Goal: Transaction & Acquisition: Purchase product/service

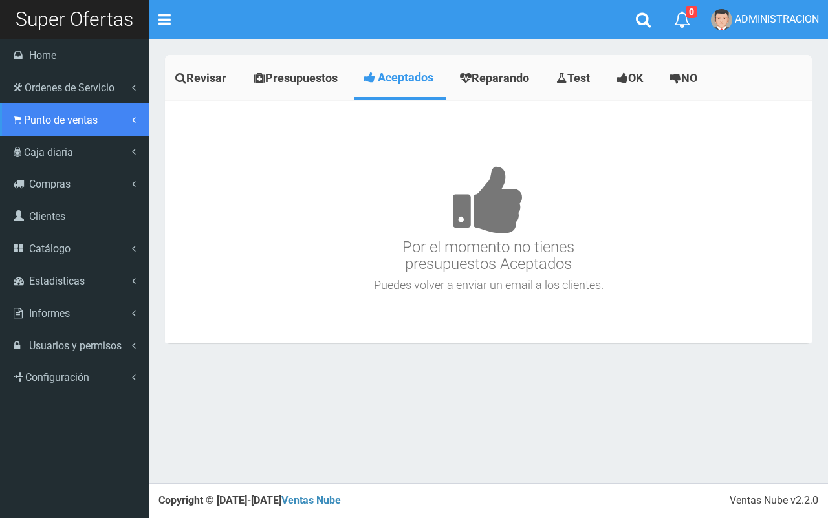
click at [30, 124] on span "Punto de ventas" at bounding box center [61, 120] width 74 height 12
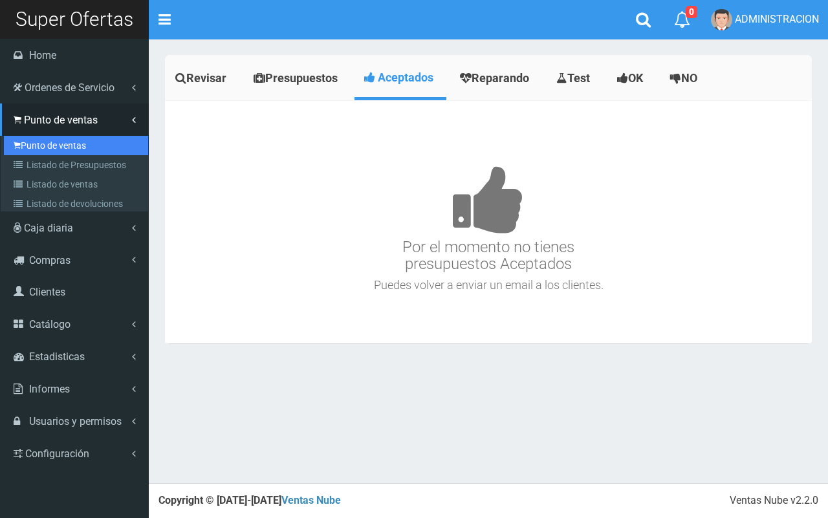
click at [42, 150] on link "Punto de ventas" at bounding box center [76, 145] width 144 height 19
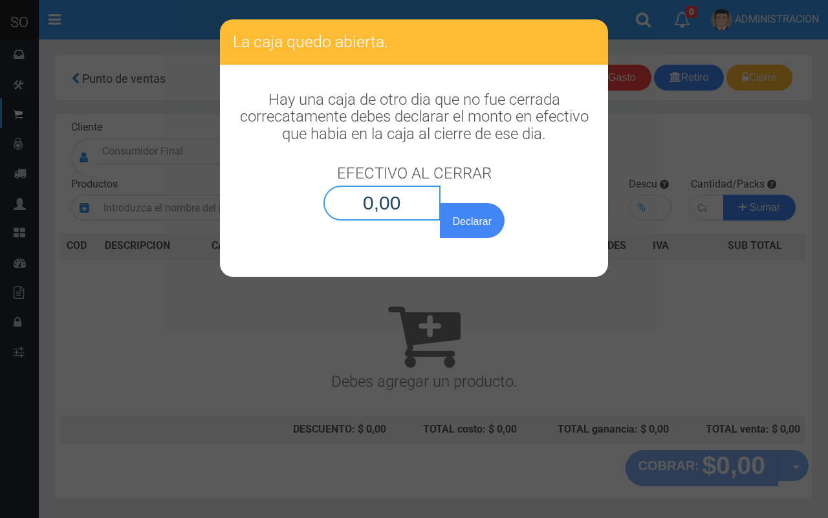
click at [429, 212] on input "0,00" at bounding box center [381, 203] width 117 height 35
type input "0,01"
click at [440, 203] on button "Declarar" at bounding box center [472, 220] width 65 height 35
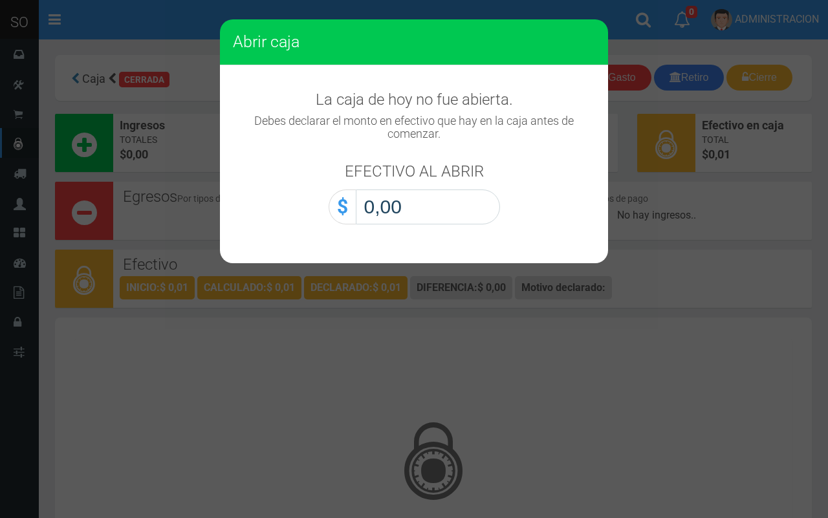
click at [433, 210] on input "0,00" at bounding box center [428, 206] width 144 height 35
type input "0,01"
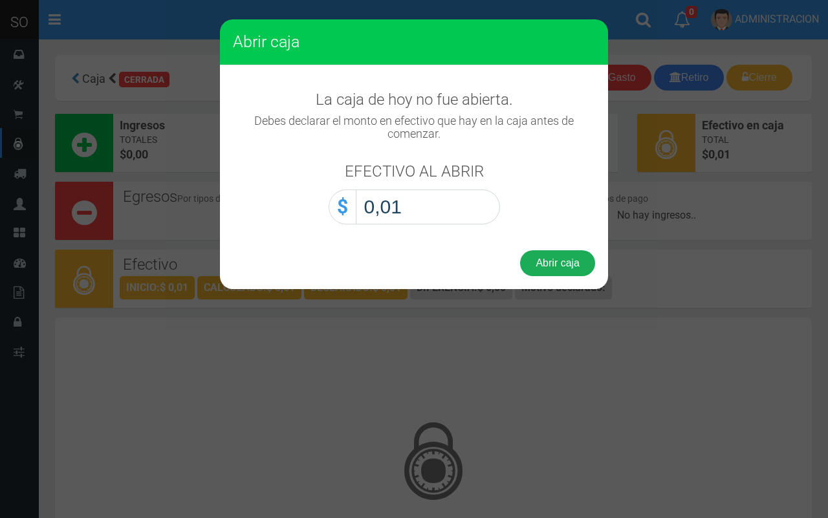
click at [546, 251] on button "Abrir caja" at bounding box center [557, 263] width 75 height 26
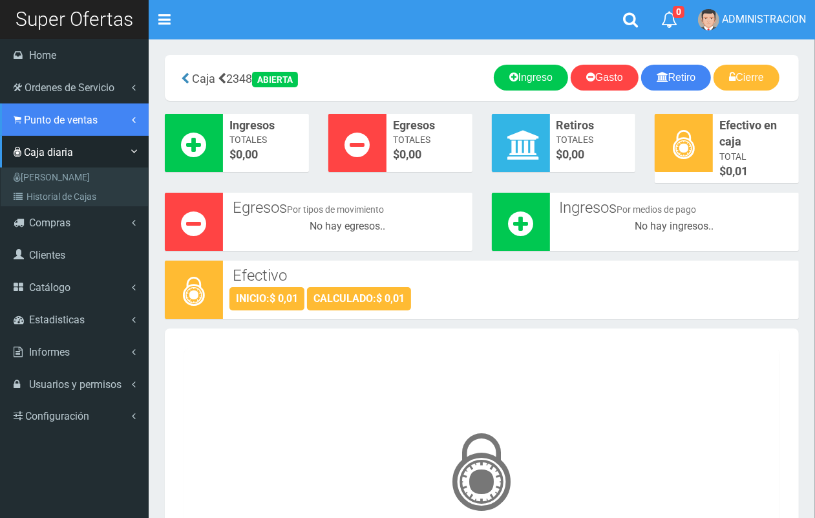
click at [27, 121] on span "Punto de ventas" at bounding box center [61, 120] width 74 height 12
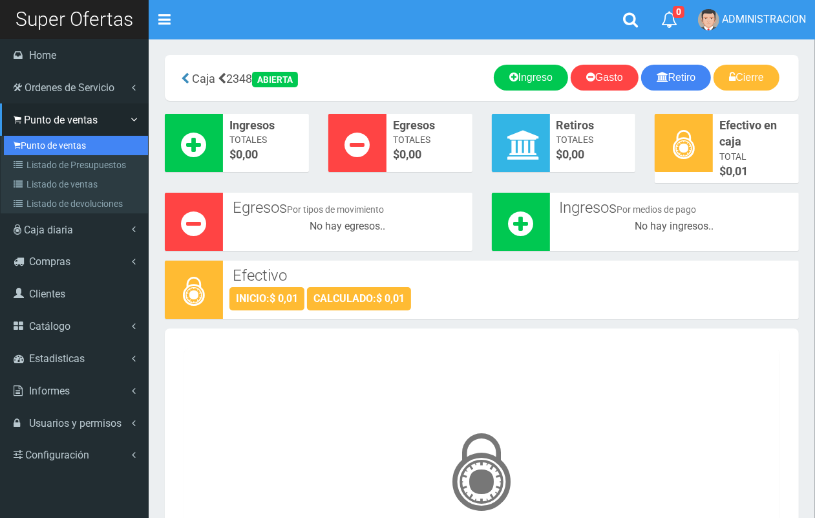
click at [34, 147] on link "Punto de ventas" at bounding box center [76, 145] width 144 height 19
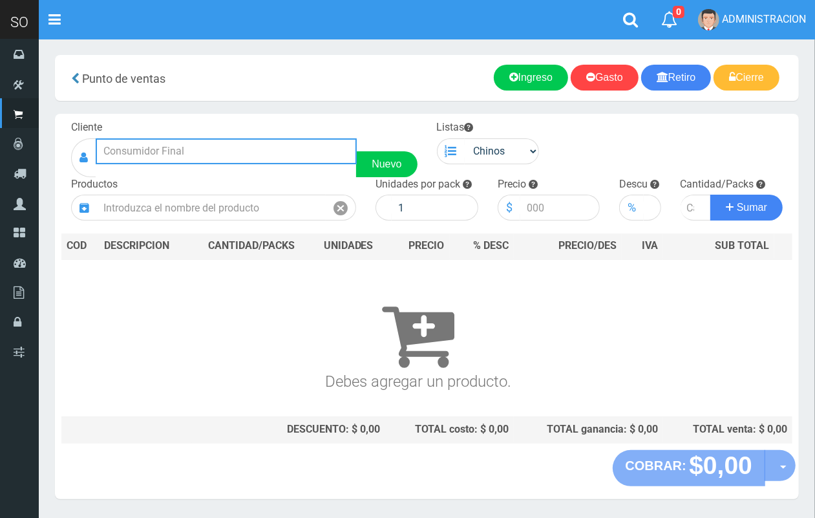
click at [147, 153] on input "text" at bounding box center [226, 151] width 261 height 26
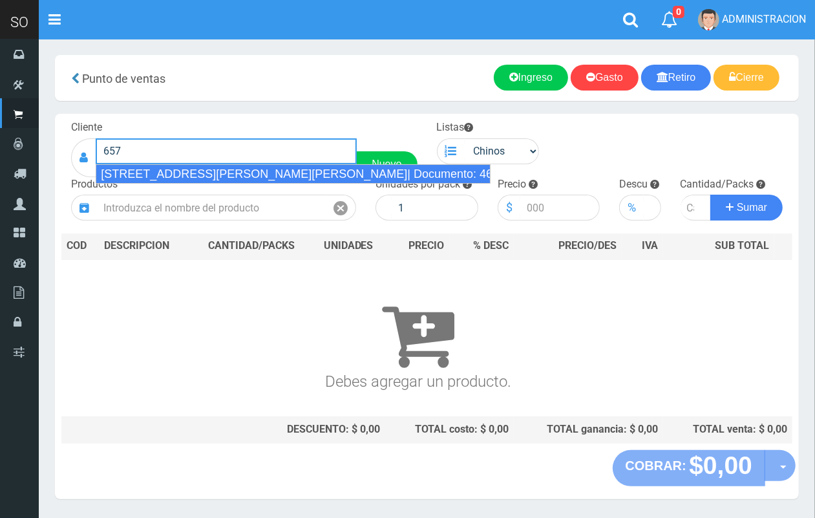
click at [257, 175] on div "AV 25 DE MAYO 657 (MAXI) ESCOBAR| Documento: 464186 | Teléfono:" at bounding box center [293, 173] width 395 height 19
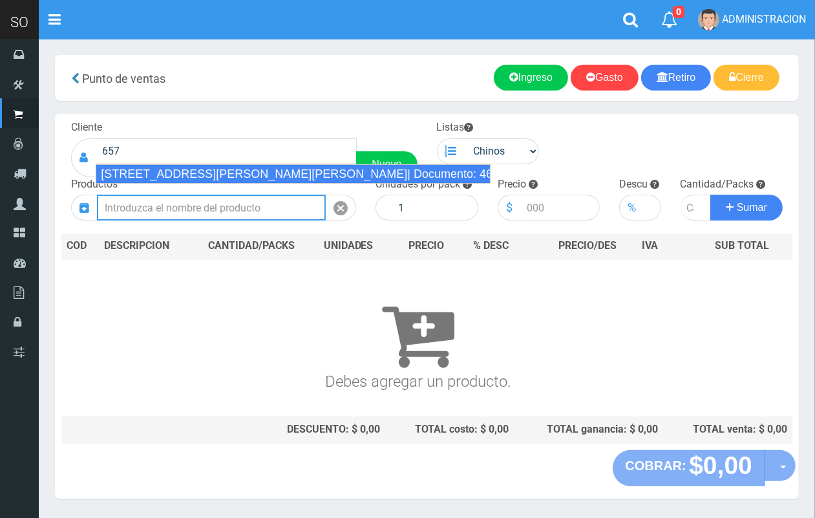
type input "AV 25 DE MAYO 657 (MAXI) ESCOBAR| Documento: 464186 | Teléfono:"
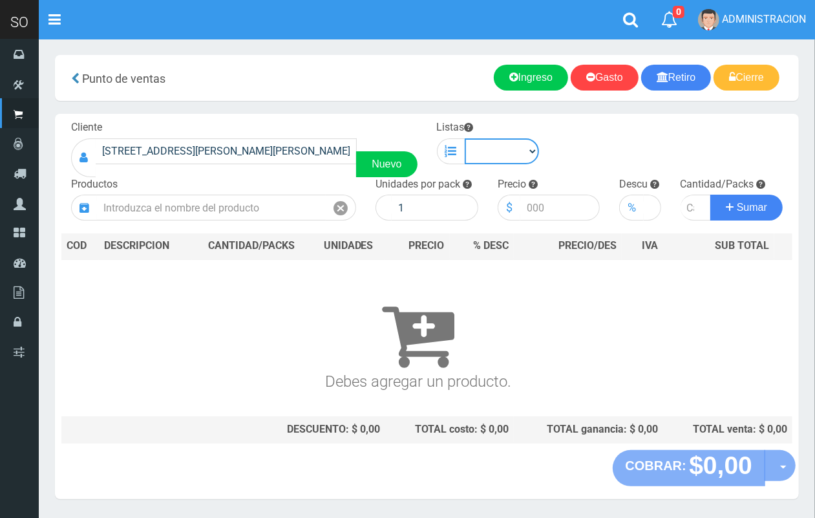
click at [491, 155] on select "Chinos . ." at bounding box center [502, 151] width 75 height 26
select select "1"
click at [465, 138] on select "Chinos . ." at bounding box center [502, 151] width 75 height 26
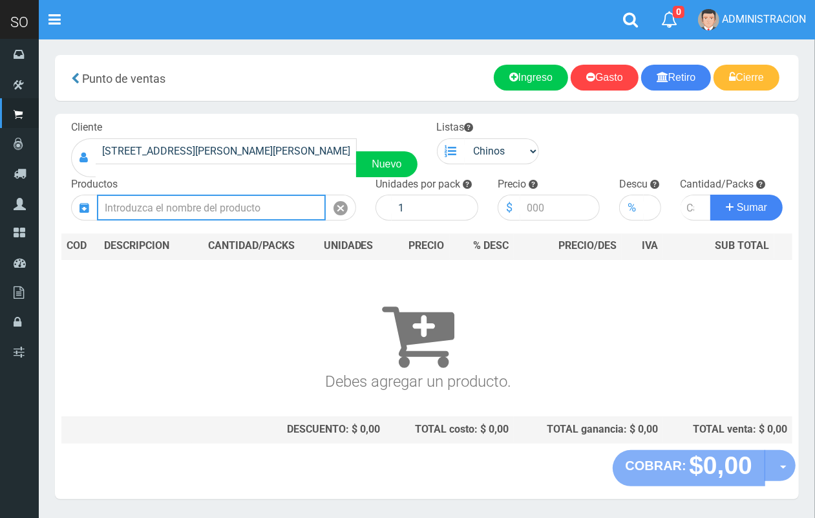
drag, startPoint x: 281, startPoint y: 219, endPoint x: 288, endPoint y: 220, distance: 7.4
click at [288, 220] on input "text" at bounding box center [211, 208] width 229 height 26
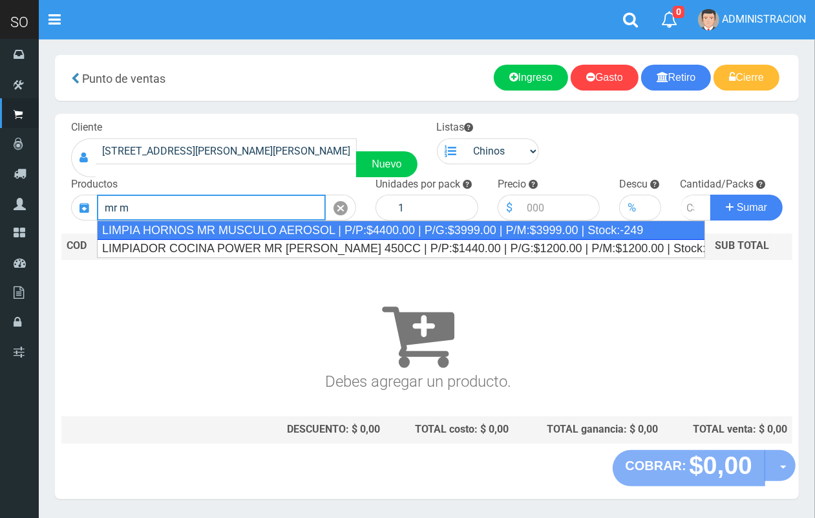
click at [312, 233] on div "LIMPIA HORNOS MR MUSCULO AEROSOL | P/P:$4400.00 | P/G:$3999.00 | P/M:$3999.00 |…" at bounding box center [401, 229] width 608 height 19
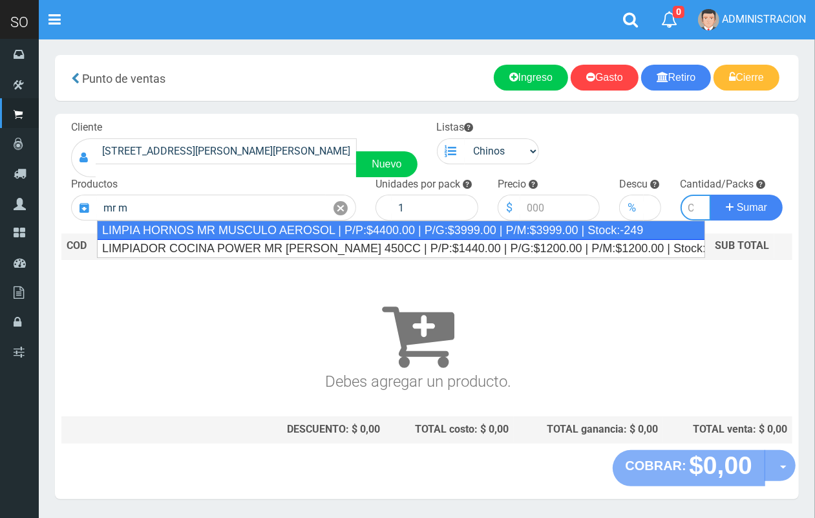
type input "LIMPIA HORNOS MR MUSCULO AEROSOL | P/P:$4400.00 | P/G:$3999.00 | P/M:$3999.00 |…"
type input "12"
type input "4400.00"
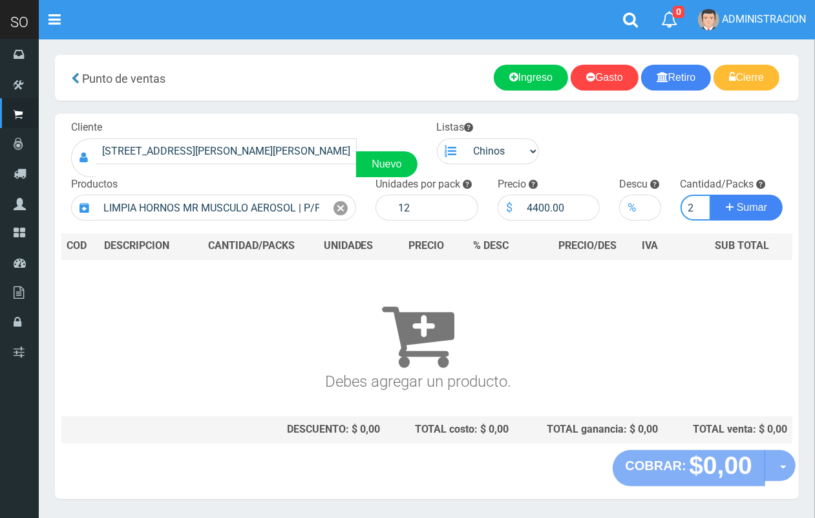
scroll to position [0, 1]
type input "2"
click at [711, 195] on button "Sumar" at bounding box center [747, 208] width 72 height 26
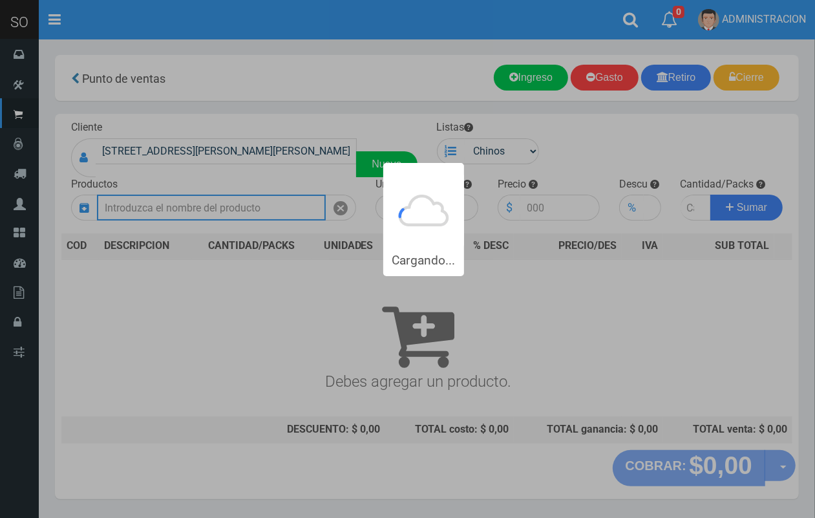
scroll to position [0, 0]
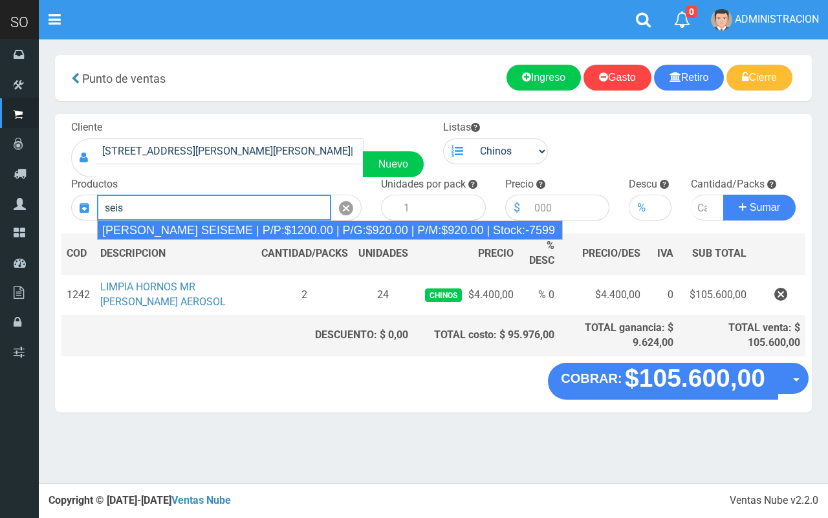
click at [312, 228] on div "JABON BLANCO SEISEME | P/P:$1200.00 | P/G:$920.00 | P/M:$920.00 | Stock:-7599" at bounding box center [330, 229] width 466 height 19
type input "JABON BLANCO SEISEME | P/P:$1200.00 | P/G:$920.00 | P/M:$920.00 | Stock:-7599"
type input "50"
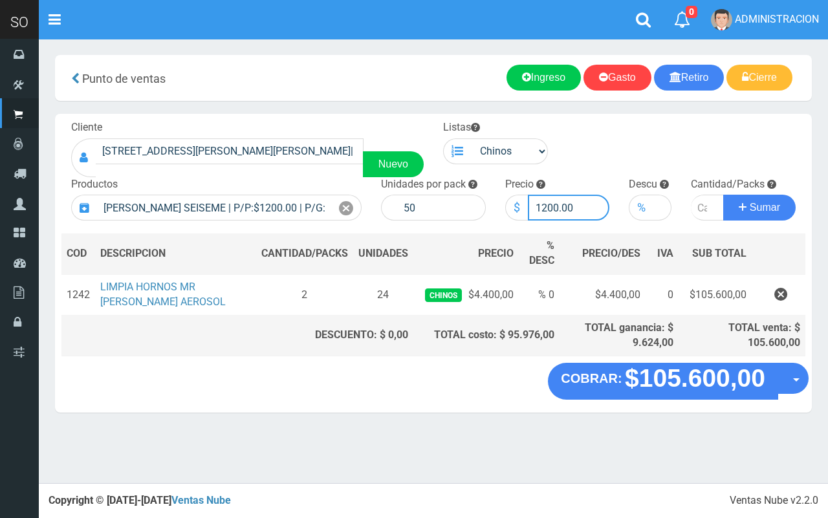
click at [557, 207] on input "1200.00" at bounding box center [569, 208] width 82 height 26
type input "1150.00"
click at [702, 204] on input "number" at bounding box center [707, 208] width 33 height 26
type input "5"
click at [723, 195] on button "Sumar" at bounding box center [759, 208] width 72 height 26
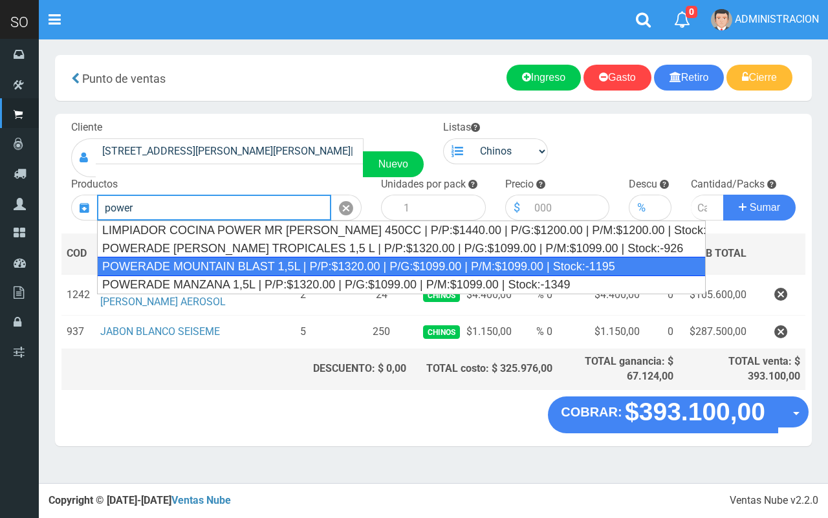
click at [194, 259] on div "POWERADE MOUNTAIN BLAST 1,5L | P/P:$1320.00 | P/G:$1099.00 | P/M:$1099.00 | Sto…" at bounding box center [401, 266] width 608 height 19
type input "POWERADE MOUNTAIN BLAST 1,5L | P/P:$1320.00 | P/G:$1099.00 | P/M:$1099.00 | Sto…"
type input "4"
type input "1320.00"
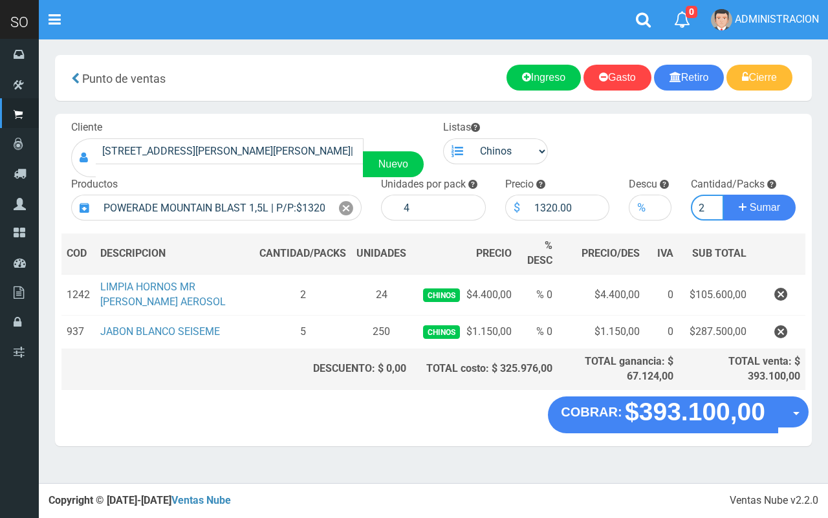
type input "2"
click at [723, 195] on button "Sumar" at bounding box center [759, 208] width 72 height 26
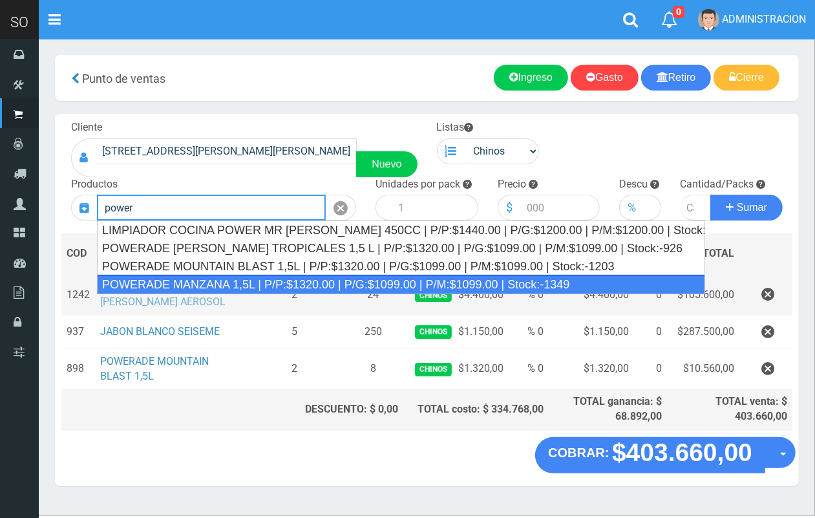
click at [181, 280] on div "POWERADE MANZANA 1,5L | P/P:$1320.00 | P/G:$1099.00 | P/M:$1099.00 | Stock:-1349" at bounding box center [401, 284] width 608 height 19
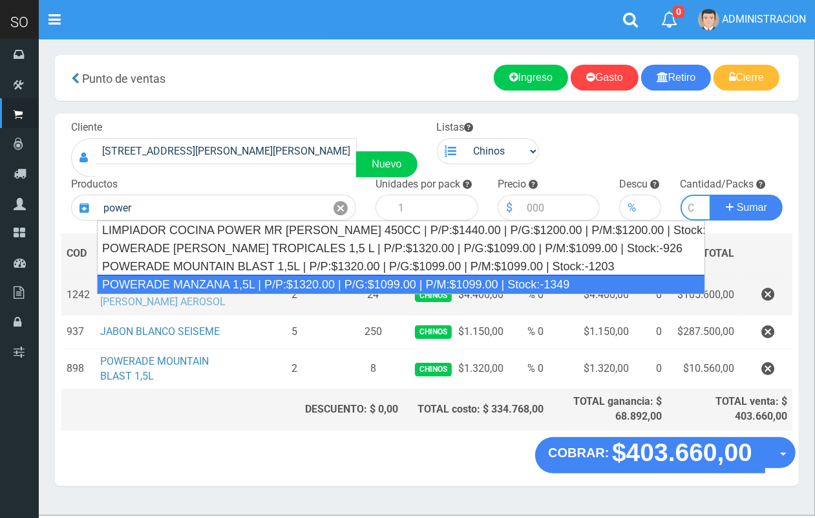
type input "POWERADE MANZANA 1,5L | P/P:$1320.00 | P/G:$1099.00 | P/M:$1099.00 | Stock:-1349"
type input "4"
type input "1320.00"
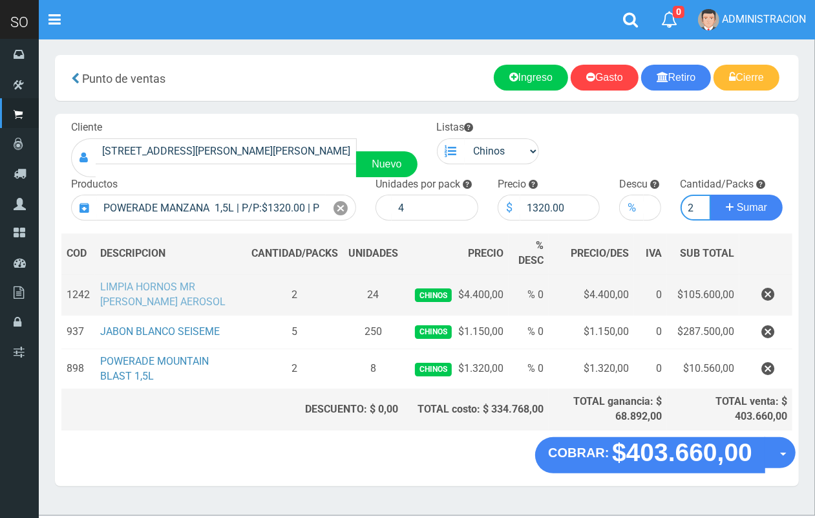
scroll to position [0, 1]
type input "2"
click at [711, 195] on button "Sumar" at bounding box center [747, 208] width 72 height 26
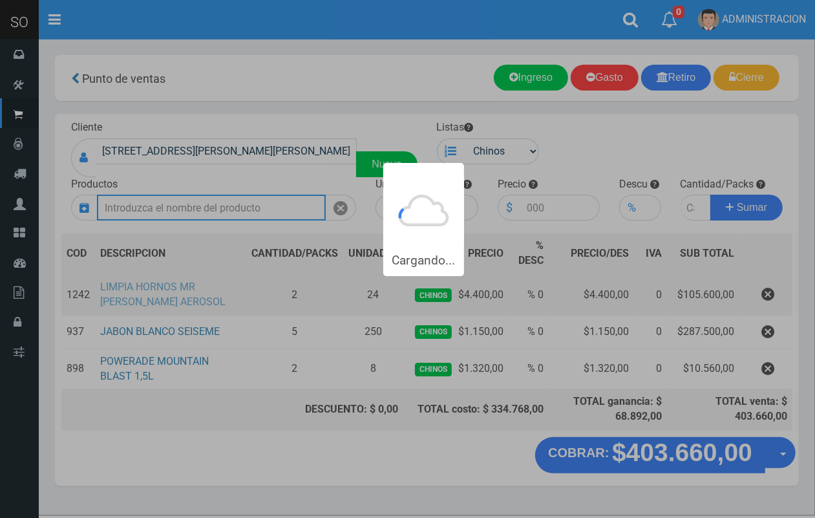
scroll to position [0, 0]
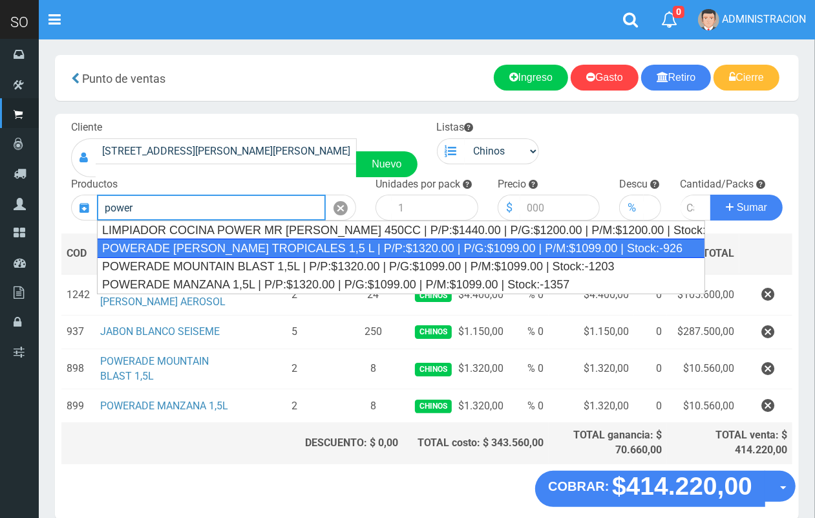
click at [184, 252] on div "POWERADE FRUTOS TROPICALES 1,5 L | P/P:$1320.00 | P/G:$1099.00 | P/M:$1099.00 |…" at bounding box center [401, 248] width 608 height 19
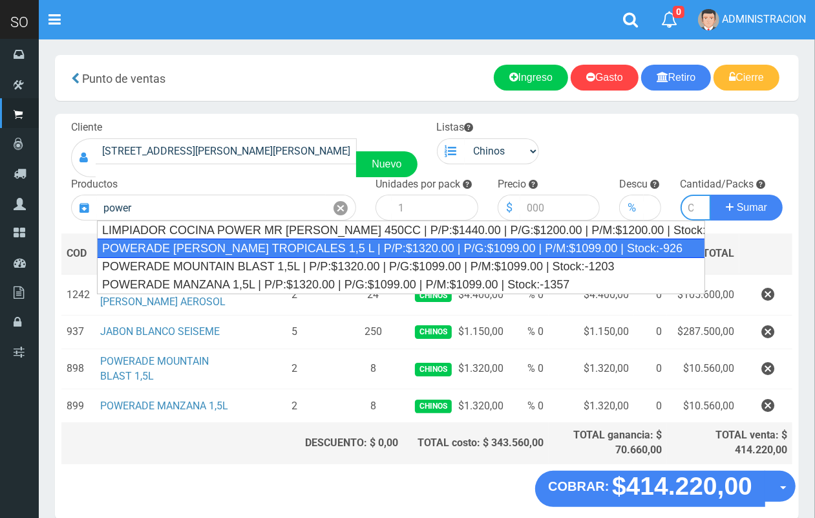
type input "POWERADE FRUTOS TROPICALES 1,5 L | P/P:$1320.00 | P/G:$1099.00 | P/M:$1099.00 |…"
type input "4"
type input "1320.00"
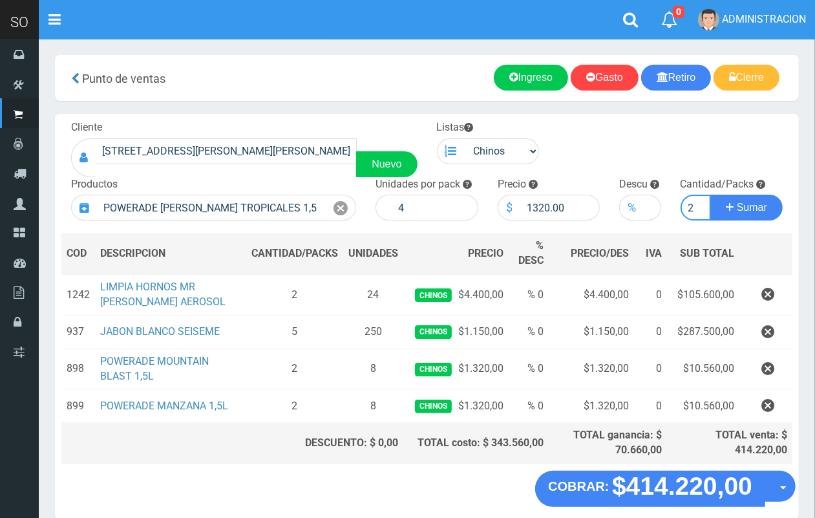
scroll to position [0, 1]
type input "2"
click at [711, 195] on button "Sumar" at bounding box center [747, 208] width 72 height 26
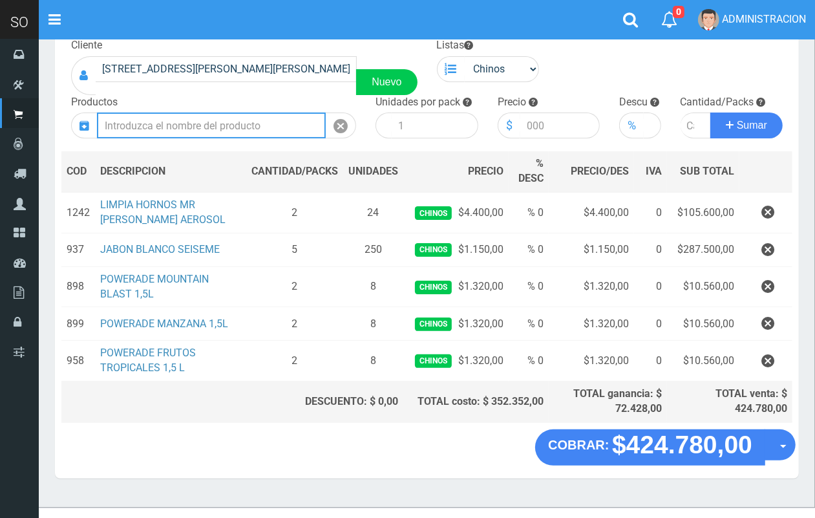
scroll to position [101, 0]
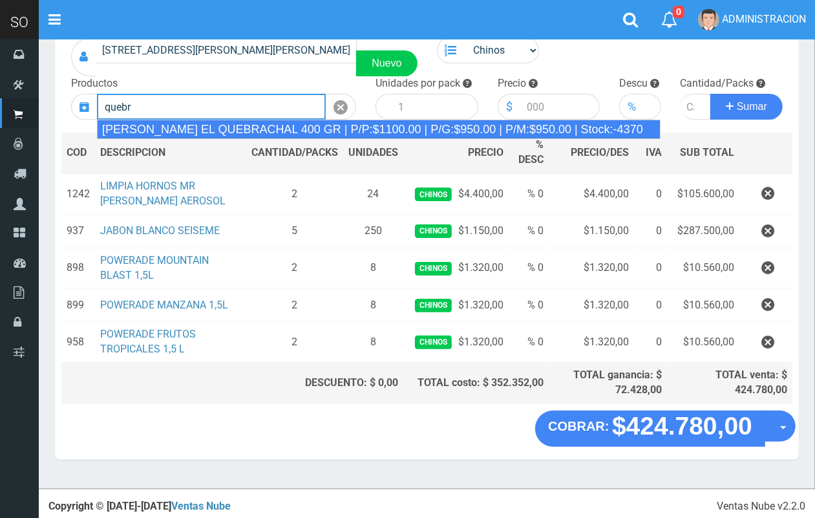
click at [268, 125] on div "DULCE DE LECHE EL QUEBRACHAL 400 GR | P/P:$1100.00 | P/G:$950.00 | P/M:$950.00 …" at bounding box center [379, 129] width 564 height 19
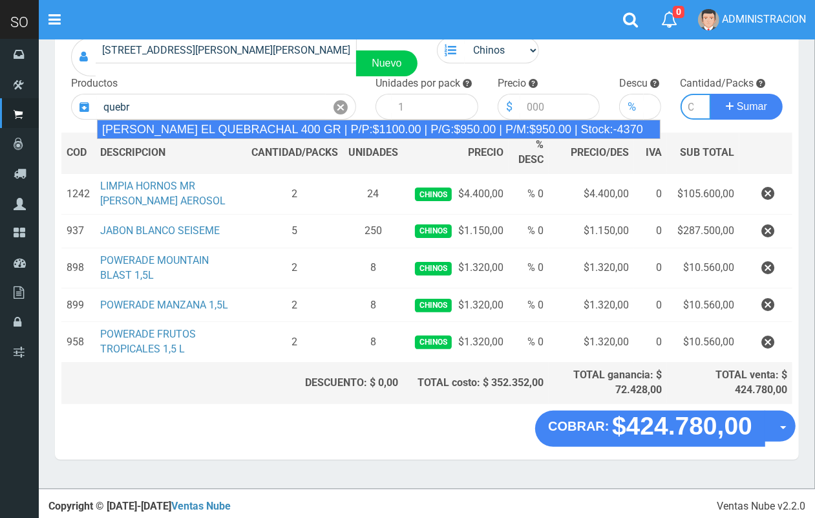
type input "DULCE DE LECHE EL QUEBRACHAL 400 GR | P/P:$1100.00 | P/G:$950.00 | P/M:$950.00 …"
type input "12"
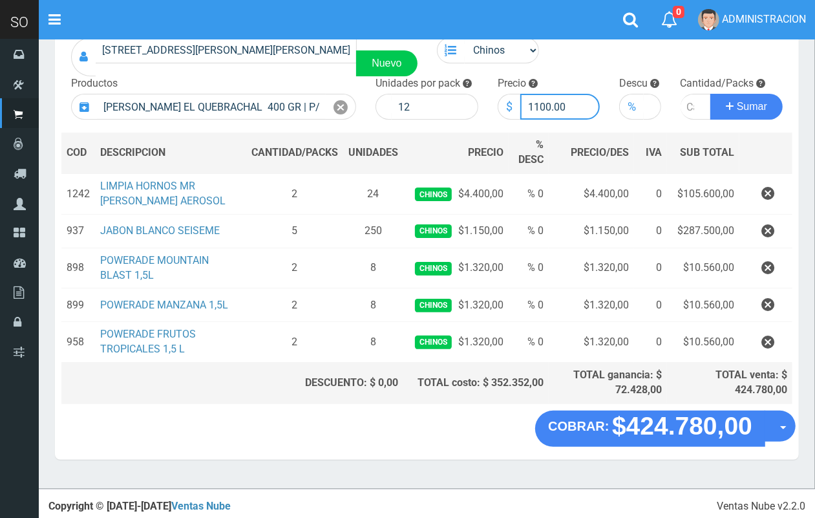
click at [551, 102] on input "1100.00" at bounding box center [560, 107] width 80 height 26
type input "1150.00"
click at [681, 105] on input "number" at bounding box center [696, 107] width 31 height 26
type input "15"
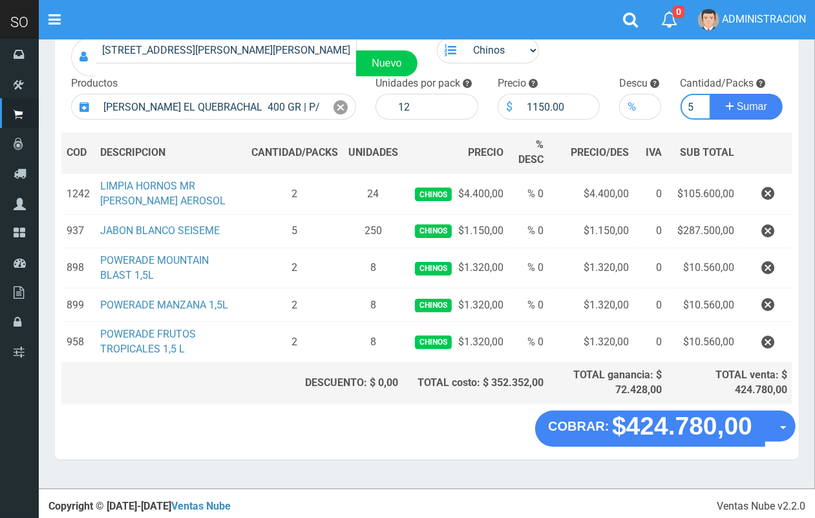
click at [711, 94] on button "Sumar" at bounding box center [747, 107] width 72 height 26
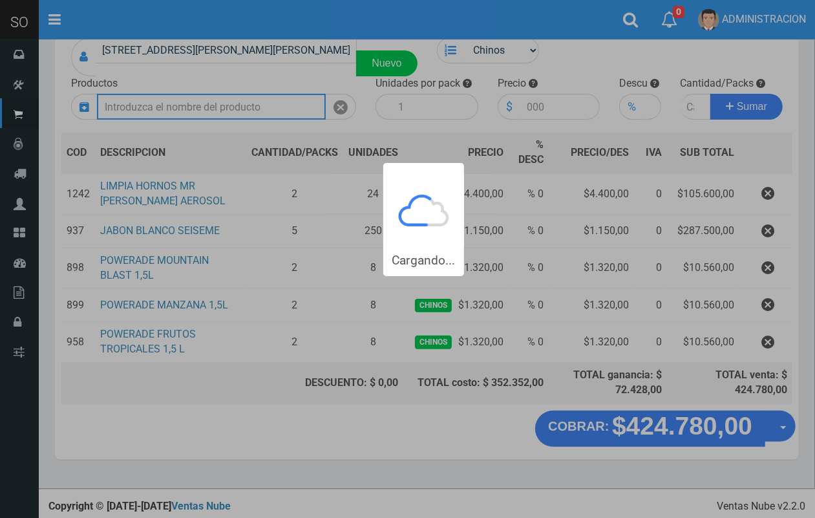
scroll to position [0, 0]
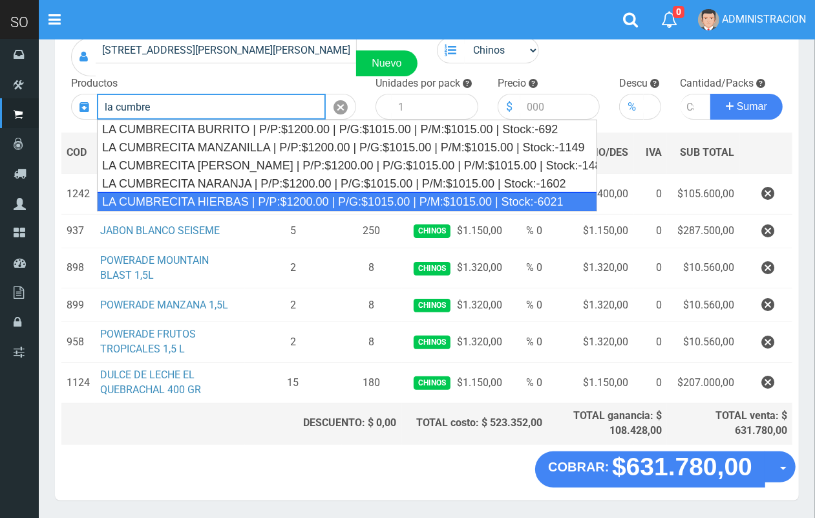
click at [295, 202] on div "LA CUMBRECITA HIERBAS | P/P:$1200.00 | P/G:$1015.00 | P/M:$1015.00 | Stock:-6021" at bounding box center [347, 201] width 500 height 19
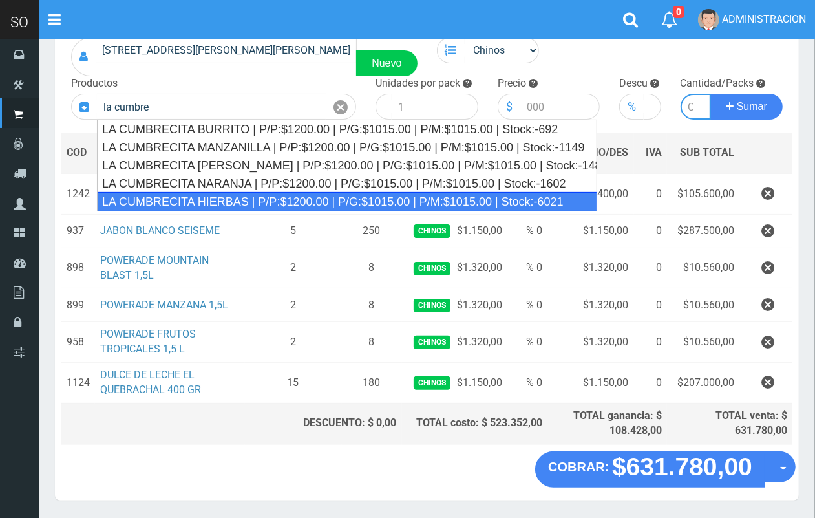
type input "LA CUMBRECITA HIERBAS | P/P:$1200.00 | P/G:$1015.00 | P/M:$1015.00 | Stock:-6021"
type input "10"
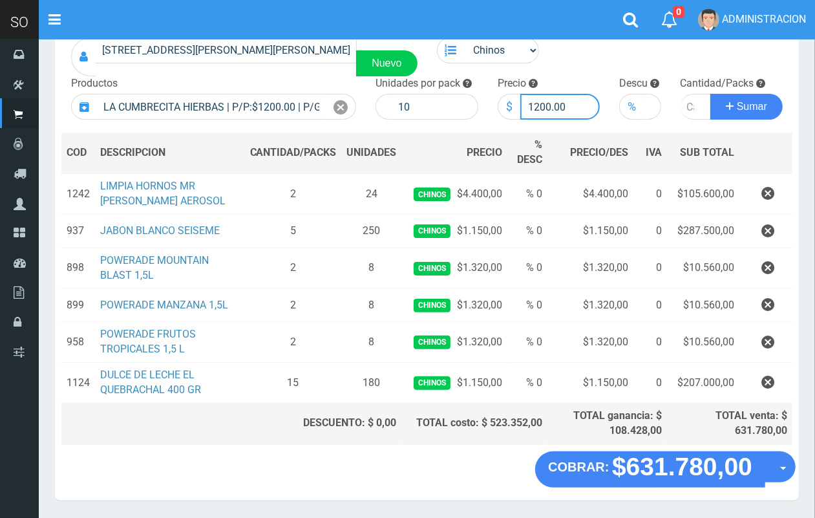
drag, startPoint x: 550, startPoint y: 107, endPoint x: 530, endPoint y: 102, distance: 20.7
click at [531, 102] on input "1200.00" at bounding box center [560, 107] width 80 height 26
type input "1050.00"
click at [689, 102] on input "number" at bounding box center [696, 107] width 31 height 26
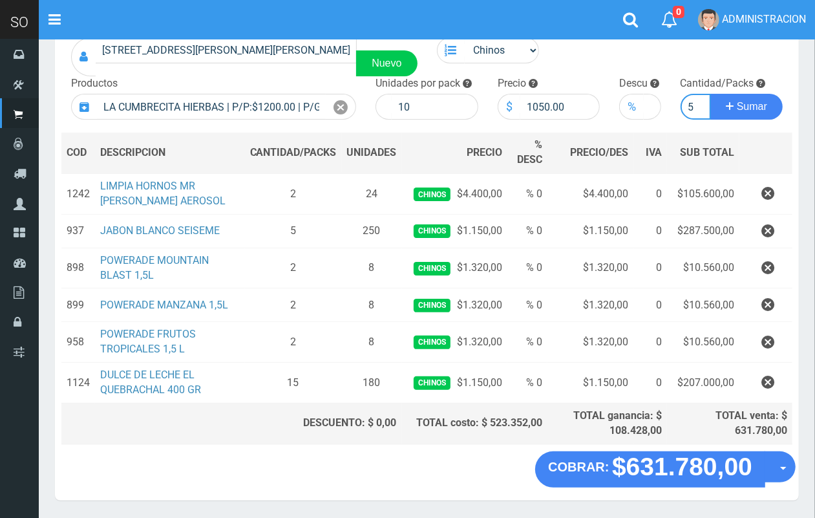
type input "25"
click at [711, 94] on button "Sumar" at bounding box center [747, 107] width 72 height 26
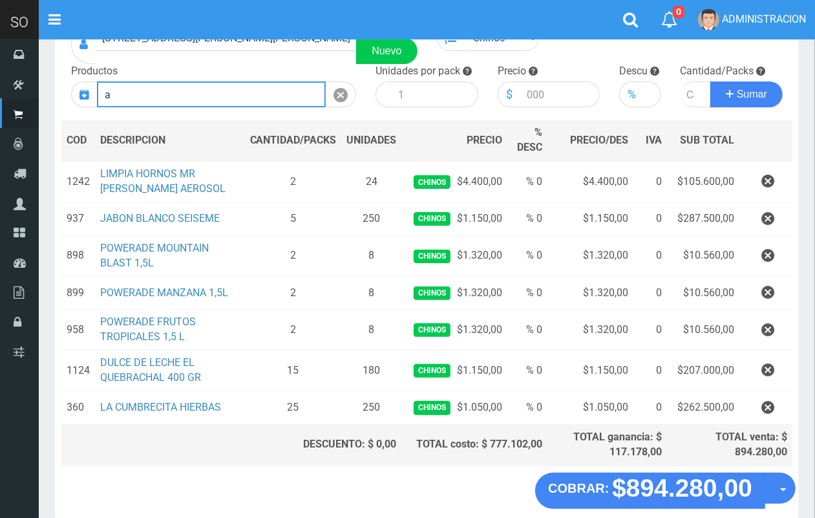
scroll to position [68, 0]
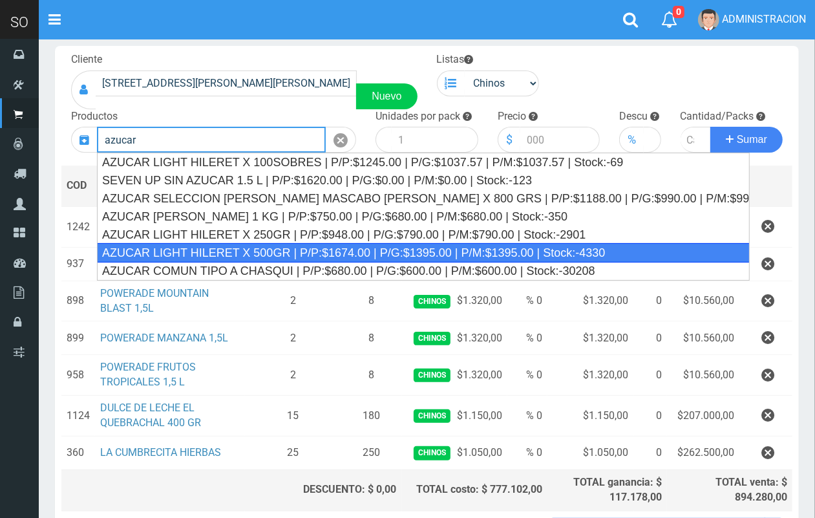
click at [586, 251] on div "AZUCAR LIGHT HILERET X 500GR | P/P:$1674.00 | P/G:$1395.00 | P/M:$1395.00 | Sto…" at bounding box center [423, 252] width 653 height 19
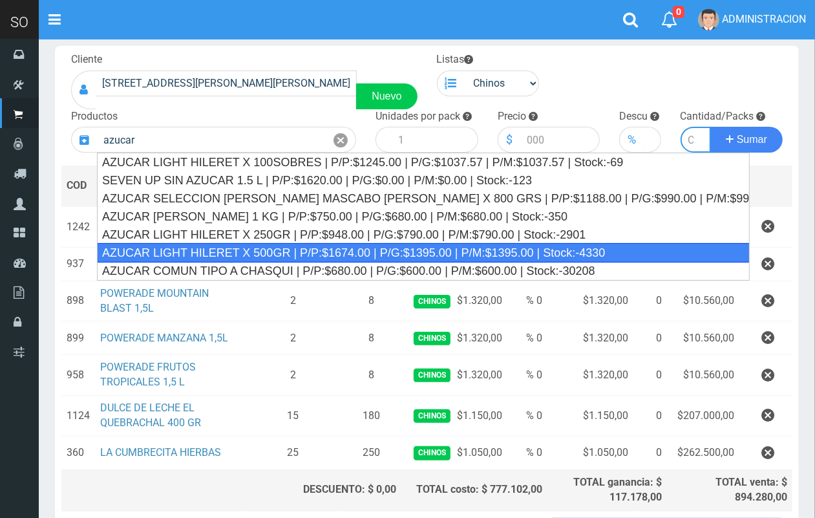
type input "AZUCAR LIGHT HILERET X 500GR | P/P:$1674.00 | P/G:$1395.00 | P/M:$1395.00 | Sto…"
type input "9"
type input "1674.00"
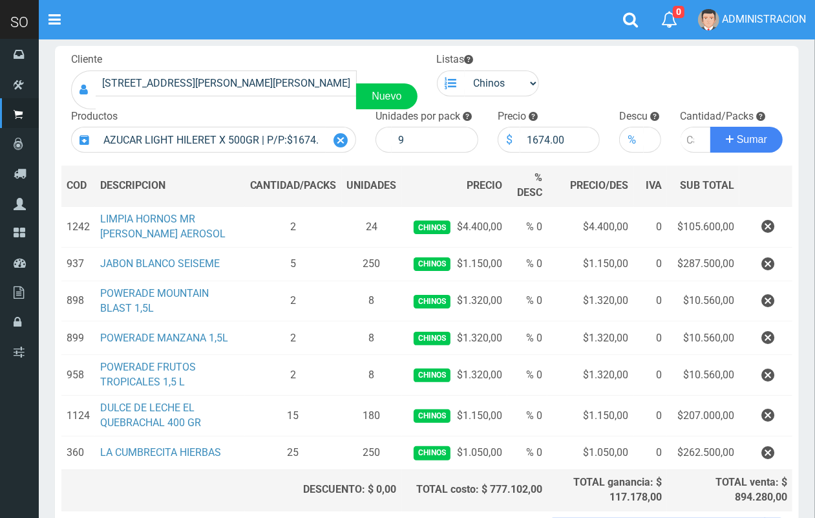
click at [344, 137] on icon at bounding box center [341, 140] width 14 height 19
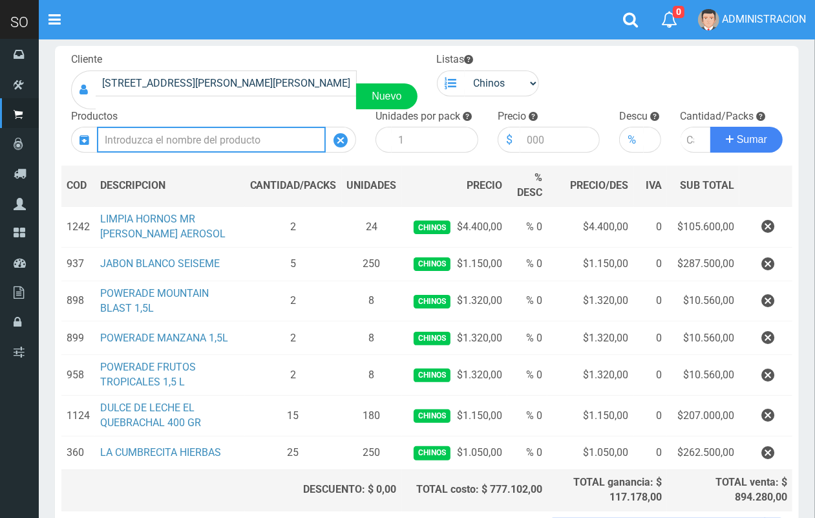
scroll to position [0, 0]
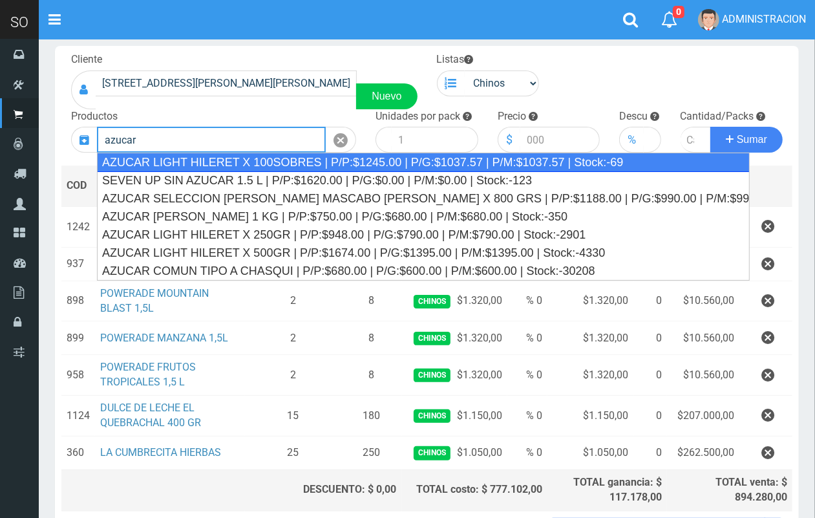
click at [350, 160] on div "AZUCAR LIGHT HILERET X 100SOBRES | P/P:$1245.00 | P/G:$1037.57 | P/M:$1037.57 |…" at bounding box center [423, 162] width 653 height 19
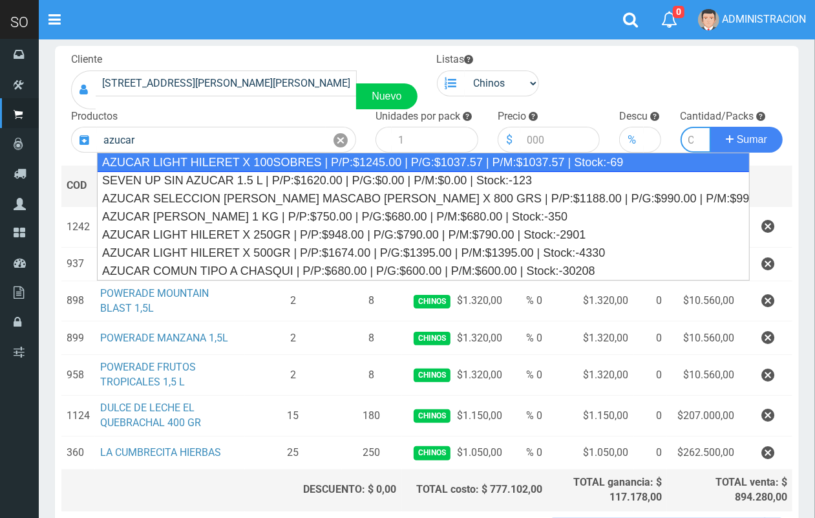
type input "AZUCAR LIGHT HILERET X 100SOBRES | P/P:$1245.00 | P/G:$1037.57 | P/M:$1037.57 |…"
type input "8"
type input "1245.00"
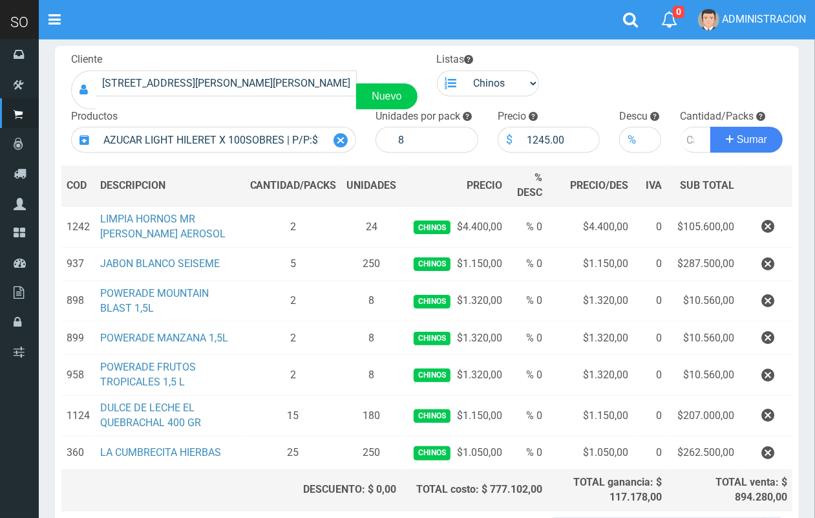
click at [335, 139] on icon at bounding box center [341, 140] width 14 height 19
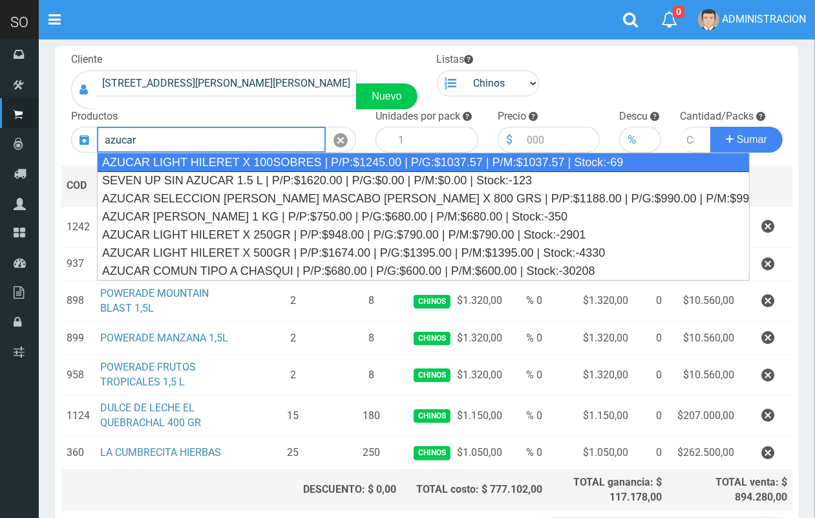
click at [351, 167] on div "AZUCAR LIGHT HILERET X 100SOBRES | P/P:$1245.00 | P/G:$1037.57 | P/M:$1037.57 |…" at bounding box center [423, 162] width 653 height 19
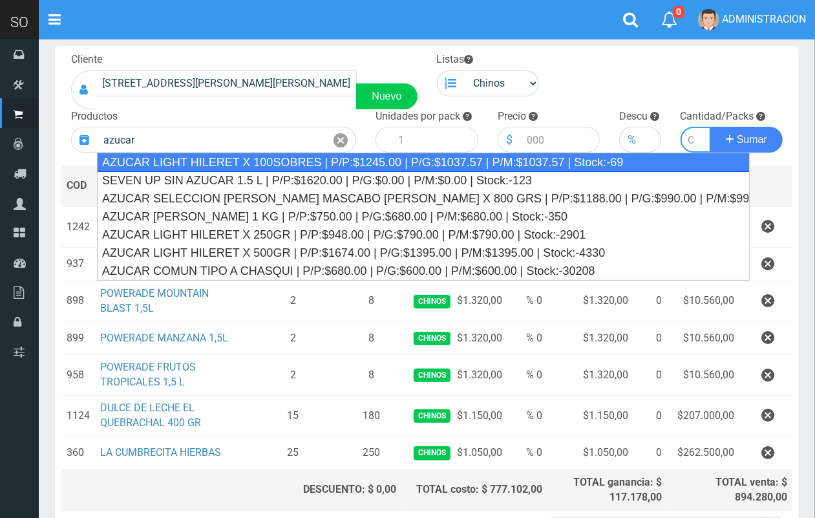
type input "AZUCAR LIGHT HILERET X 100SOBRES | P/P:$1245.00 | P/G:$1037.57 | P/M:$1037.57 |…"
type input "8"
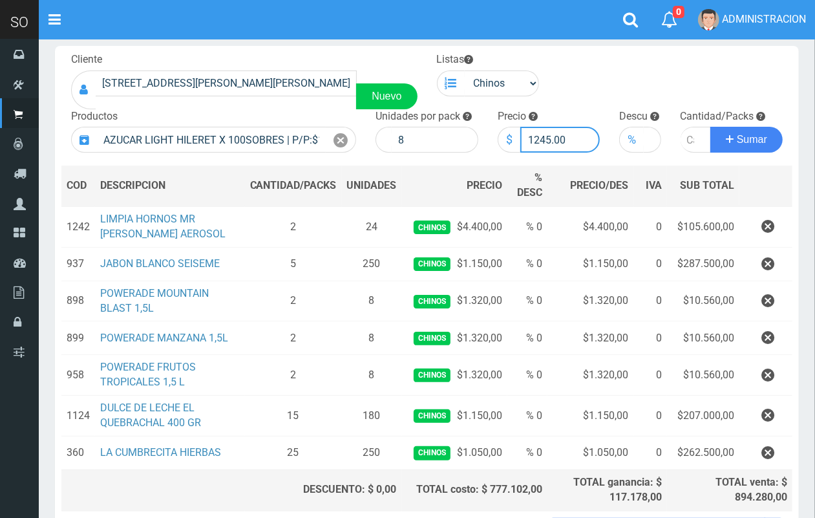
click at [550, 145] on input "1245.00" at bounding box center [560, 140] width 80 height 26
type input "1150.00"
click at [686, 143] on input "number" at bounding box center [696, 140] width 31 height 26
type input "2"
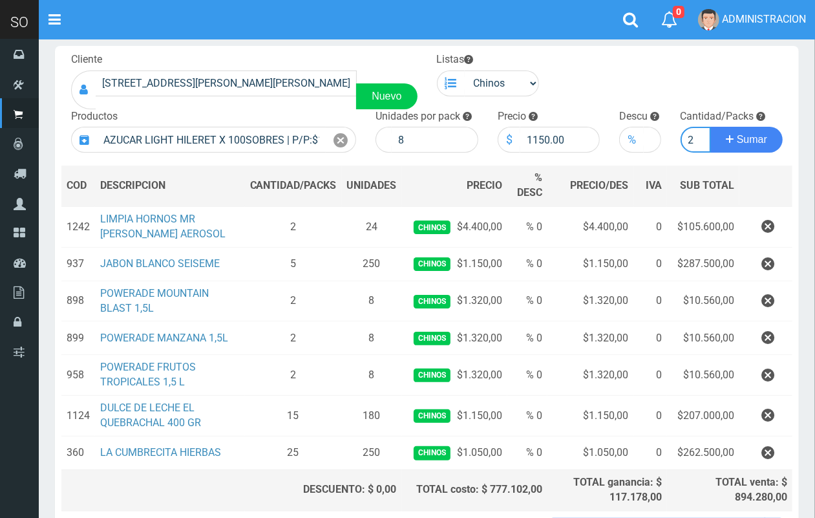
click at [711, 127] on button "Sumar" at bounding box center [747, 140] width 72 height 26
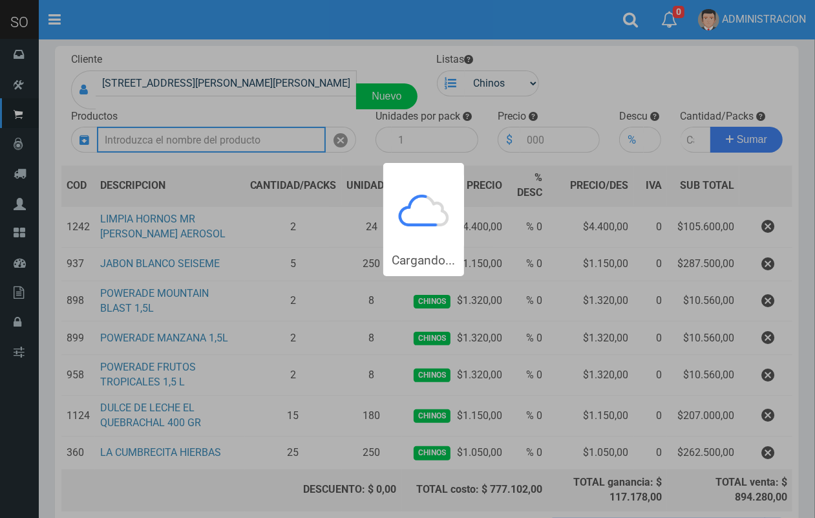
scroll to position [0, 0]
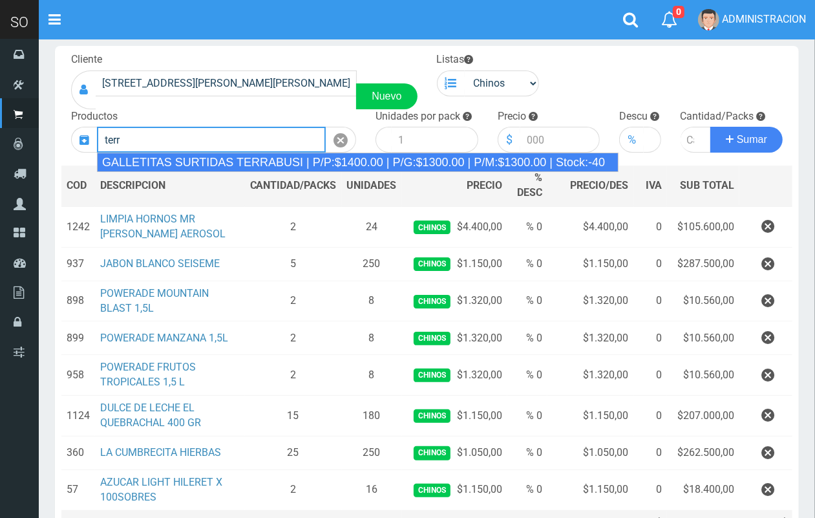
click at [379, 160] on div "GALLETITAS SURTIDAS TERRABUSI | P/P:$1400.00 | P/G:$1300.00 | P/M:$1300.00 | St…" at bounding box center [358, 162] width 522 height 19
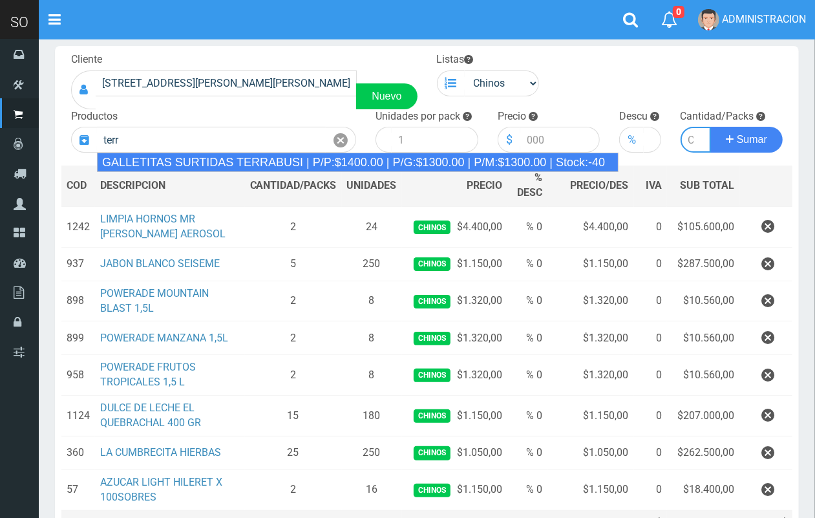
type input "GALLETITAS SURTIDAS TERRABUSI | P/P:$1400.00 | P/G:$1300.00 | P/M:$1300.00 | St…"
type input "20"
type input "1400.00"
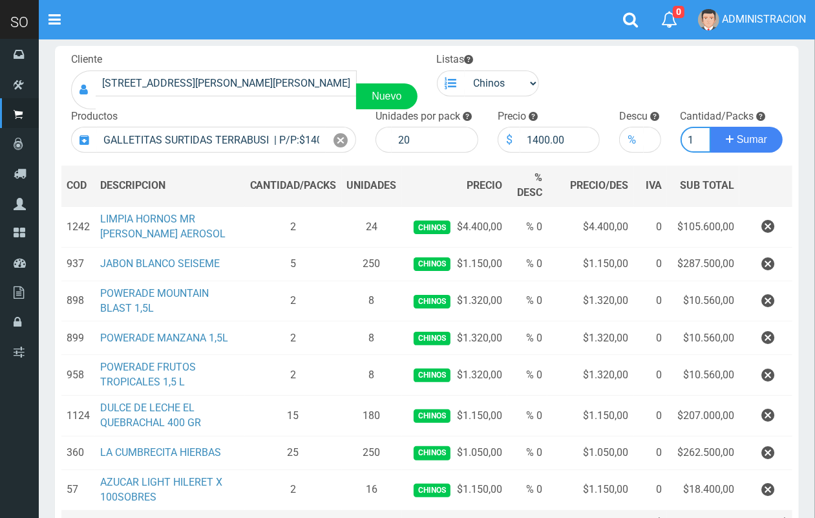
scroll to position [0, 1]
type input "1"
click at [711, 127] on button "Sumar" at bounding box center [747, 140] width 72 height 26
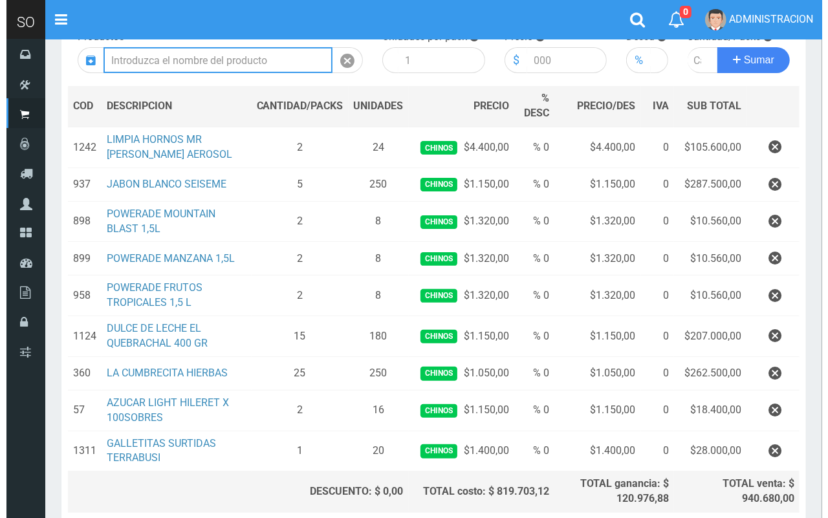
scroll to position [257, 0]
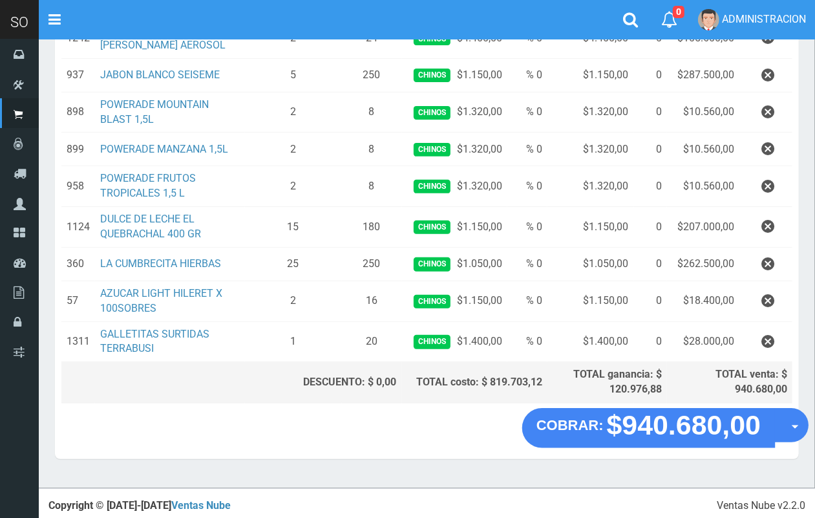
drag, startPoint x: 790, startPoint y: 435, endPoint x: 784, endPoint y: 441, distance: 8.2
click at [787, 438] on button "Opciones" at bounding box center [792, 425] width 34 height 34
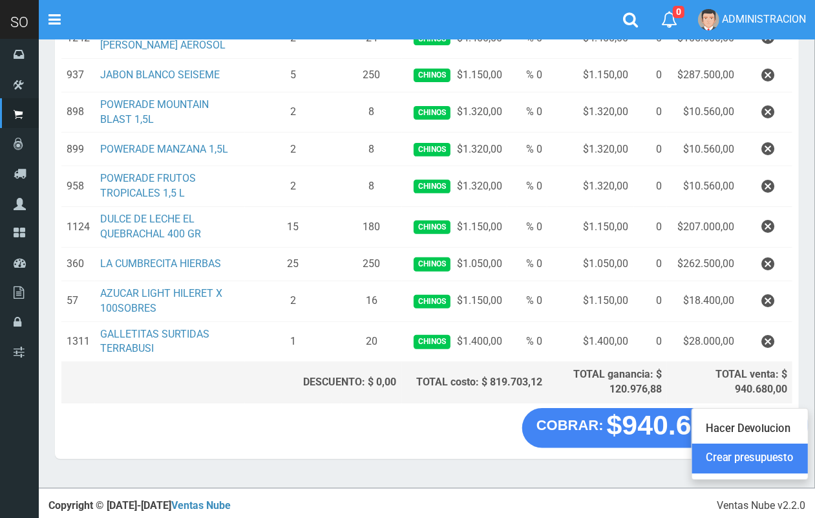
click at [778, 464] on link "Crear presupuesto" at bounding box center [750, 459] width 116 height 30
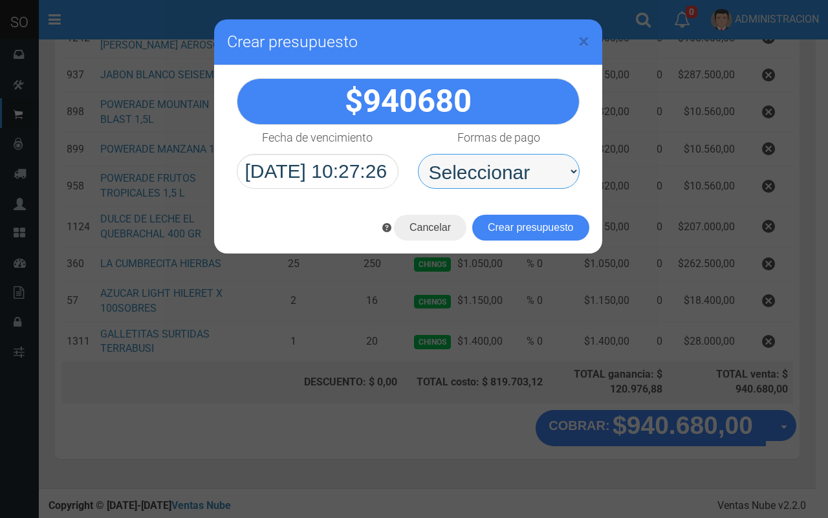
click at [526, 176] on select "Seleccionar Efectivo Tarjeta de Crédito Depósito Débito" at bounding box center [499, 171] width 162 height 35
select select "Efectivo"
click at [418, 154] on select "Seleccionar Efectivo Tarjeta de Crédito Depósito Débito" at bounding box center [499, 171] width 162 height 35
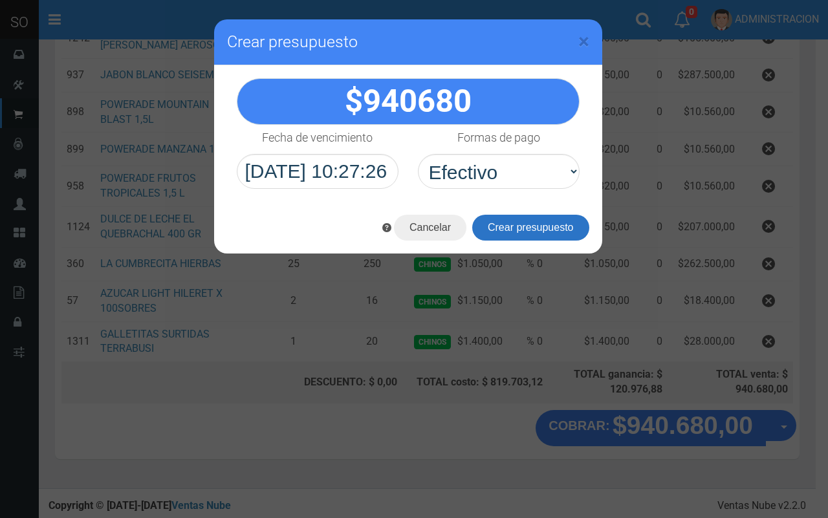
click at [534, 227] on button "Crear presupuesto" at bounding box center [530, 228] width 117 height 26
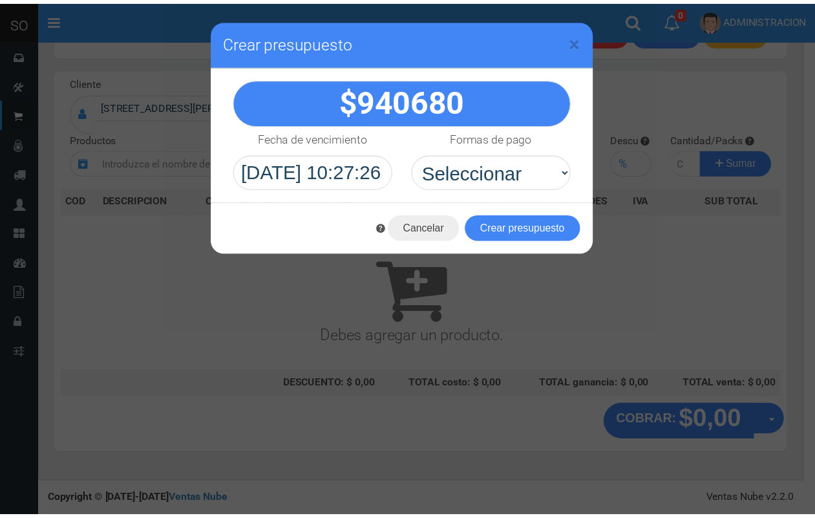
scroll to position [0, 0]
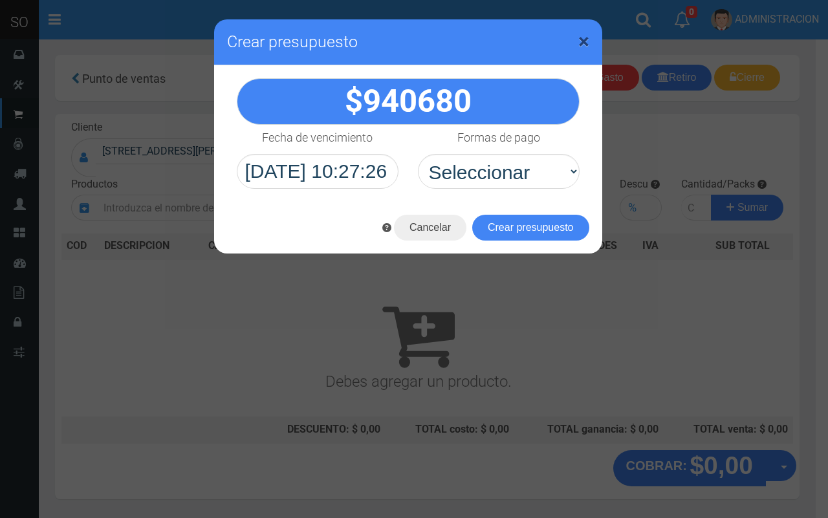
drag, startPoint x: 583, startPoint y: 44, endPoint x: 504, endPoint y: 2, distance: 88.8
click at [583, 43] on span "×" at bounding box center [583, 41] width 11 height 25
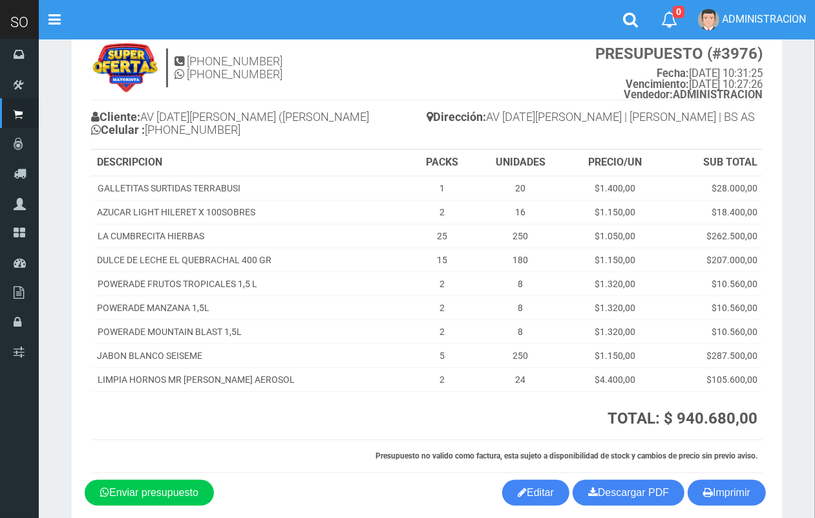
scroll to position [98, 0]
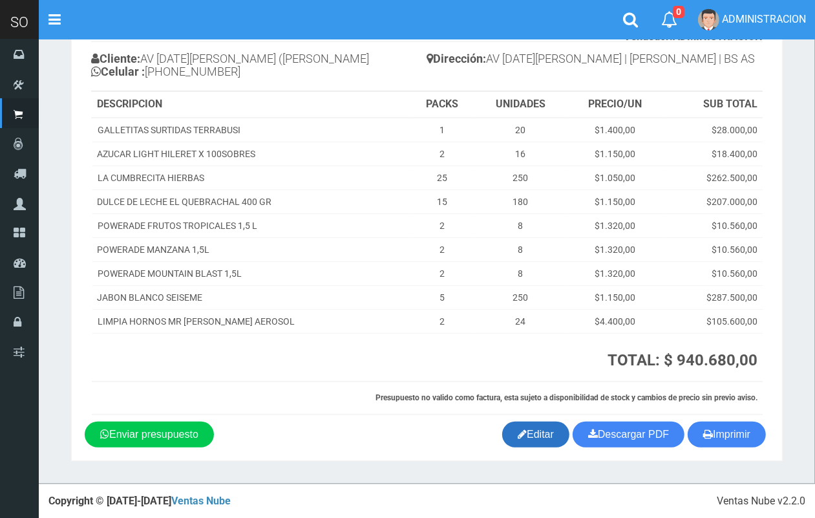
click at [554, 431] on link "Editar" at bounding box center [535, 435] width 67 height 26
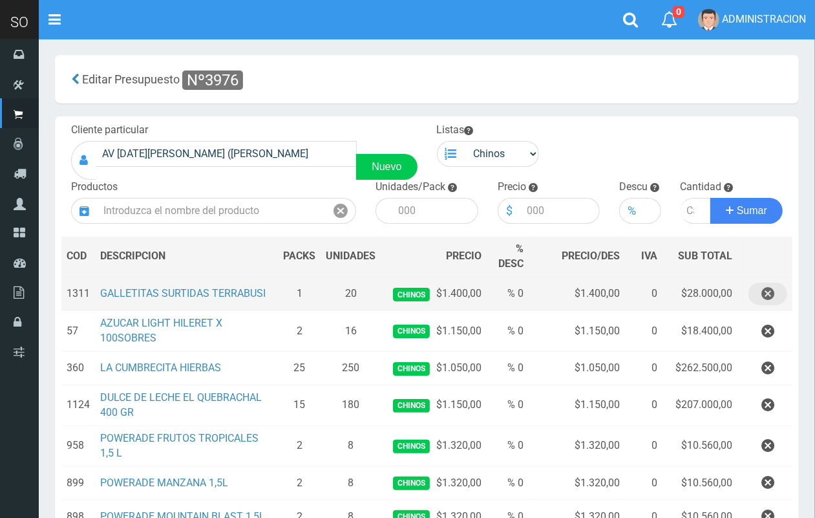
click at [763, 292] on icon "button" at bounding box center [768, 294] width 13 height 23
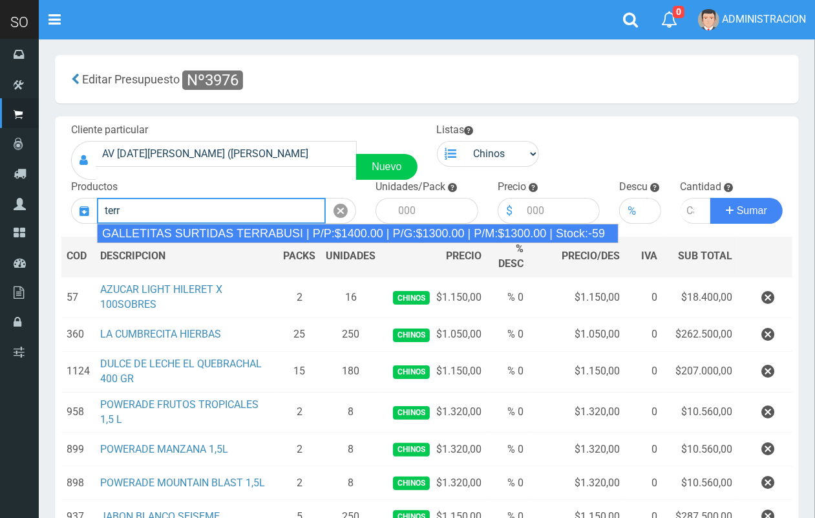
click at [259, 234] on div "GALLETITAS SURTIDAS TERRABUSI | P/P:$1400.00 | P/G:$1300.00 | P/M:$1300.00 | St…" at bounding box center [358, 233] width 522 height 19
type input "GALLETITAS SURTIDAS TERRABUSI | P/P:$1400.00 | P/G:$1300.00 | P/M:$1300.00 | St…"
type input "20"
type input "1400.00"
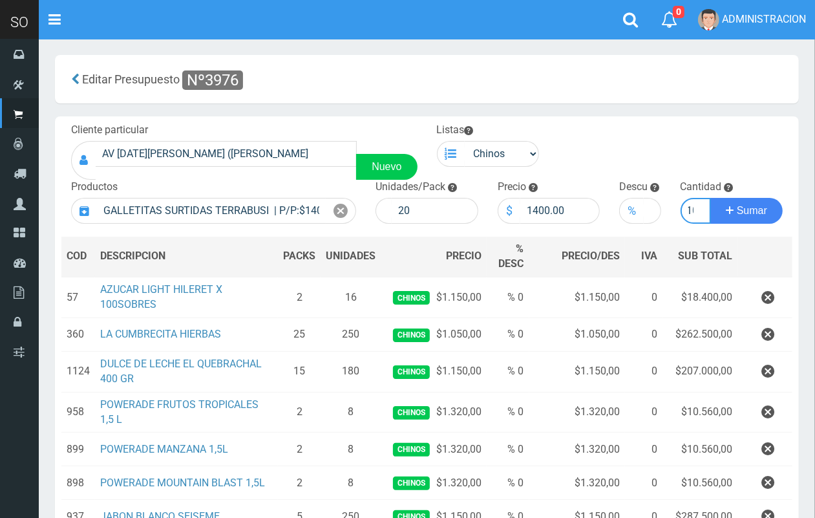
scroll to position [0, 7]
type input "10"
click at [711, 198] on button "Sumar" at bounding box center [747, 211] width 72 height 26
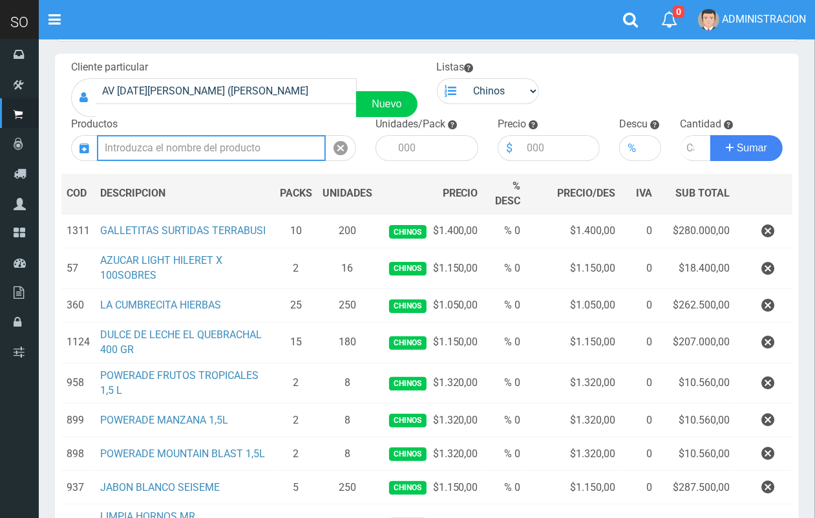
scroll to position [261, 0]
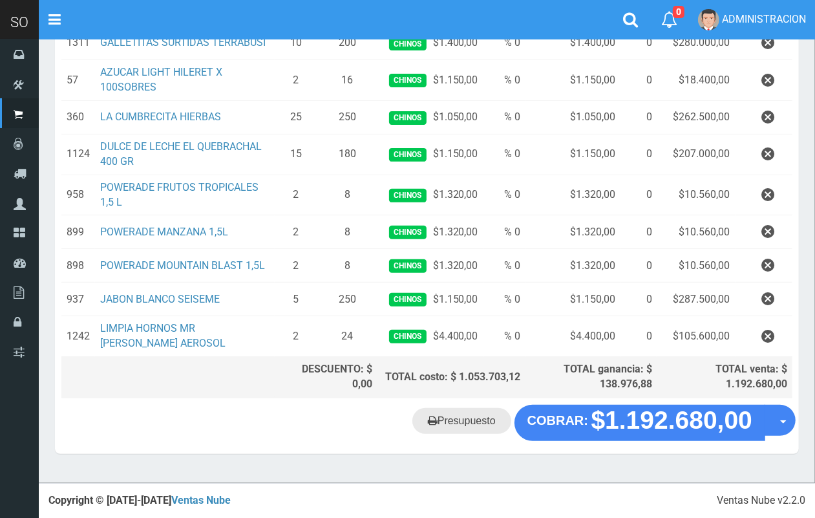
click at [477, 428] on link "Presupuesto" at bounding box center [462, 421] width 99 height 26
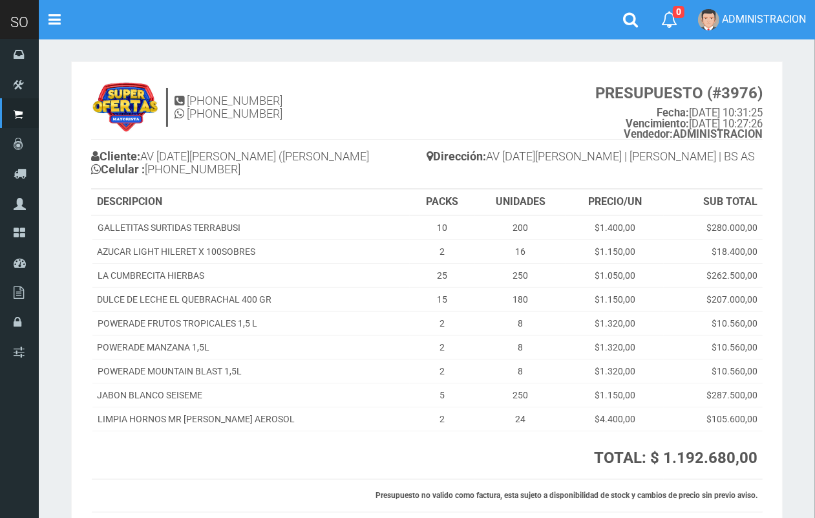
drag, startPoint x: 208, startPoint y: 433, endPoint x: 211, endPoint y: 440, distance: 7.6
click at [209, 436] on th at bounding box center [283, 455] width 383 height 48
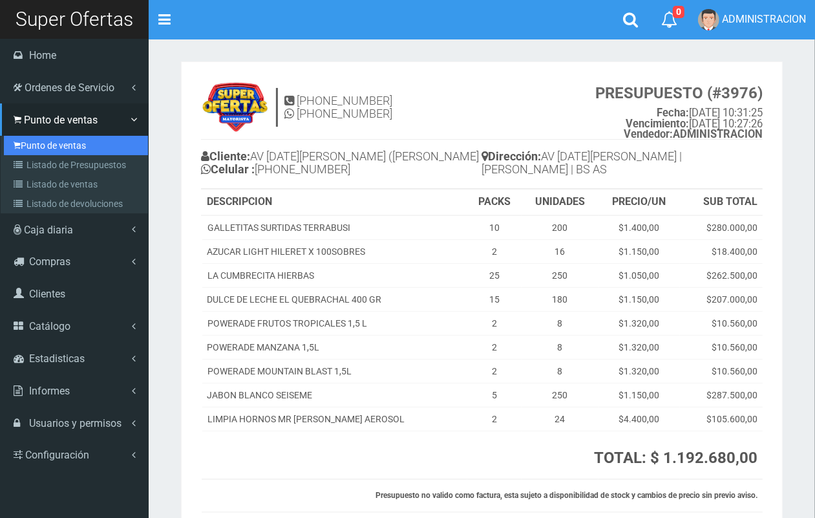
click at [41, 142] on link "Punto de ventas" at bounding box center [76, 145] width 144 height 19
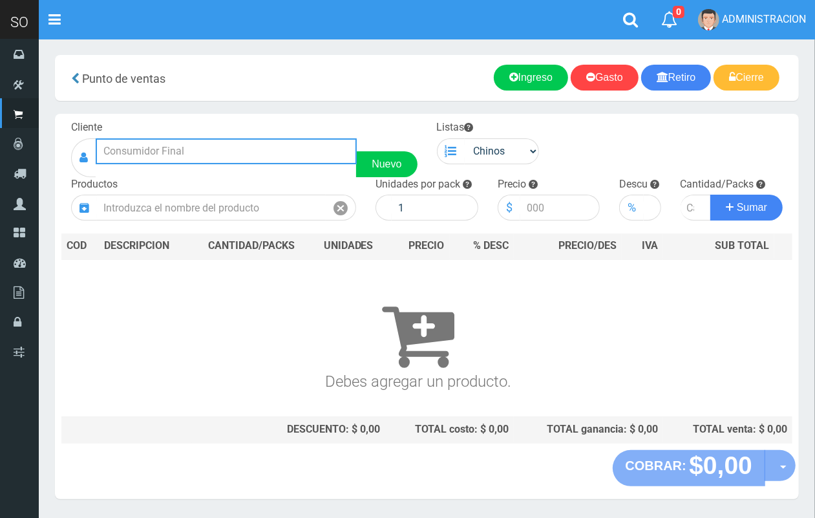
click at [211, 146] on input "text" at bounding box center [226, 151] width 261 height 26
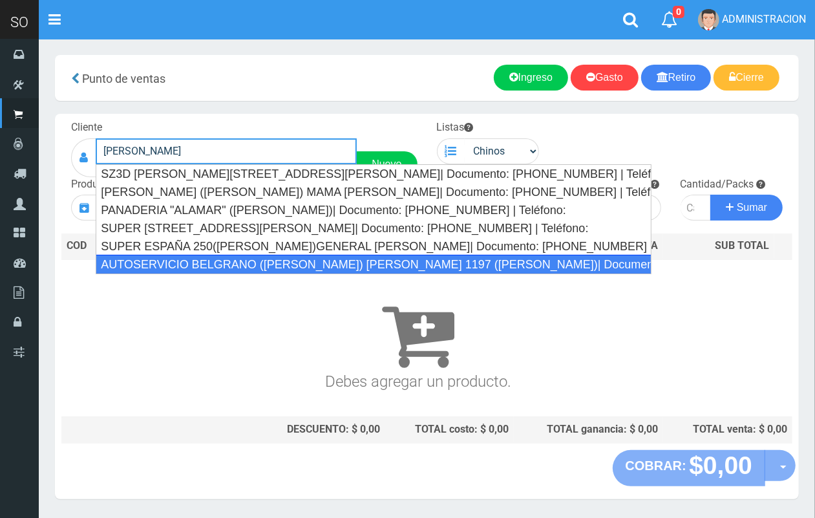
click at [272, 265] on div "AUTOSERVICIO BELGRANO (JULIAN) BELGRANO 1197 (LUJAN)| Documento: 123456755 | Te…" at bounding box center [374, 264] width 556 height 19
type input "AUTOSERVICIO BELGRANO (JULIAN) BELGRANO 1197 (LUJAN)| Documento: 123456755 | Te…"
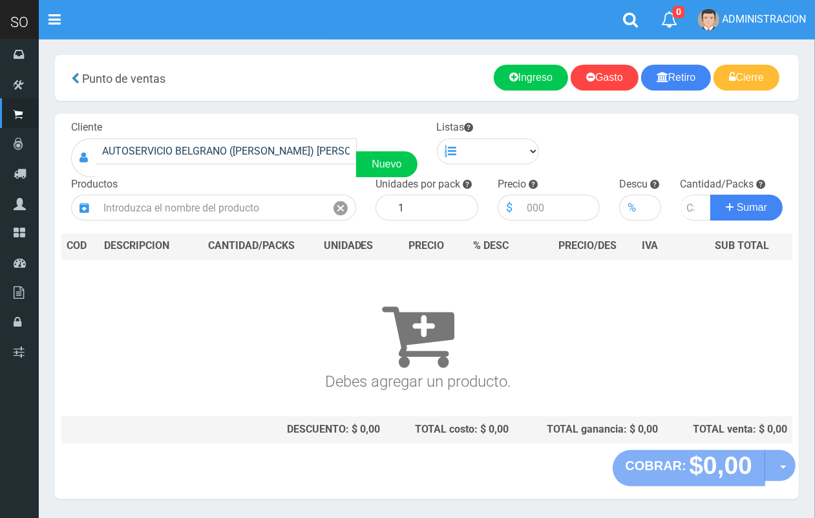
click at [541, 151] on div "Listas Chinos . ." at bounding box center [488, 142] width 122 height 44
click at [534, 150] on select "Chinos . ." at bounding box center [502, 151] width 75 height 26
select select "1"
click at [465, 138] on select "Chinos . ." at bounding box center [502, 151] width 75 height 26
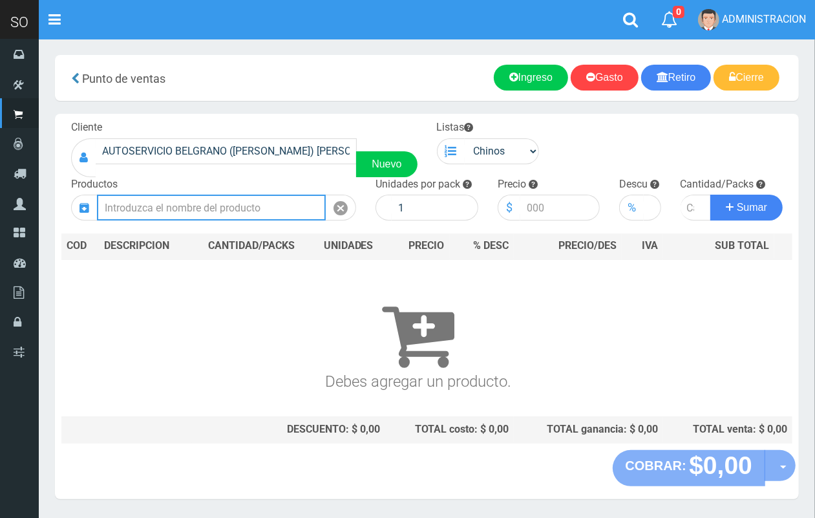
click at [289, 199] on input "text" at bounding box center [211, 208] width 229 height 26
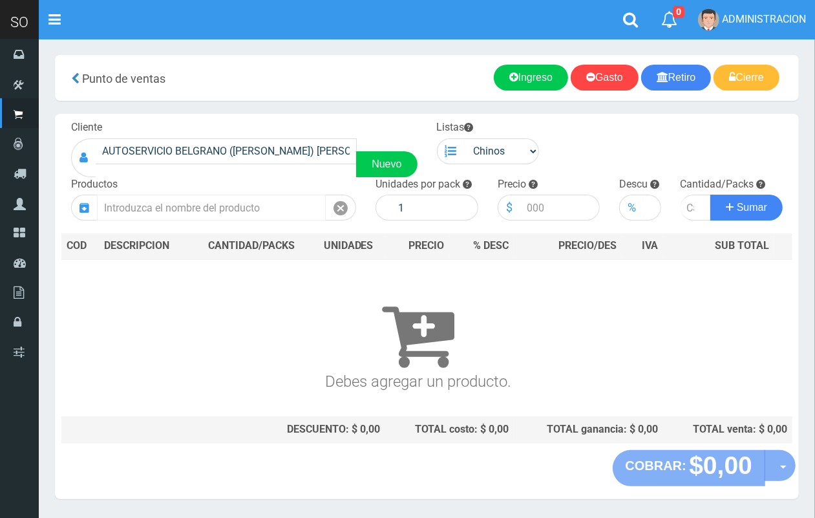
drag, startPoint x: 195, startPoint y: 227, endPoint x: 195, endPoint y: 217, distance: 10.4
click at [194, 226] on div "Cliente AUTOSERVICIO BELGRANO (JULIAN) BELGRANO 1197 (LUJAN)| Documento: 123456…" at bounding box center [427, 282] width 744 height 336
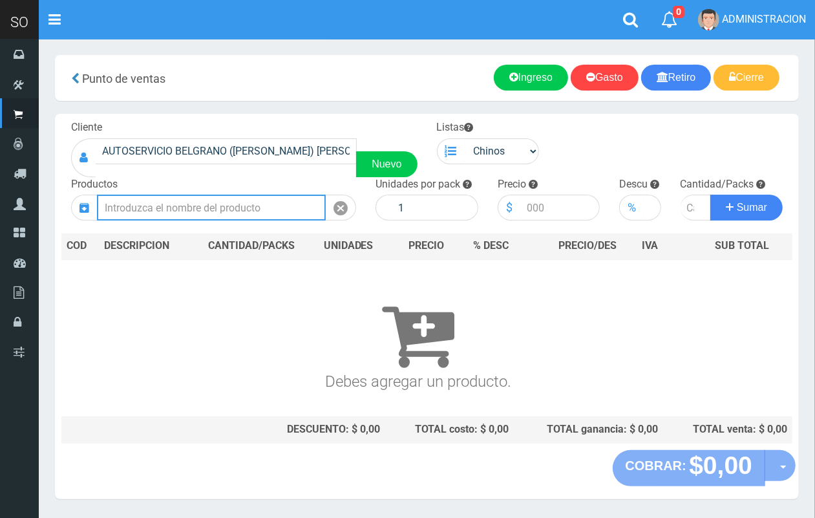
click at [195, 217] on input "text" at bounding box center [211, 208] width 229 height 26
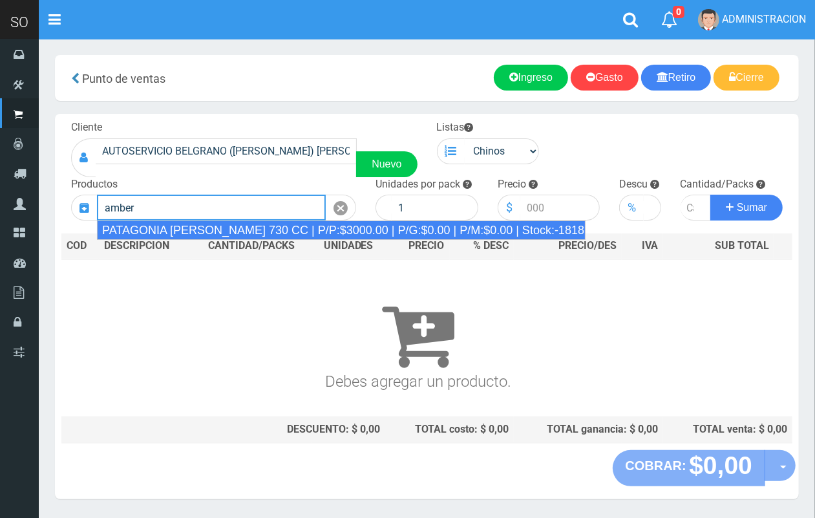
click at [208, 227] on div "PATAGONIA AMBER LAGER 730 CC | P/P:$3000.00 | P/G:$0.00 | P/M:$0.00 | Stock:-18…" at bounding box center [341, 229] width 489 height 19
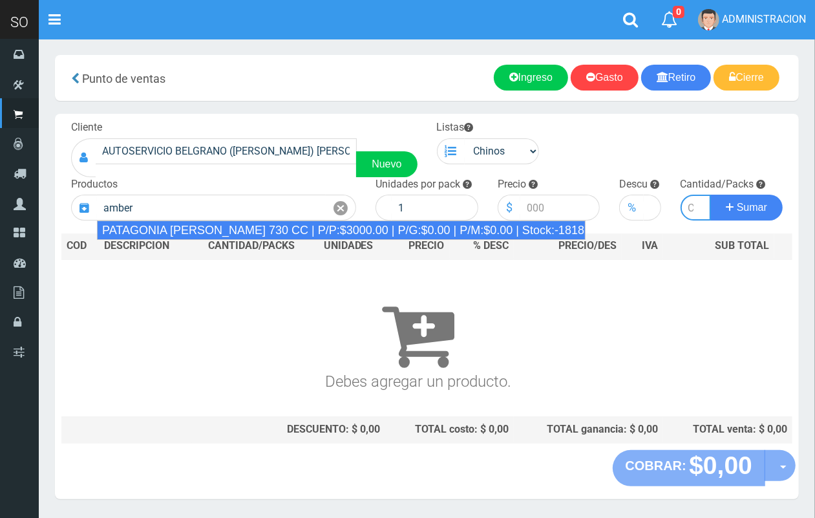
type input "PATAGONIA AMBER LAGER 730 CC | P/P:$3000.00 | P/G:$0.00 | P/M:$0.00 | Stock:-18…"
type input "6"
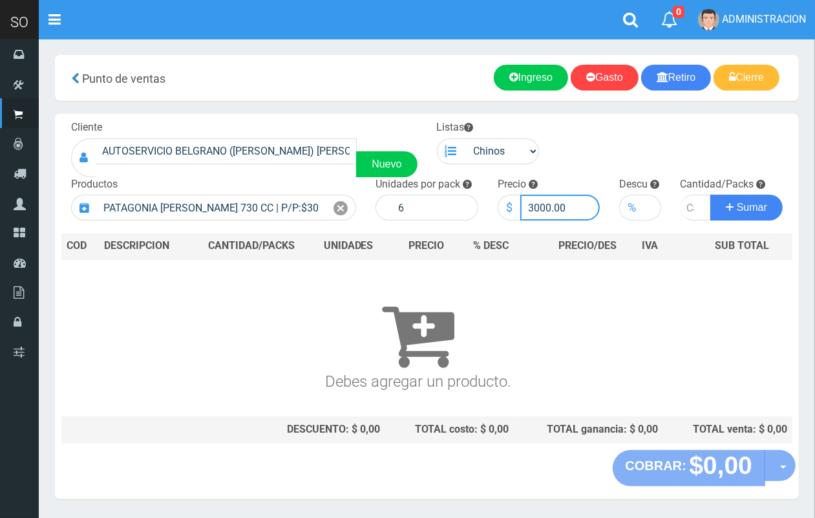
drag, startPoint x: 548, startPoint y: 208, endPoint x: 516, endPoint y: 204, distance: 32.5
click at [516, 204] on div "$ 3000.00" at bounding box center [549, 208] width 103 height 26
type input "2800.00"
click at [685, 206] on input "number" at bounding box center [696, 208] width 31 height 26
click at [711, 195] on button "Sumar" at bounding box center [747, 208] width 72 height 26
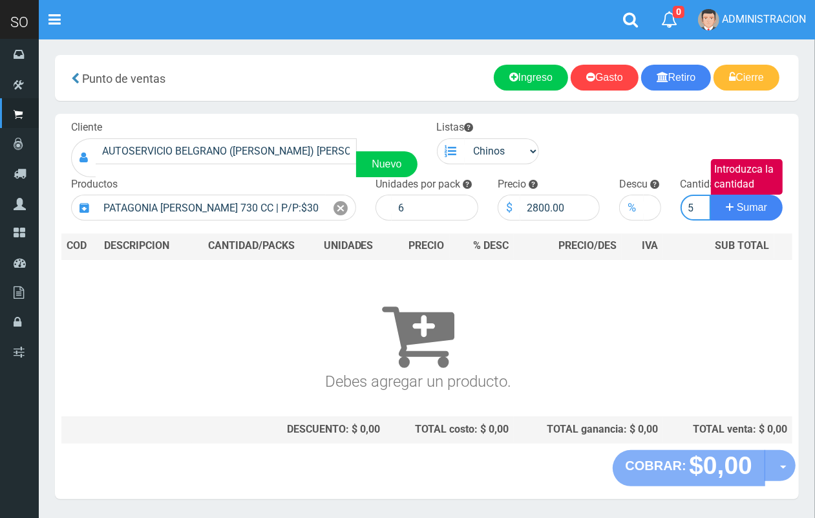
scroll to position [0, 1]
type input "5"
click at [711, 195] on button "Sumar" at bounding box center [747, 208] width 72 height 26
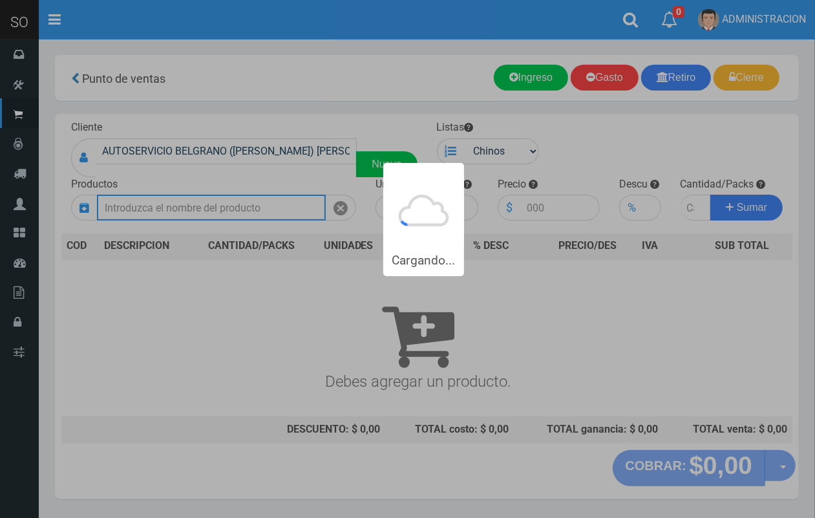
scroll to position [0, 0]
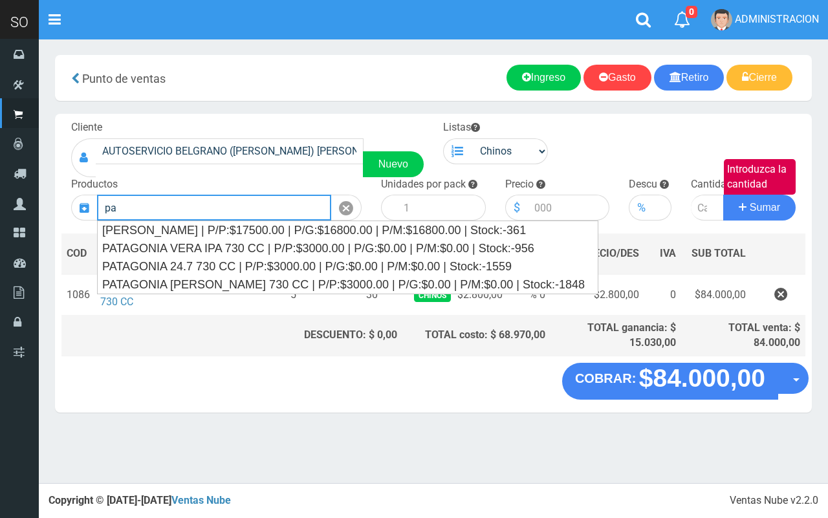
type input "p"
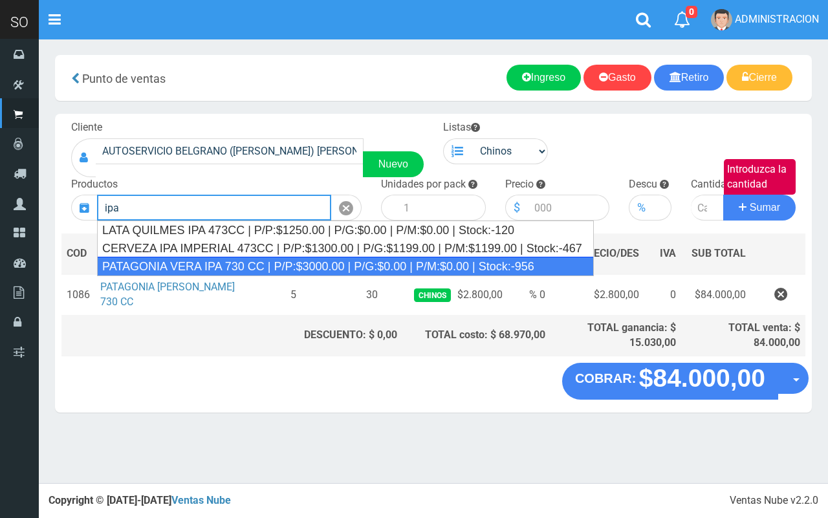
click at [279, 265] on div "PATAGONIA VERA IPA 730 CC | P/P:$3000.00 | P/G:$0.00 | P/M:$0.00 | Stock:-956" at bounding box center [345, 266] width 497 height 19
type input "PATAGONIA VERA IPA 730 CC | P/P:$3000.00 | P/G:$0.00 | P/M:$0.00 | Stock:-956"
type input "6"
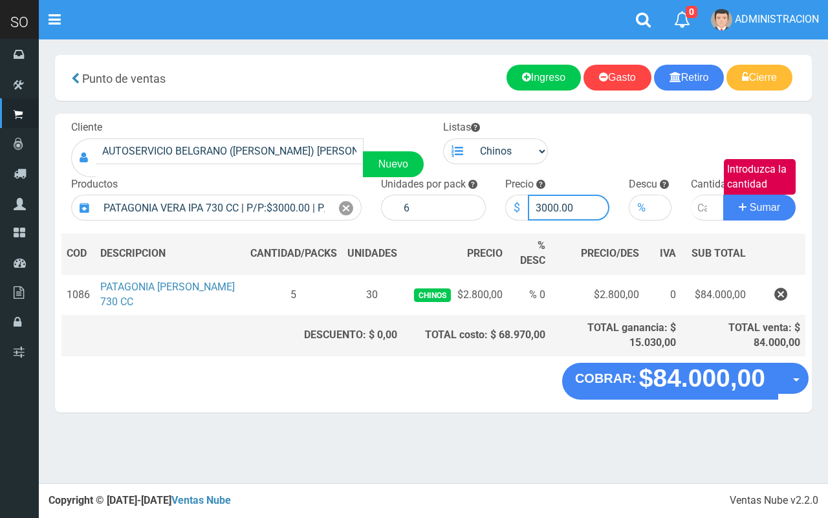
drag, startPoint x: 557, startPoint y: 208, endPoint x: 499, endPoint y: 202, distance: 57.9
click at [499, 202] on div "Precio $ 3000.00" at bounding box center [557, 199] width 124 height 44
type input "2800.00"
click at [694, 205] on input "Introduzca la cantidad" at bounding box center [707, 208] width 33 height 26
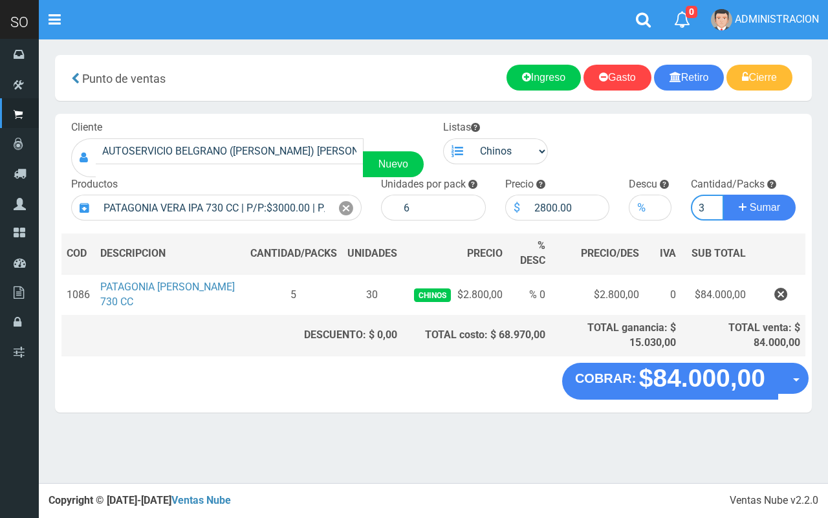
type input "3"
click at [723, 195] on button "Sumar" at bounding box center [759, 208] width 72 height 26
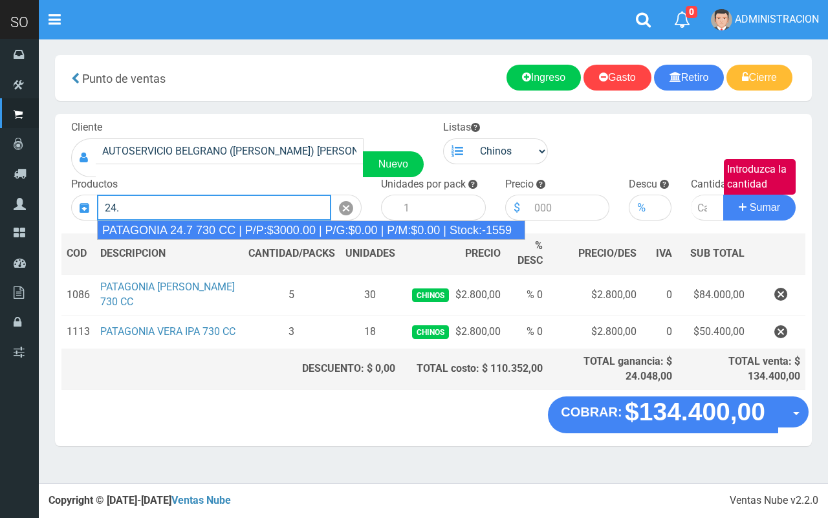
drag, startPoint x: 466, startPoint y: 233, endPoint x: 526, endPoint y: 213, distance: 62.8
click at [474, 233] on div "PATAGONIA 24.7 730 CC | P/P:$3000.00 | P/G:$0.00 | P/M:$0.00 | Stock:-1559" at bounding box center [311, 229] width 428 height 19
type input "PATAGONIA 24.7 730 CC | P/P:$3000.00 | P/G:$0.00 | P/M:$0.00 | Stock:-1559"
type input "6"
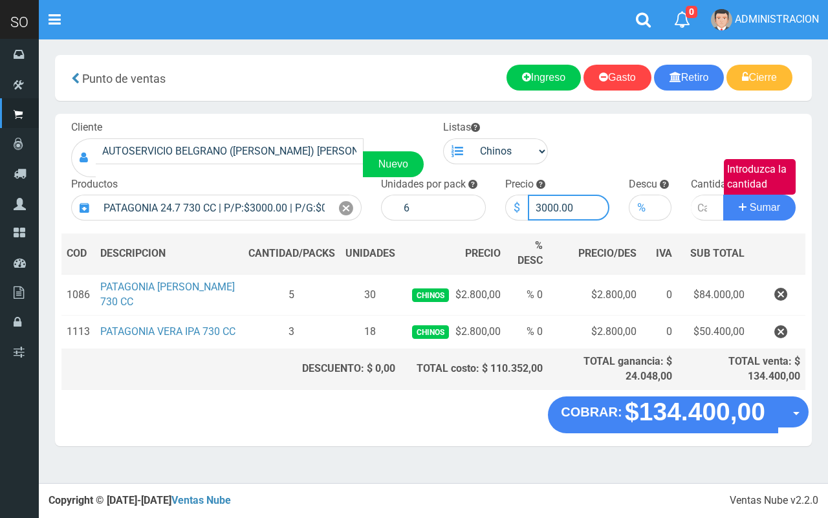
drag, startPoint x: 555, startPoint y: 202, endPoint x: 515, endPoint y: 208, distance: 39.9
click at [515, 208] on div "$ 3000.00" at bounding box center [557, 208] width 105 height 26
type input "2800.00"
click at [694, 206] on input "Introduzca la cantidad" at bounding box center [707, 208] width 33 height 26
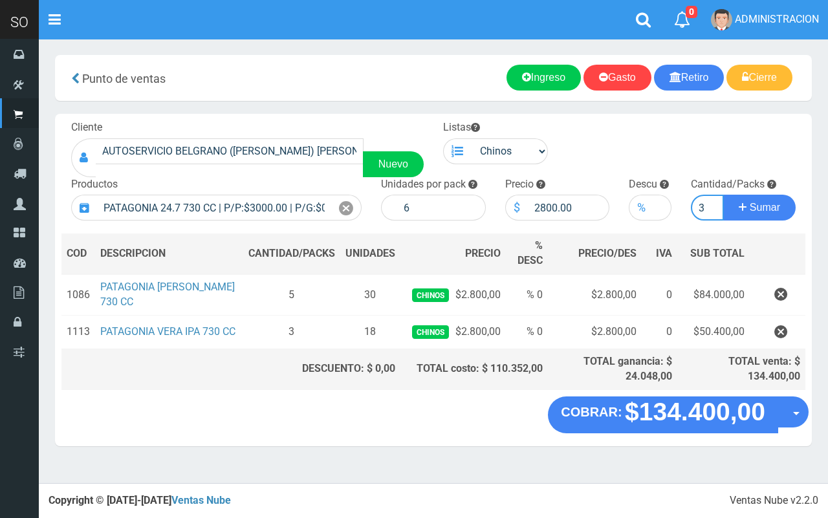
type input "3"
click at [723, 195] on button "Sumar" at bounding box center [759, 208] width 72 height 26
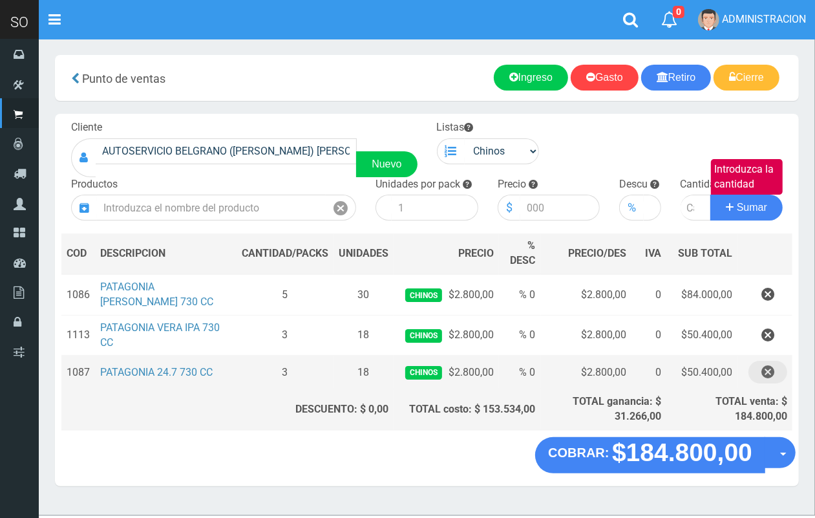
click at [765, 370] on icon "button" at bounding box center [768, 372] width 13 height 23
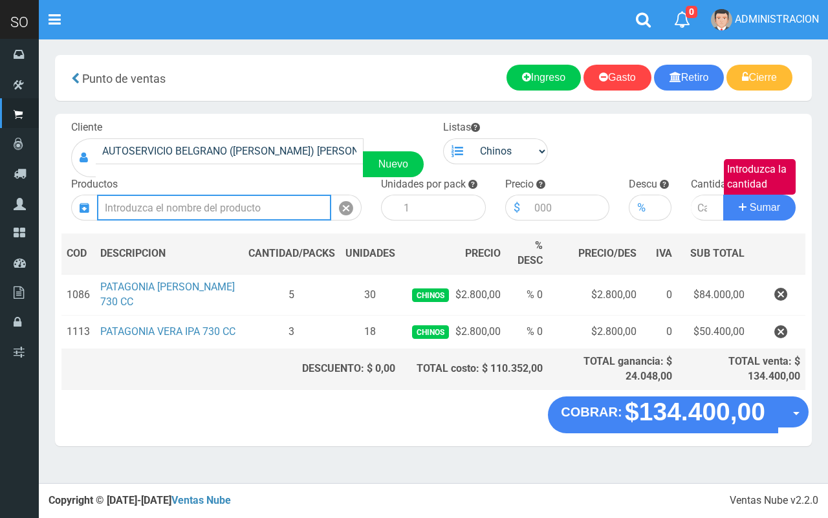
type input "4"
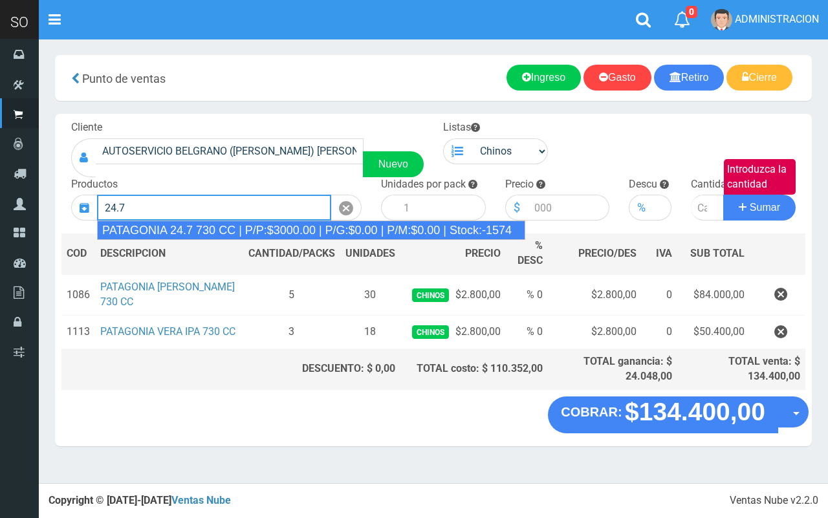
click at [255, 231] on div "PATAGONIA 24.7 730 CC | P/P:$3000.00 | P/G:$0.00 | P/M:$0.00 | Stock:-1574" at bounding box center [311, 229] width 428 height 19
type input "PATAGONIA 24.7 730 CC | P/P:$3000.00 | P/G:$0.00 | P/M:$0.00 | Stock:-1574"
type input "6"
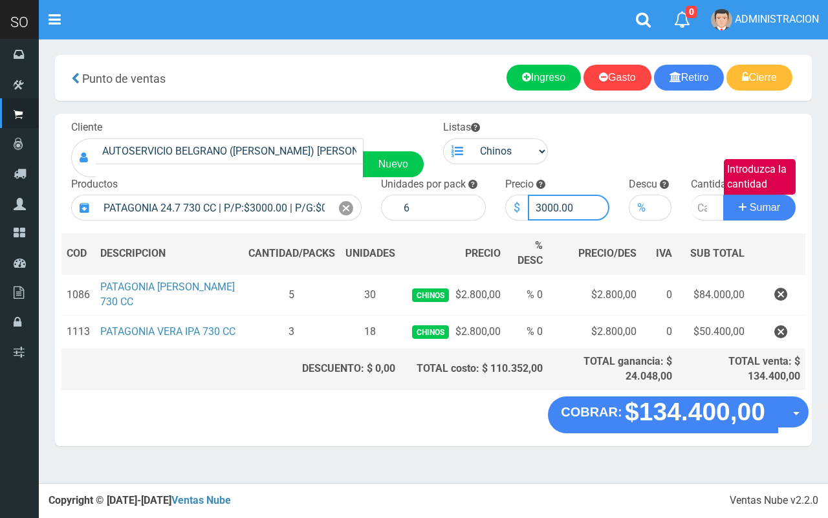
drag, startPoint x: 557, startPoint y: 209, endPoint x: 522, endPoint y: 208, distance: 34.3
click at [522, 208] on div "$ 3000.00" at bounding box center [557, 208] width 105 height 26
type input "2800.00"
click at [696, 211] on input "Introduzca la cantidad" at bounding box center [707, 208] width 33 height 26
type input "2"
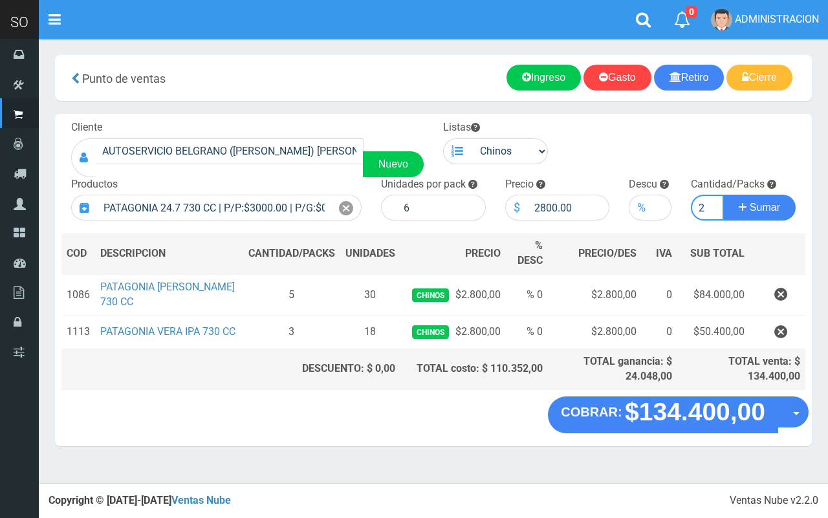
click at [723, 195] on button "Sumar" at bounding box center [759, 208] width 72 height 26
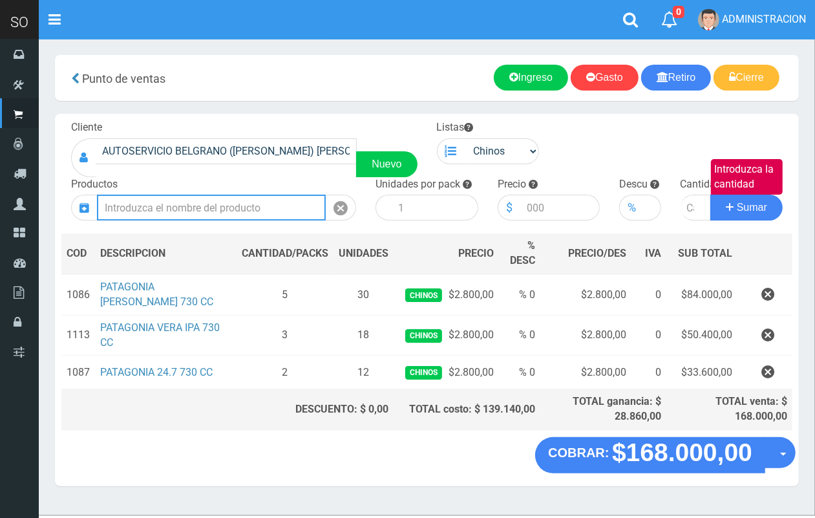
scroll to position [27, 0]
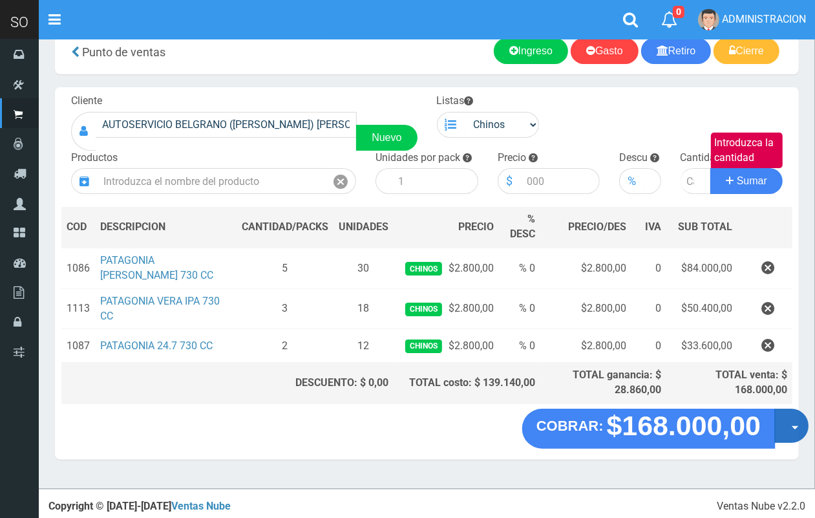
click at [789, 421] on button "Opciones" at bounding box center [792, 426] width 34 height 34
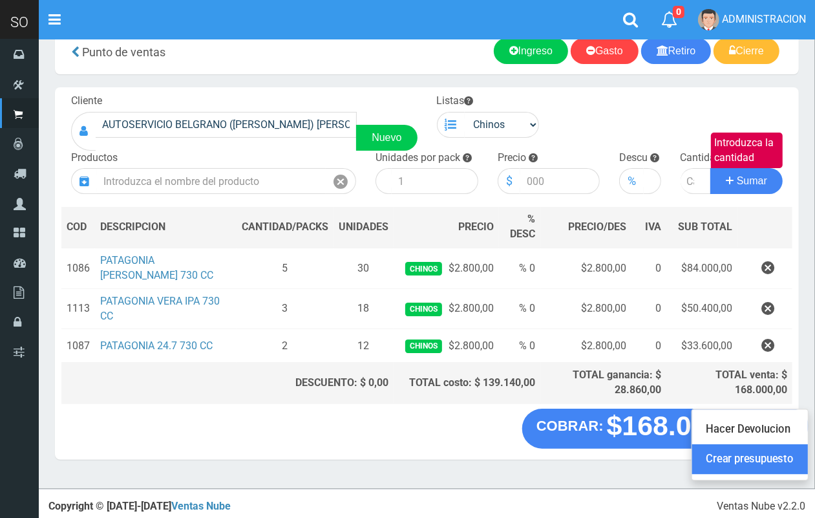
click at [786, 469] on link "Crear presupuesto" at bounding box center [750, 460] width 116 height 30
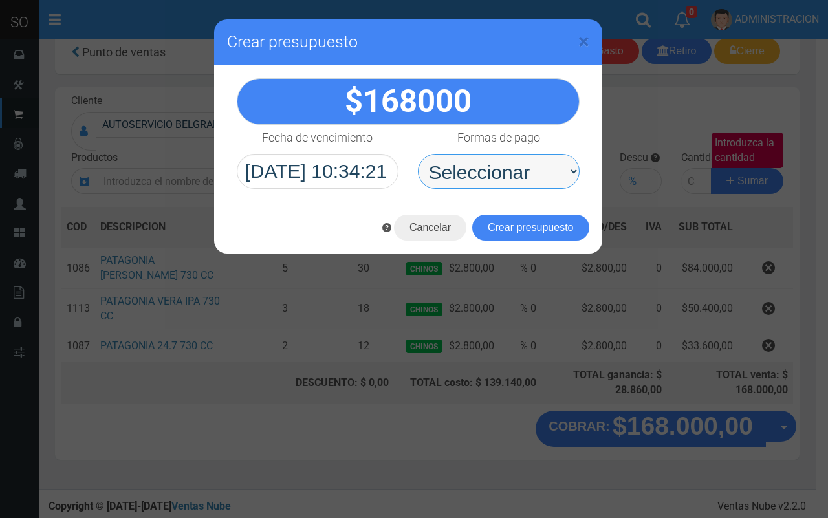
drag, startPoint x: 540, startPoint y: 181, endPoint x: 537, endPoint y: 188, distance: 7.6
click at [540, 181] on select "Seleccionar Efectivo Tarjeta de Crédito Depósito Débito" at bounding box center [499, 171] width 162 height 35
select select "Efectivo"
click at [418, 154] on select "Seleccionar Efectivo Tarjeta de Crédito Depósito Débito" at bounding box center [499, 171] width 162 height 35
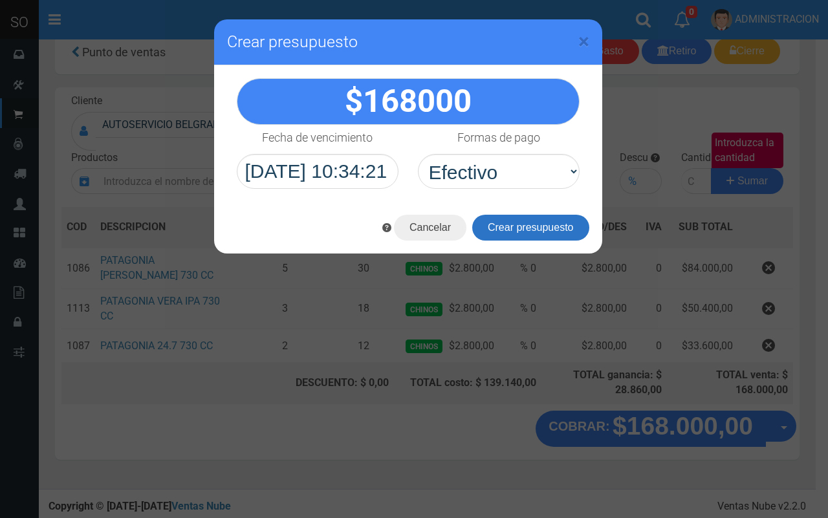
click at [532, 227] on button "Crear presupuesto" at bounding box center [530, 228] width 117 height 26
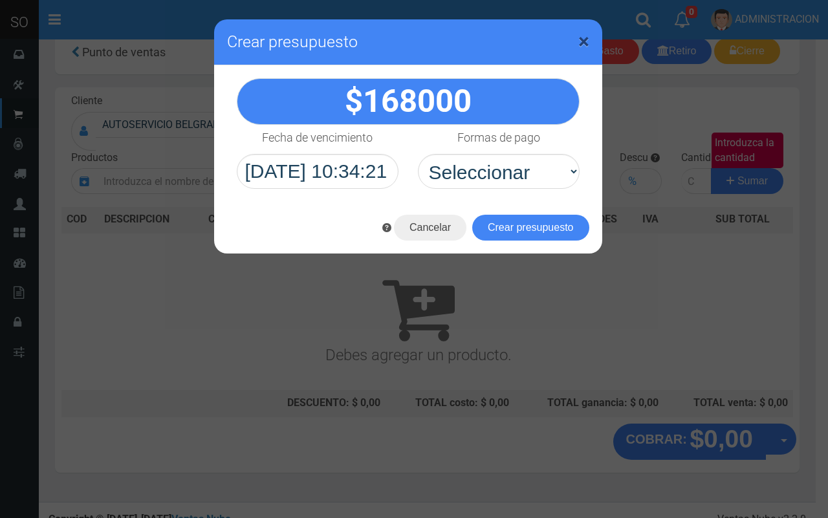
drag, startPoint x: 586, startPoint y: 34, endPoint x: 568, endPoint y: 29, distance: 18.8
click at [584, 36] on span "×" at bounding box center [583, 41] width 11 height 25
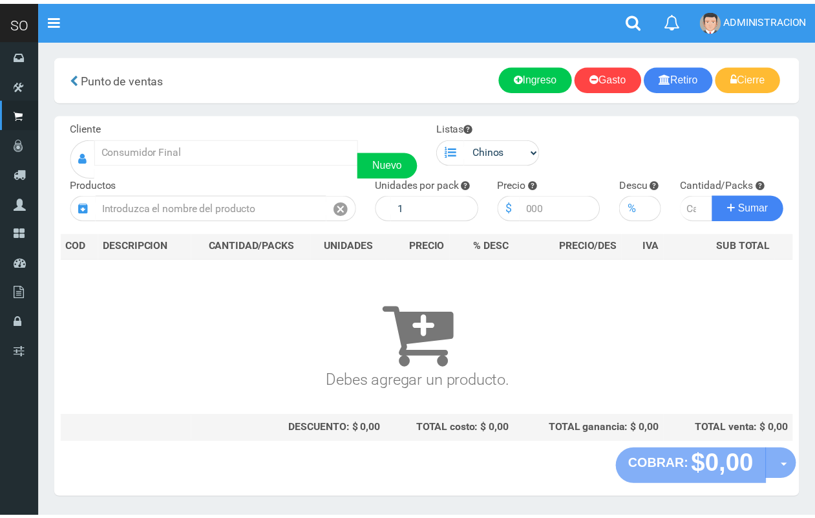
scroll to position [27, 0]
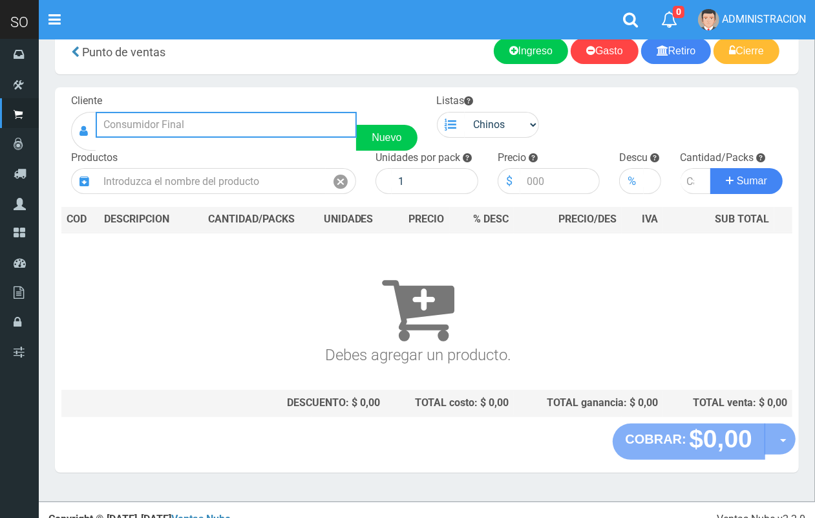
click at [152, 123] on input "text" at bounding box center [226, 125] width 261 height 26
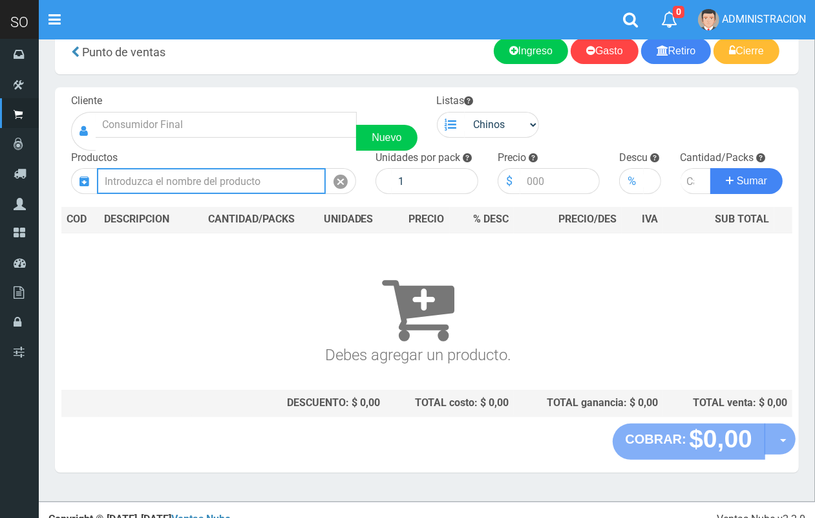
click at [139, 182] on input "text" at bounding box center [211, 181] width 229 height 26
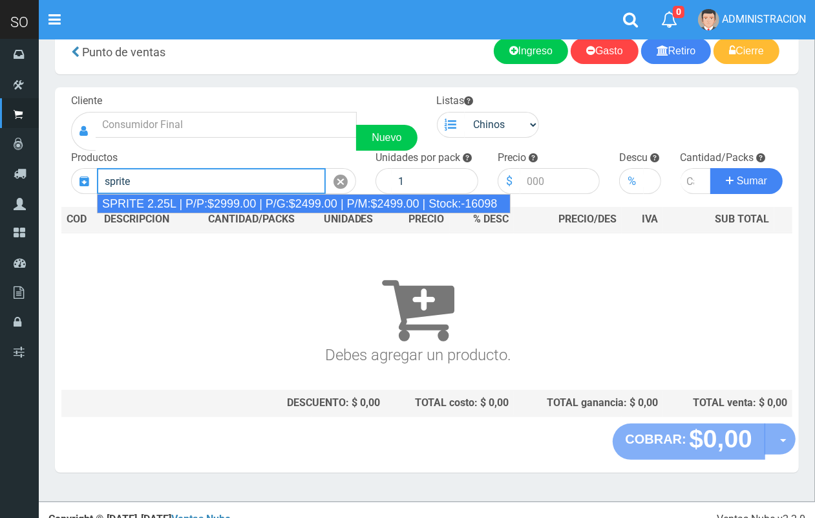
click at [266, 200] on div "SPRITE 2.25L | P/P:$2999.00 | P/G:$2499.00 | P/M:$2499.00 | Stock:-16098" at bounding box center [304, 203] width 414 height 19
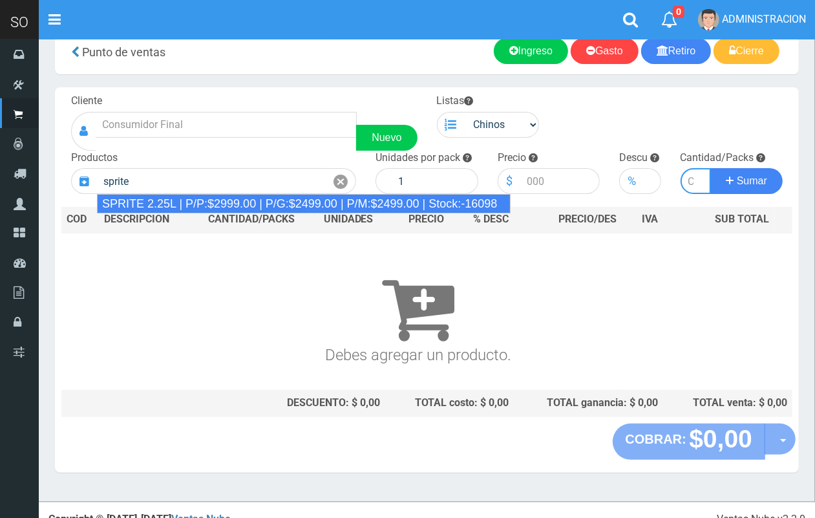
type input "SPRITE 2.25L | P/P:$2999.00 | P/G:$2499.00 | P/M:$2499.00 | Stock:-16098"
type input "8"
type input "2999.00"
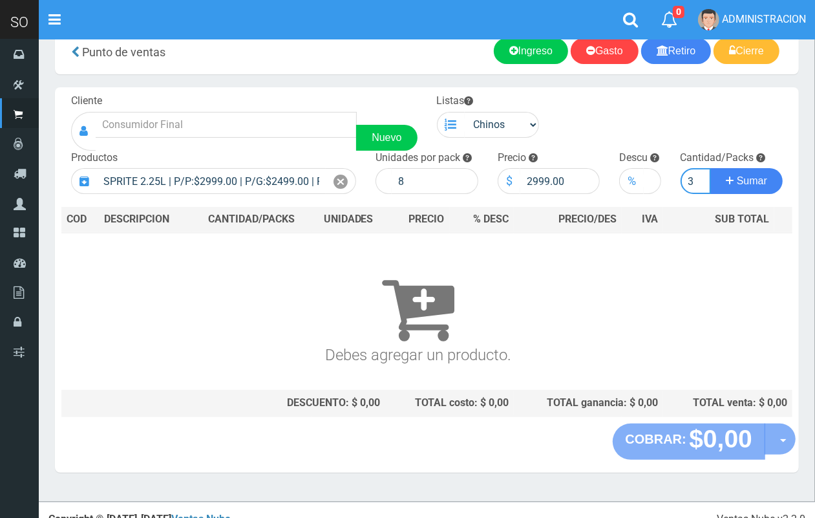
scroll to position [0, 1]
type input "3"
click at [711, 168] on button "Sumar" at bounding box center [747, 181] width 72 height 26
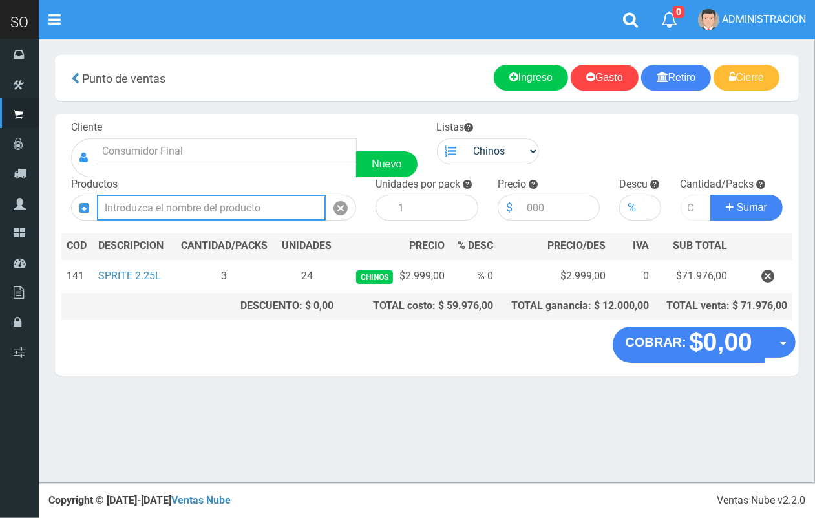
scroll to position [0, 0]
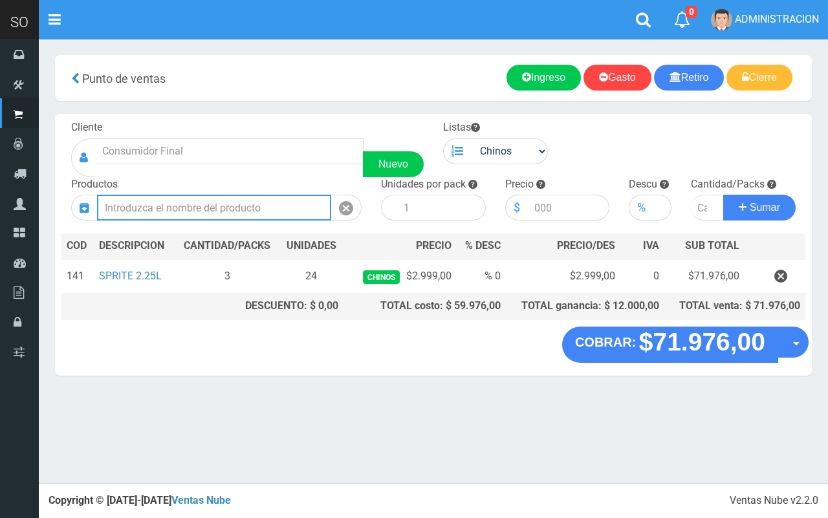
type input "a"
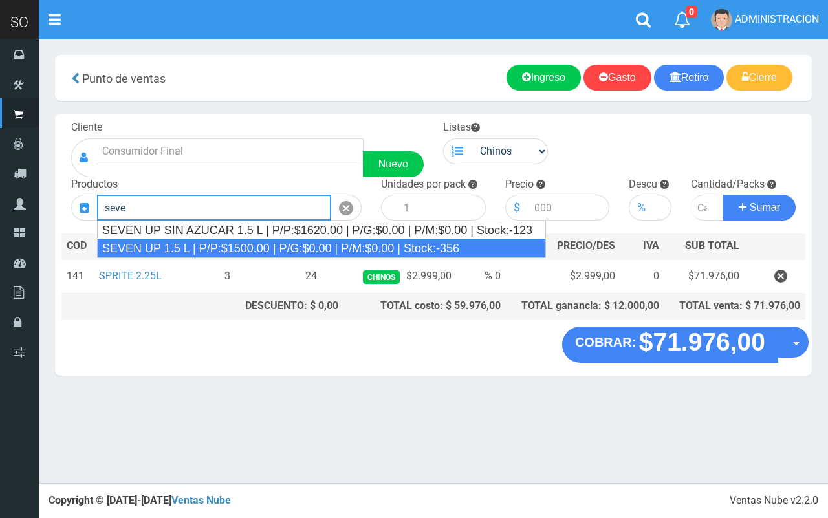
click at [241, 249] on div "SEVEN UP 1.5 L | P/P:$1500.00 | P/G:$0.00 | P/M:$0.00 | Stock:-356" at bounding box center [321, 248] width 449 height 19
type input "SEVEN UP 1.5 L | P/P:$1500.00 | P/G:$0.00 | P/M:$0.00 | Stock:-356"
type input "6"
type input "1500.00"
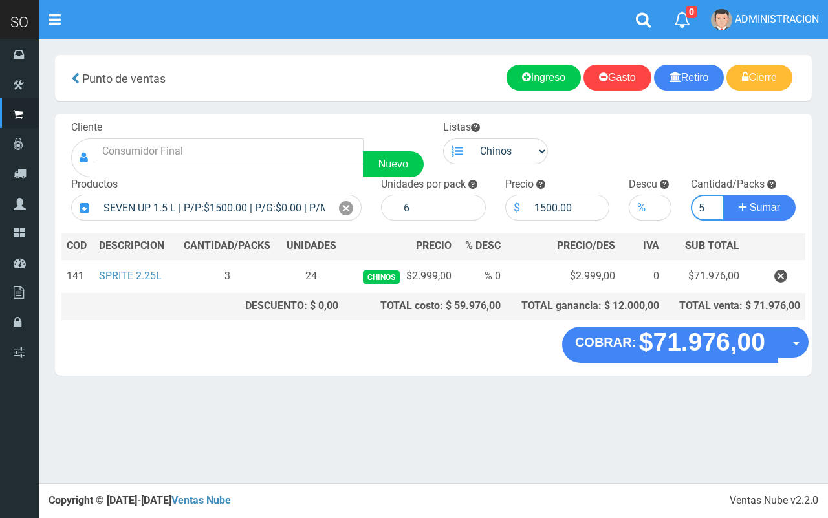
type input "5"
click at [723, 195] on button "Sumar" at bounding box center [759, 208] width 72 height 26
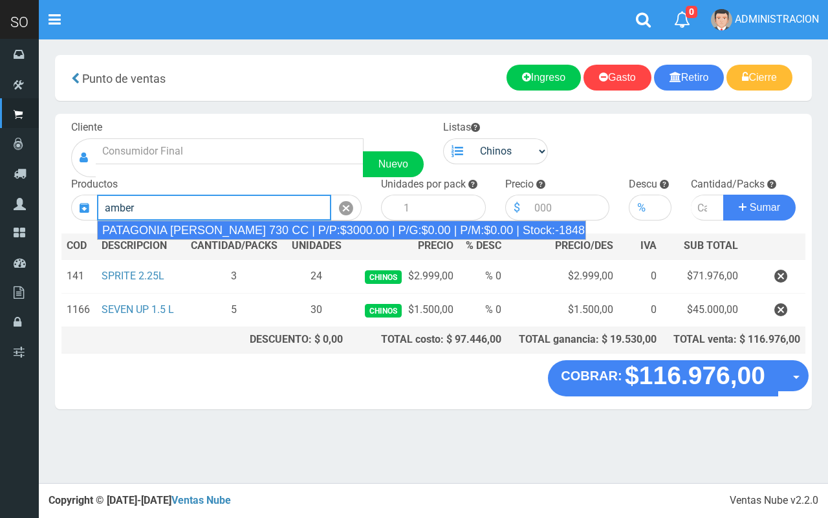
click at [308, 225] on div "PATAGONIA AMBER LAGER 730 CC | P/P:$3000.00 | P/G:$0.00 | P/M:$0.00 | Stock:-18…" at bounding box center [341, 229] width 489 height 19
type input "PATAGONIA AMBER LAGER 730 CC | P/P:$3000.00 | P/G:$0.00 | P/M:$0.00 | Stock:-18…"
type input "6"
type input "3000.00"
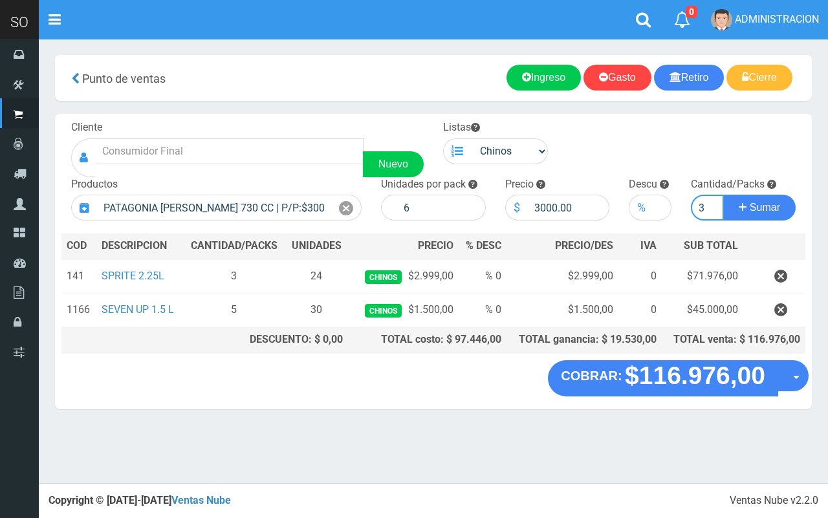
type input "3"
click at [723, 195] on button "Sumar" at bounding box center [759, 208] width 72 height 26
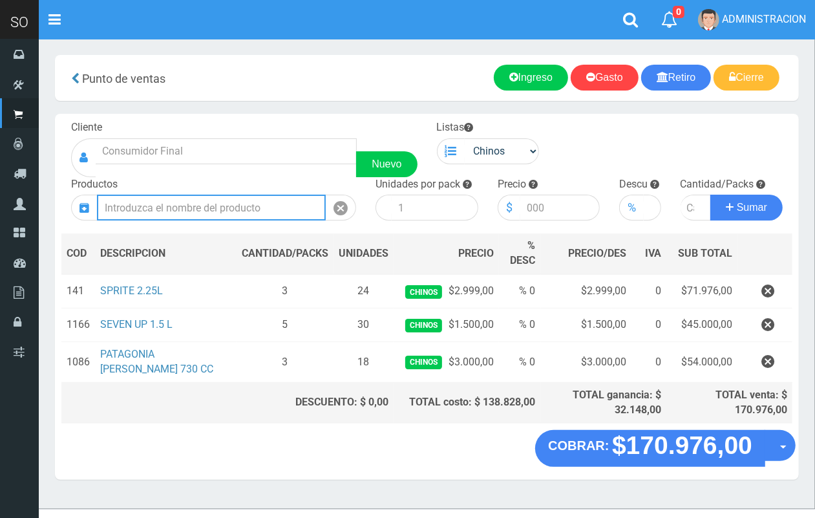
type input "o"
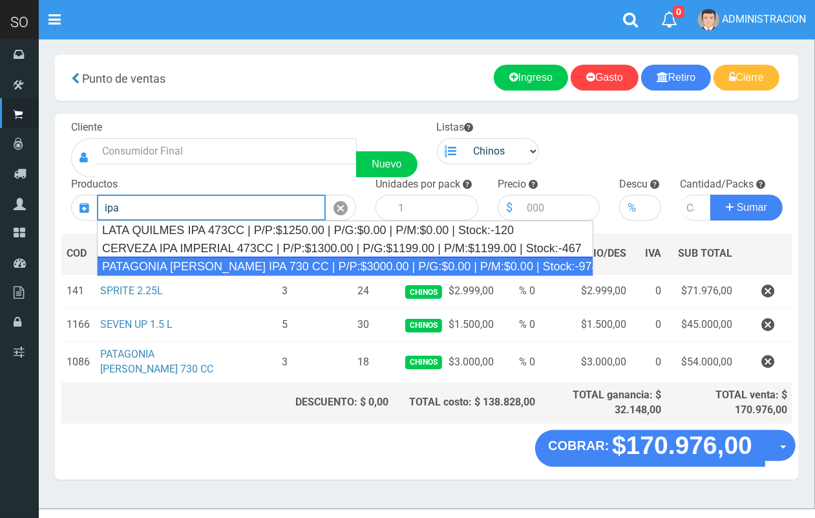
click at [312, 272] on div "PATAGONIA VERA IPA 730 CC | P/P:$3000.00 | P/G:$0.00 | P/M:$0.00 | Stock:-974" at bounding box center [345, 266] width 497 height 19
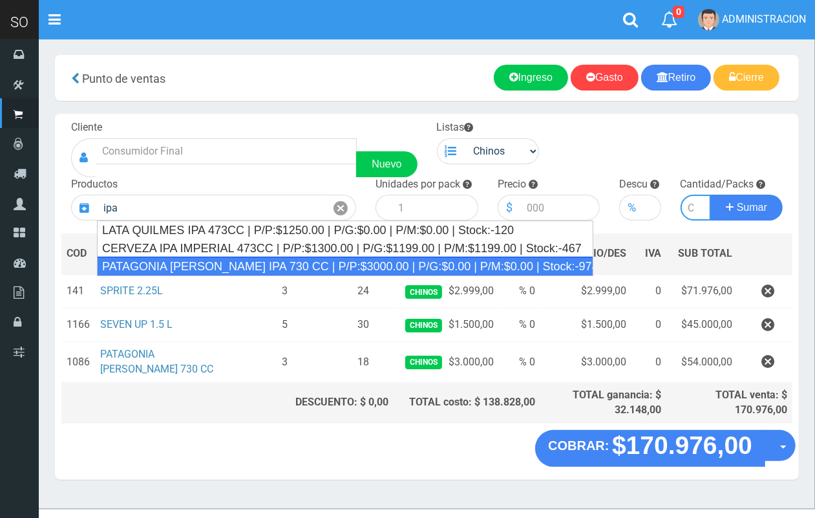
type input "PATAGONIA VERA IPA 730 CC | P/P:$3000.00 | P/G:$0.00 | P/M:$0.00 | Stock:-974"
type input "6"
type input "3000.00"
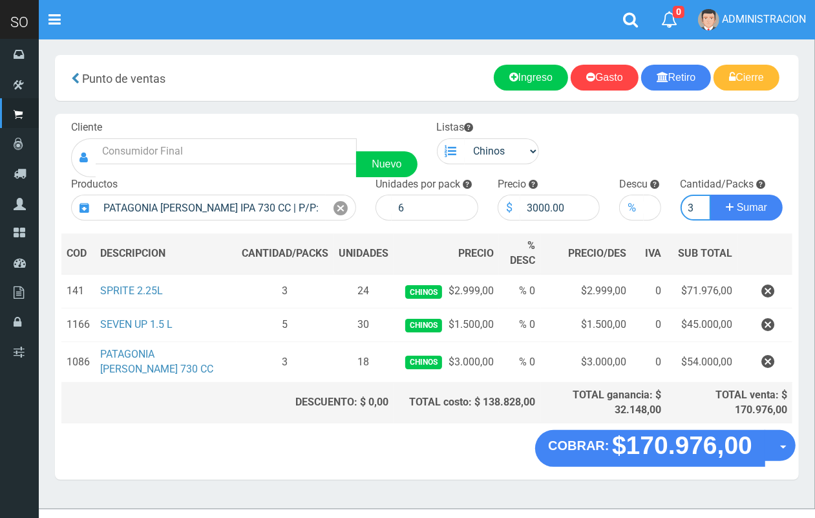
scroll to position [0, 1]
type input "3"
click at [711, 195] on button "Sumar" at bounding box center [747, 208] width 72 height 26
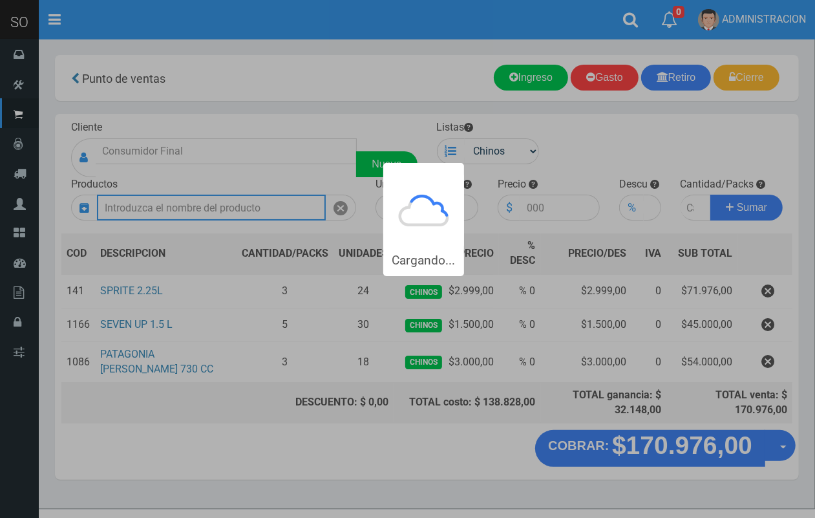
scroll to position [0, 0]
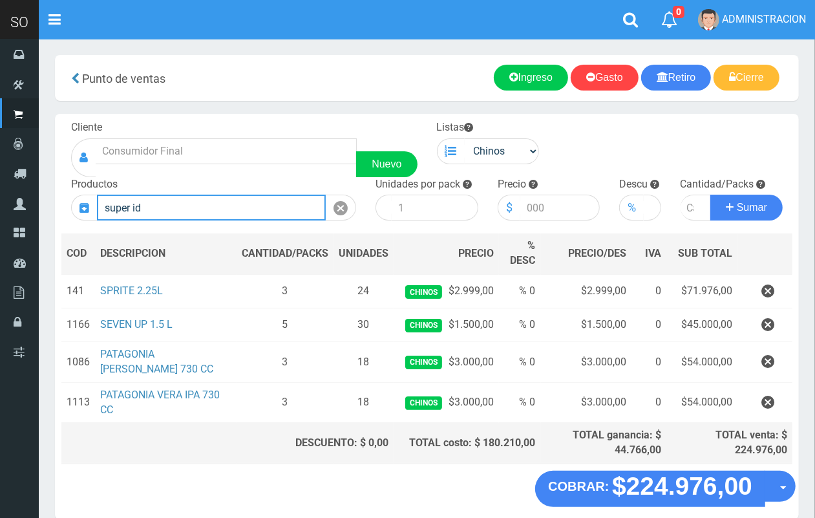
drag, startPoint x: 199, startPoint y: 210, endPoint x: 52, endPoint y: 210, distance: 146.8
click at [52, 210] on section "× Titulo del Msj texto Mas Texto Cancelar Aceptar Punto de ventas Ingreso" at bounding box center [427, 294] width 777 height 510
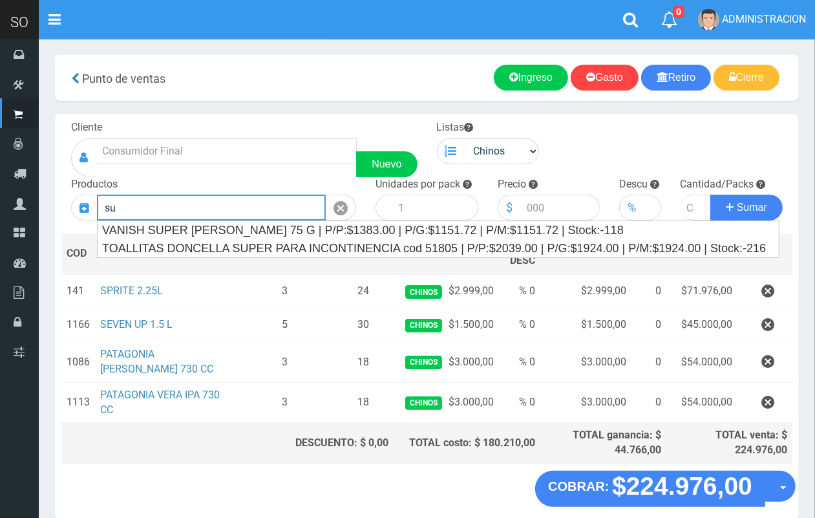
type input "s"
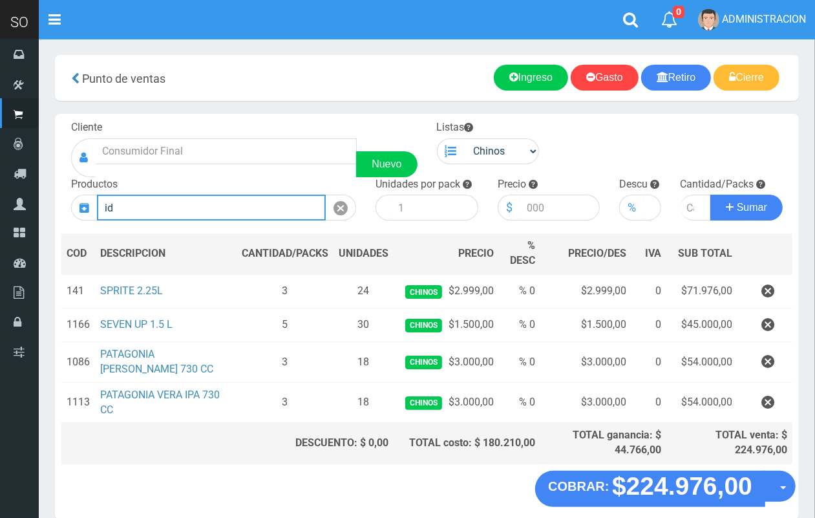
type input "i"
type input "690"
drag, startPoint x: 186, startPoint y: 199, endPoint x: 81, endPoint y: 217, distance: 105.7
click at [81, 217] on div "690 Introduzca los productos" at bounding box center [213, 208] width 285 height 26
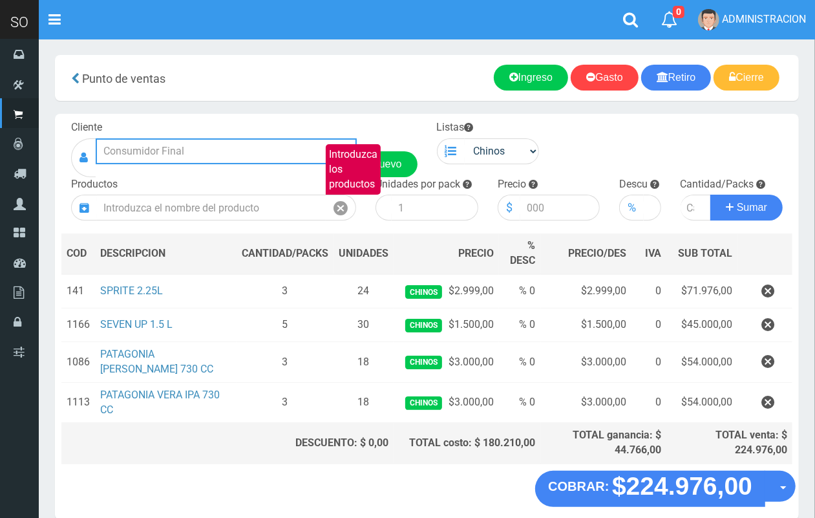
click at [262, 156] on input "text" at bounding box center [226, 151] width 261 height 26
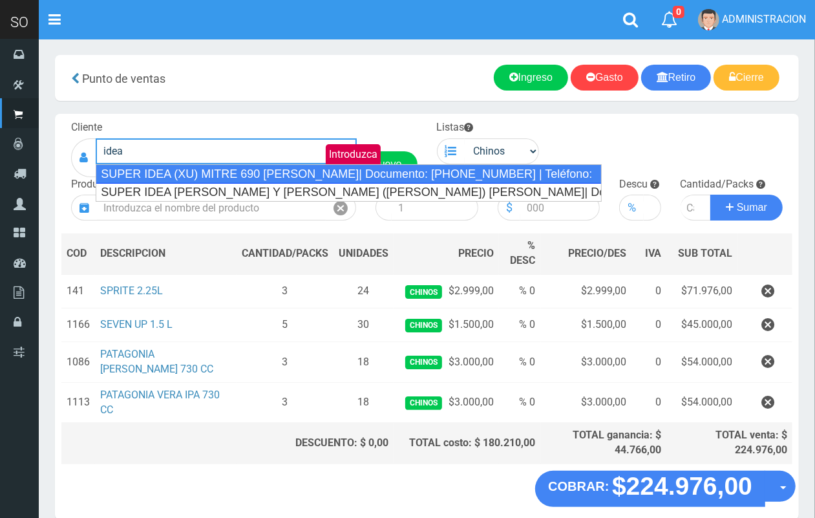
click at [275, 169] on div "SUPER IDEA (XU) MITRE 690 LUJAN| Documento: 456741867 | Teléfono:" at bounding box center [349, 173] width 506 height 19
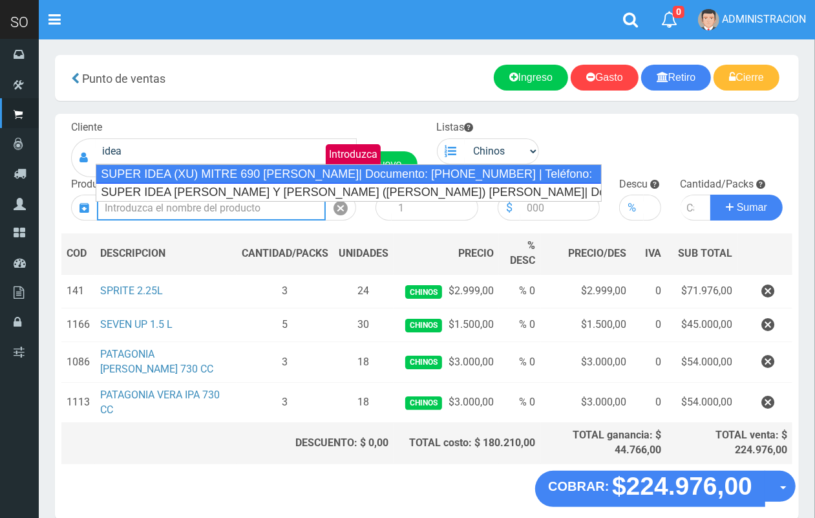
type input "SUPER IDEA (XU) MITRE 690 LUJAN| Documento: 456741867 | Teléfono:"
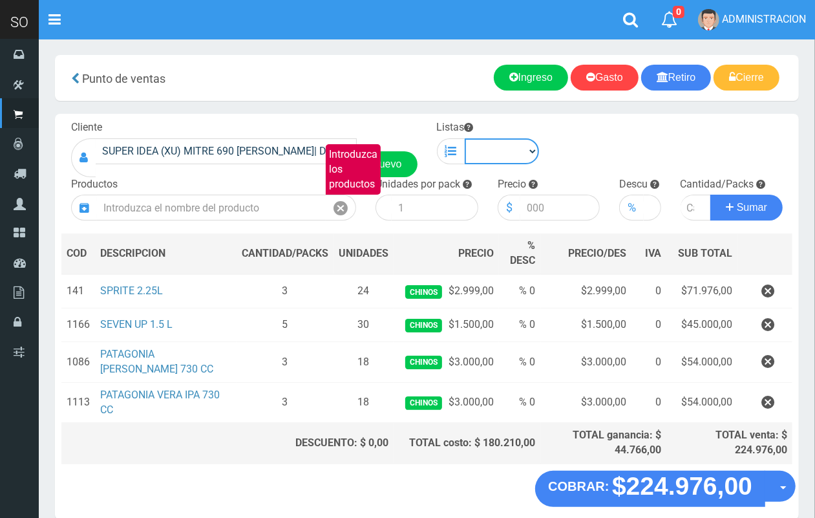
drag, startPoint x: 509, startPoint y: 149, endPoint x: 504, endPoint y: 160, distance: 12.5
click at [508, 150] on select "Chinos . ." at bounding box center [502, 151] width 75 height 26
select select "1"
click at [465, 138] on select "Chinos . ." at bounding box center [502, 151] width 75 height 26
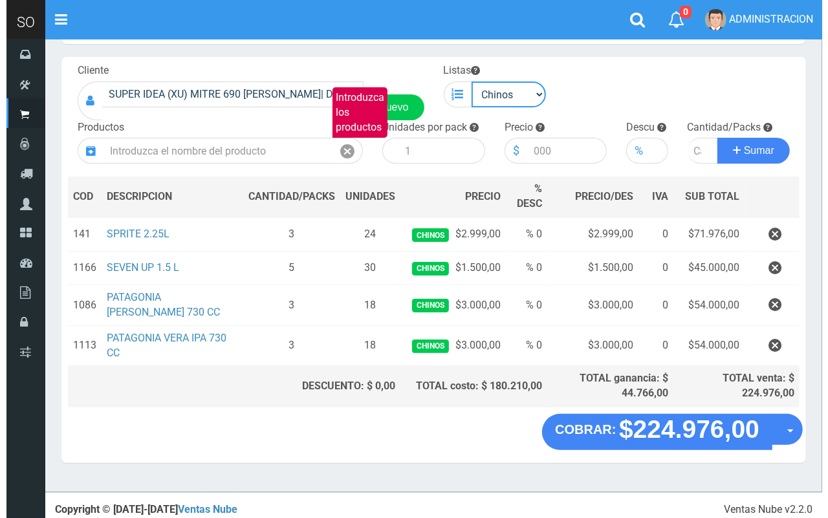
scroll to position [60, 0]
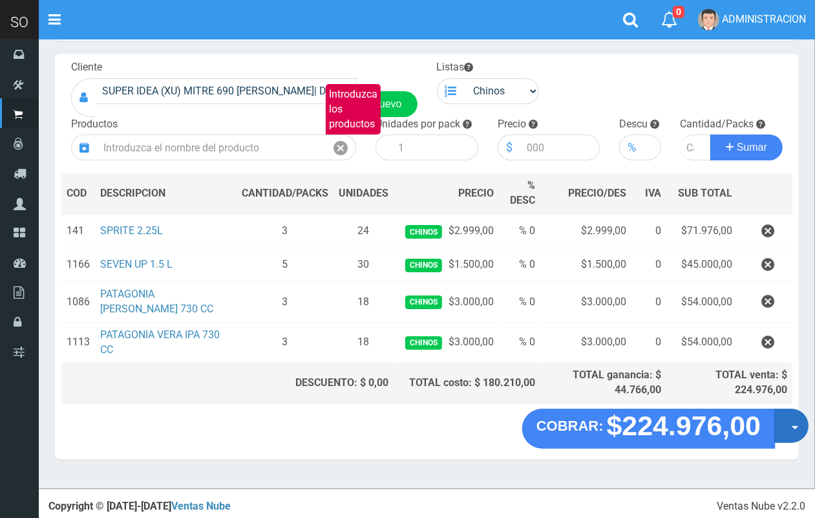
click at [789, 440] on button "Opciones" at bounding box center [792, 426] width 34 height 34
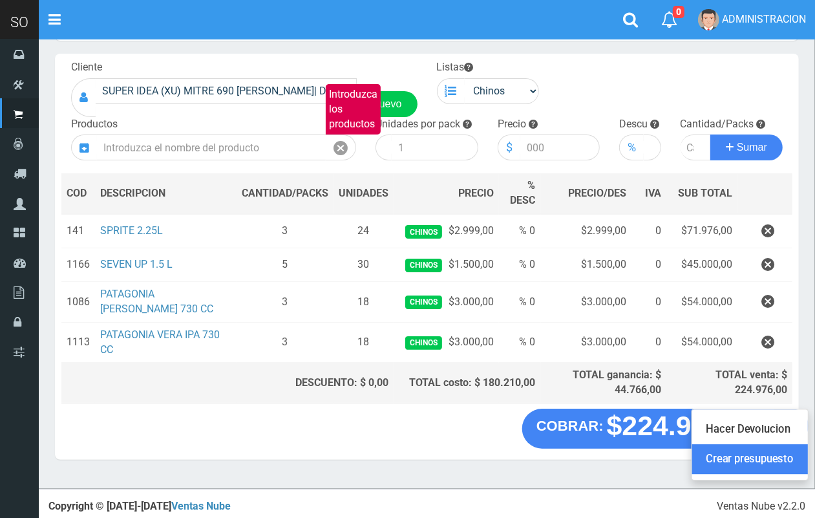
click at [780, 464] on link "Crear presupuesto" at bounding box center [750, 460] width 116 height 30
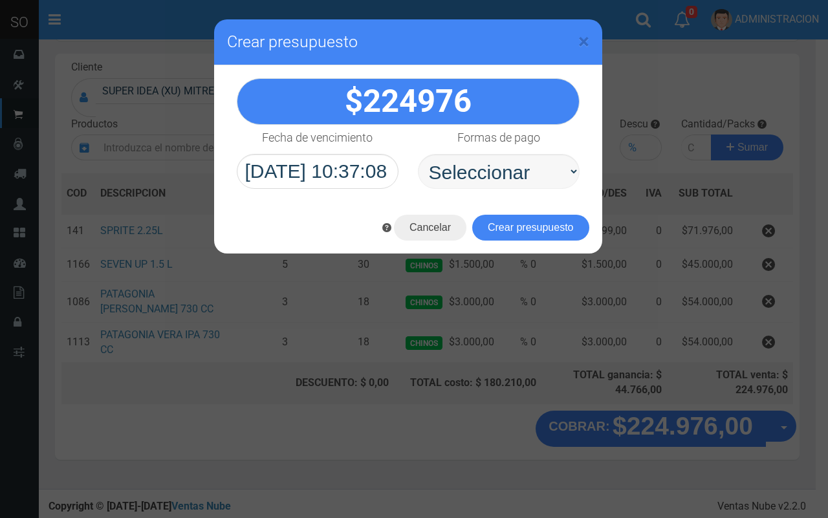
select select "Efectivo"
click at [418, 154] on select "Seleccionar Efectivo Tarjeta de Crédito Depósito Débito" at bounding box center [499, 171] width 162 height 35
click at [541, 230] on button "Crear presupuesto" at bounding box center [530, 228] width 117 height 26
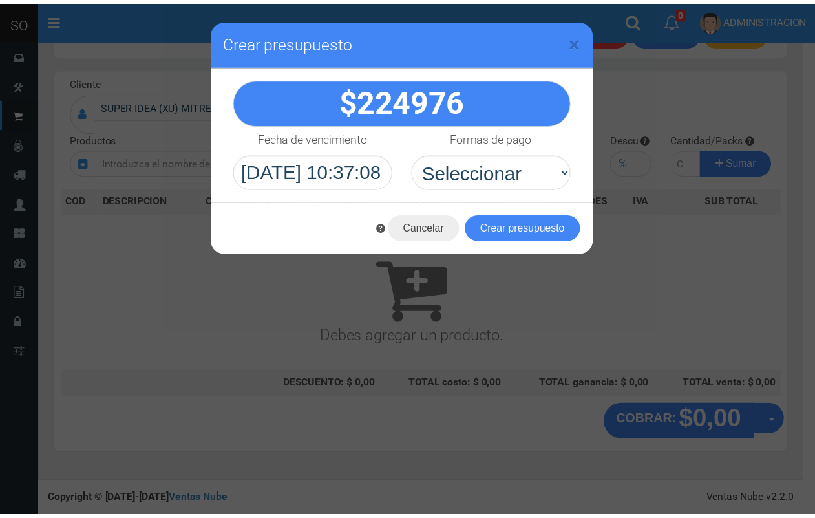
scroll to position [39, 0]
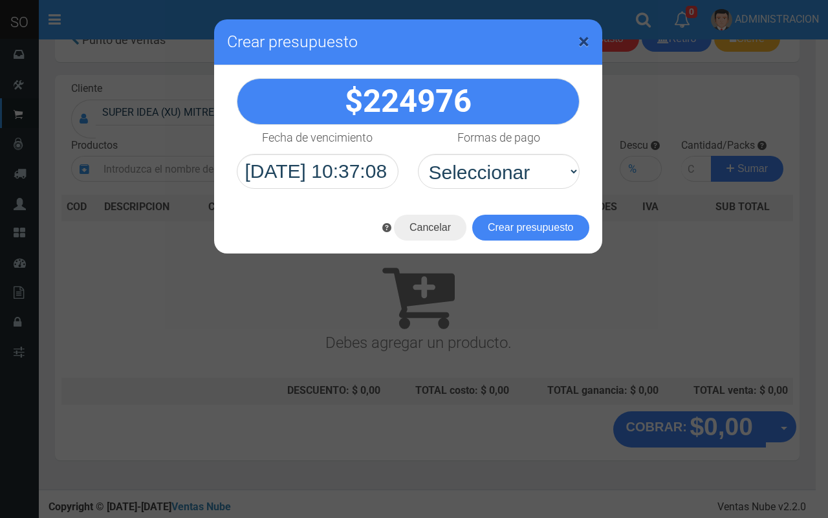
click at [573, 36] on div "× Crear presupuesto" at bounding box center [408, 42] width 388 height 46
click at [581, 38] on span "×" at bounding box center [583, 41] width 11 height 25
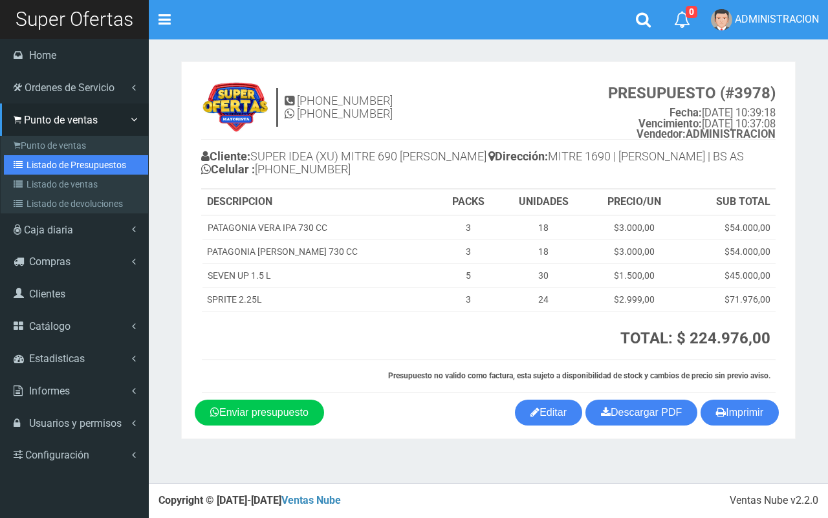
click at [34, 162] on link "Listado de Presupuestos" at bounding box center [76, 164] width 144 height 19
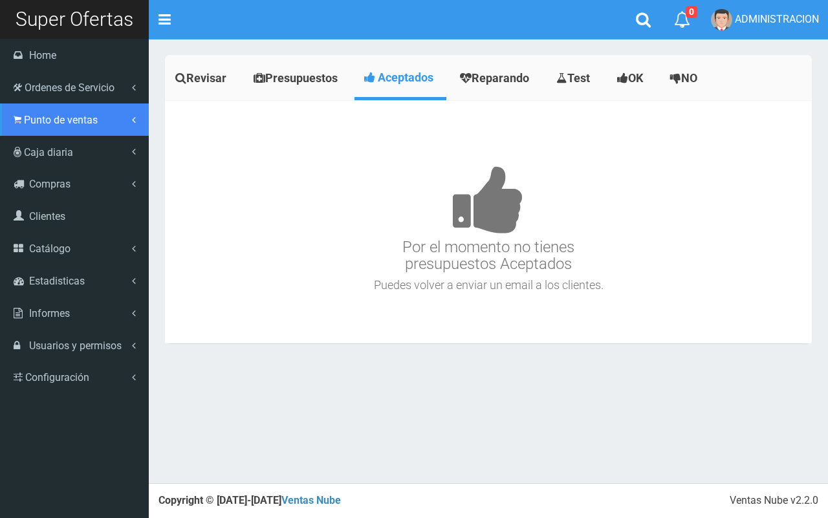
click at [78, 124] on span "Punto de ventas" at bounding box center [61, 120] width 74 height 12
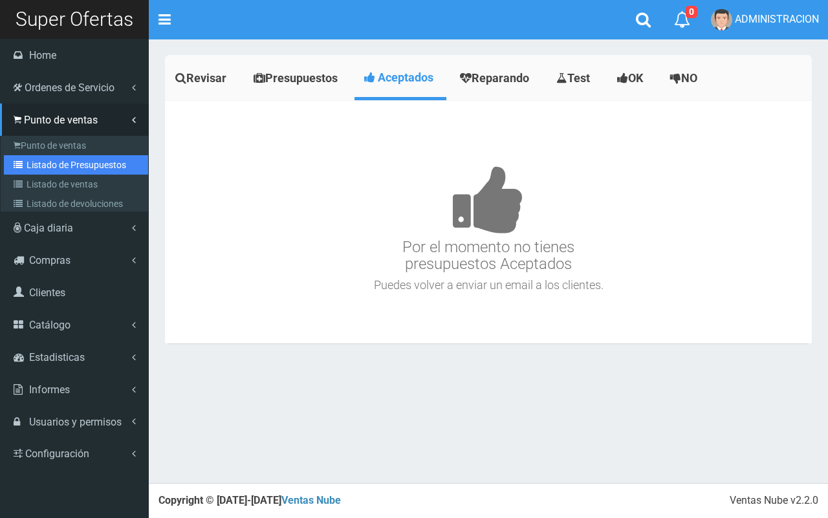
click at [95, 162] on link "Listado de Presupuestos" at bounding box center [76, 164] width 144 height 19
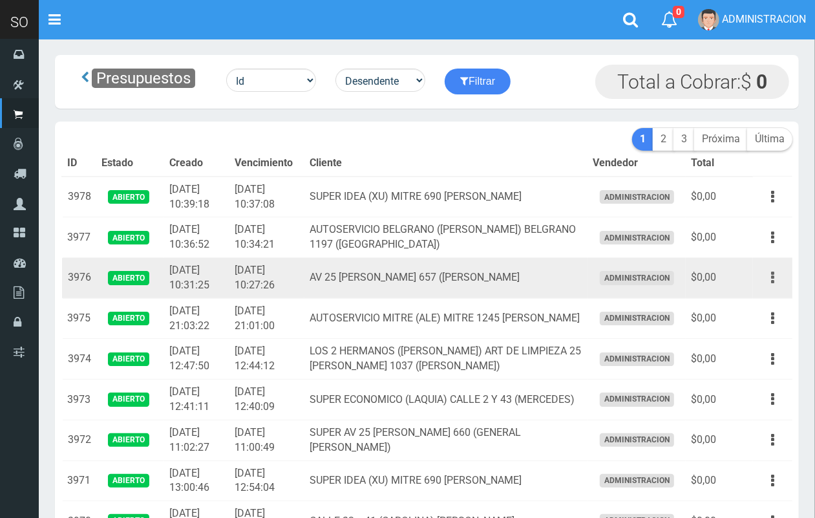
click at [780, 283] on button "button" at bounding box center [772, 277] width 29 height 23
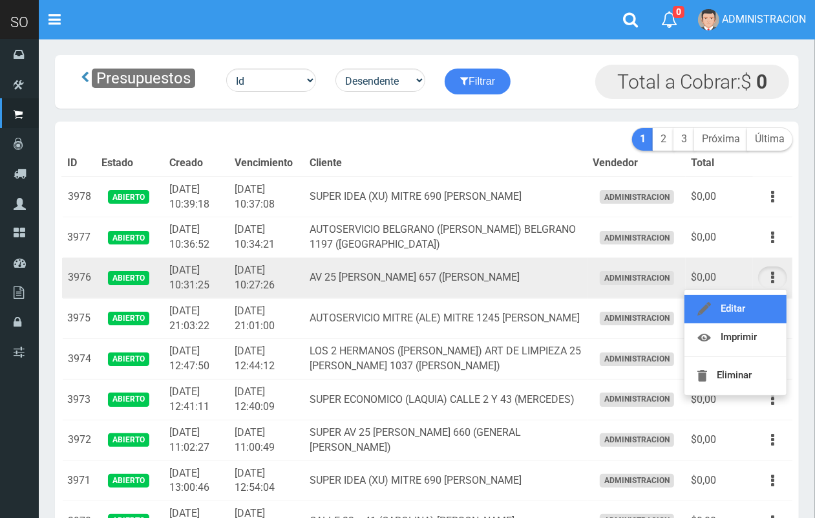
click at [757, 312] on link "Editar" at bounding box center [736, 309] width 102 height 28
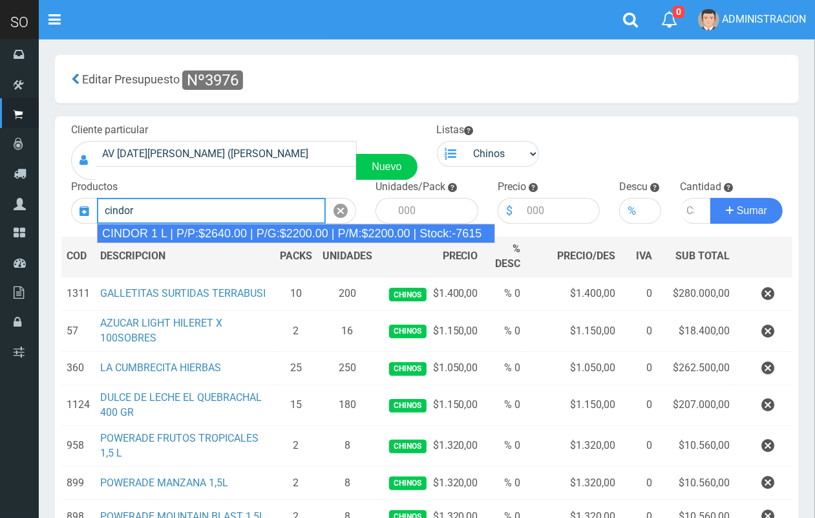
click at [255, 230] on div "CINDOR 1 L | P/P:$2640.00 | P/G:$2200.00 | P/M:$2200.00 | Stock:-7615" at bounding box center [296, 233] width 398 height 19
type input "CINDOR 1 L | P/P:$2640.00 | P/G:$2200.00 | P/M:$2200.00 | Stock:-7615"
type input "12"
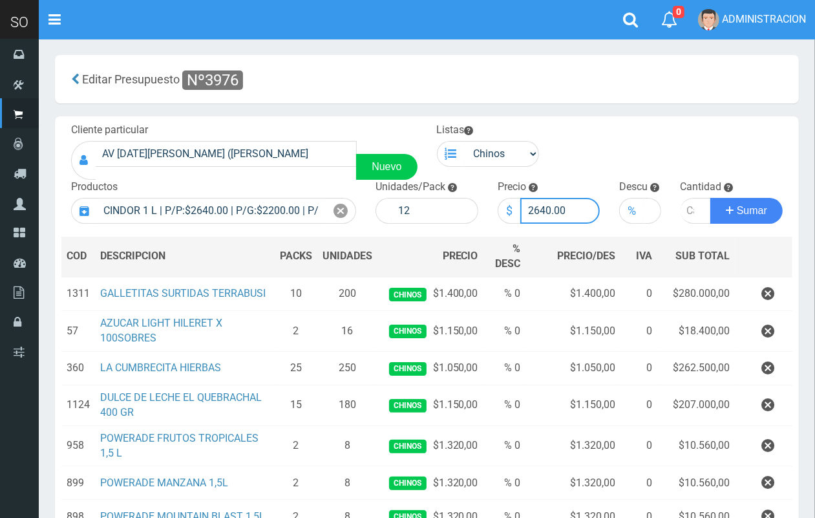
drag, startPoint x: 551, startPoint y: 209, endPoint x: 537, endPoint y: 211, distance: 13.7
click at [537, 211] on input "2640.00" at bounding box center [560, 211] width 80 height 26
click at [540, 204] on input "26500.00" at bounding box center [560, 211] width 80 height 26
type input "2500.00"
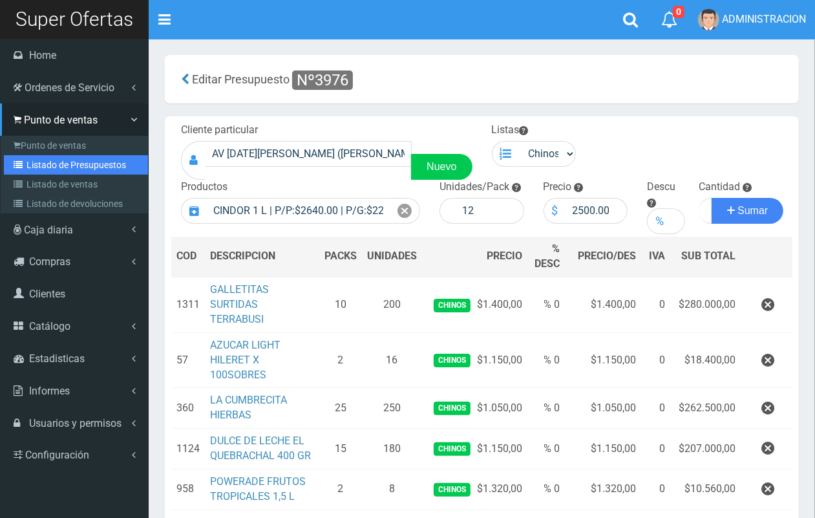
click at [27, 155] on link "Listado de Presupuestos" at bounding box center [76, 164] width 144 height 19
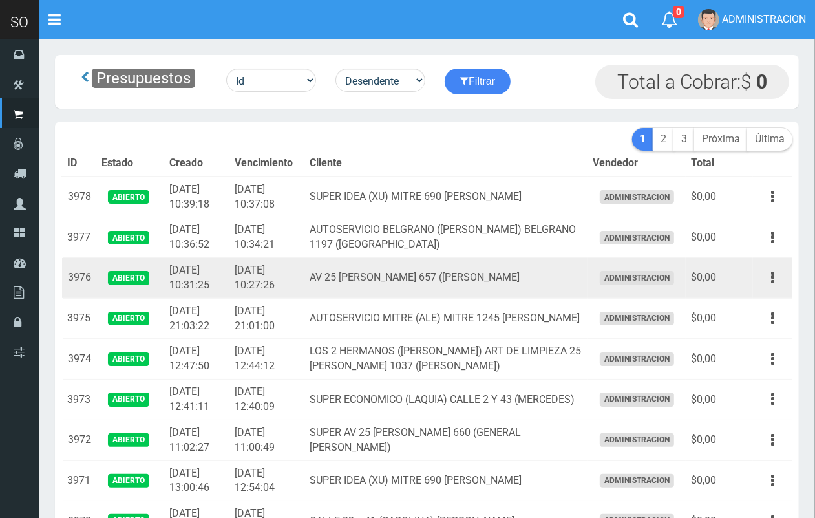
drag, startPoint x: 780, startPoint y: 275, endPoint x: 773, endPoint y: 289, distance: 15.9
click at [780, 275] on button "button" at bounding box center [772, 277] width 29 height 23
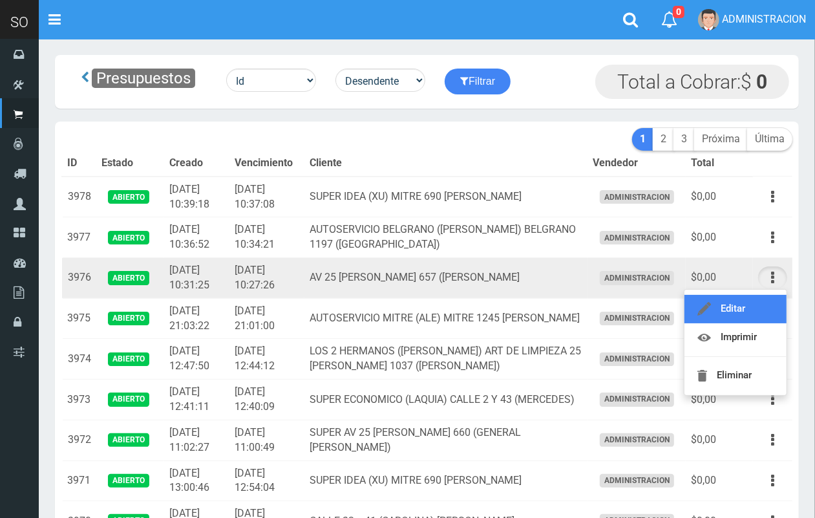
click at [765, 299] on link "Editar" at bounding box center [736, 309] width 102 height 28
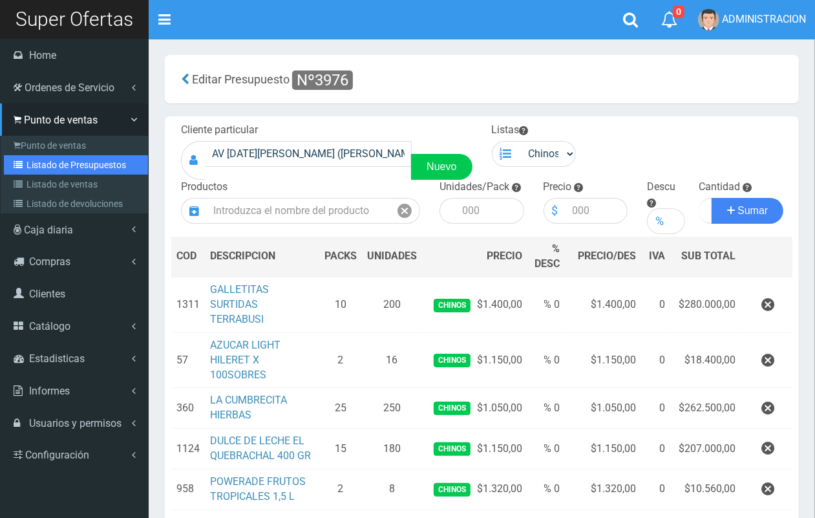
click at [36, 171] on link "Listado de Presupuestos" at bounding box center [76, 164] width 144 height 19
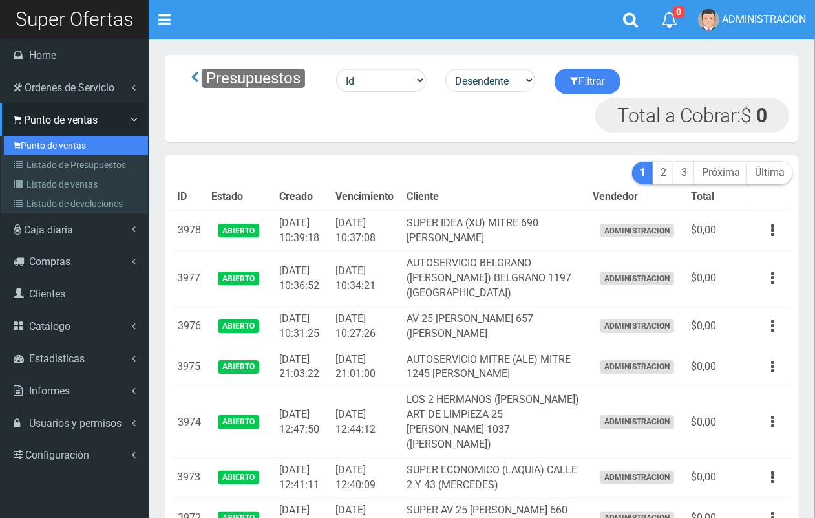
click at [56, 137] on link "Punto de ventas" at bounding box center [76, 145] width 144 height 19
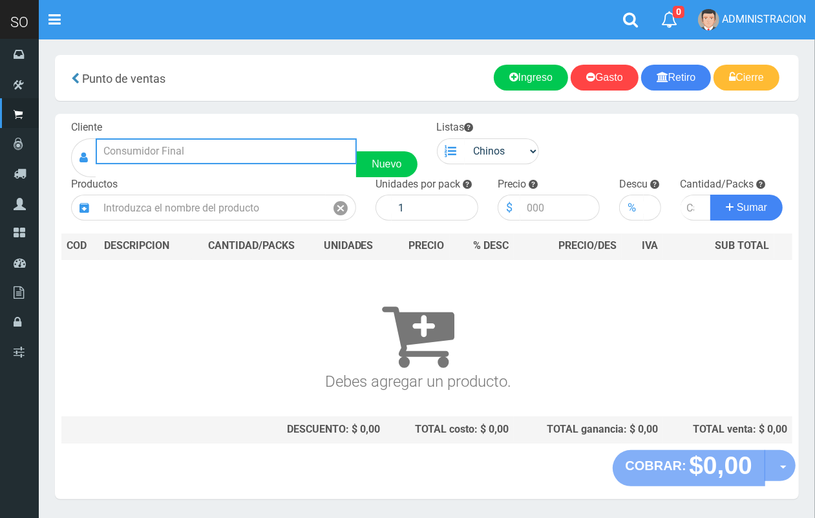
drag, startPoint x: 255, startPoint y: 149, endPoint x: 246, endPoint y: 136, distance: 15.8
click at [250, 141] on input "text" at bounding box center [226, 151] width 261 height 26
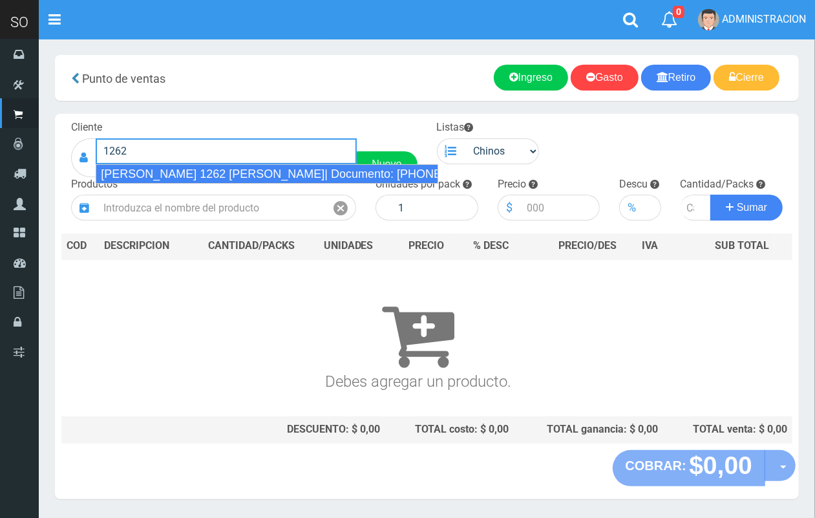
drag, startPoint x: 198, startPoint y: 171, endPoint x: 569, endPoint y: 166, distance: 371.2
click at [206, 169] on div "[PERSON_NAME] 1262 [PERSON_NAME]| Documento: [PHONE_NUMBER] | Teléfono:" at bounding box center [267, 173] width 343 height 19
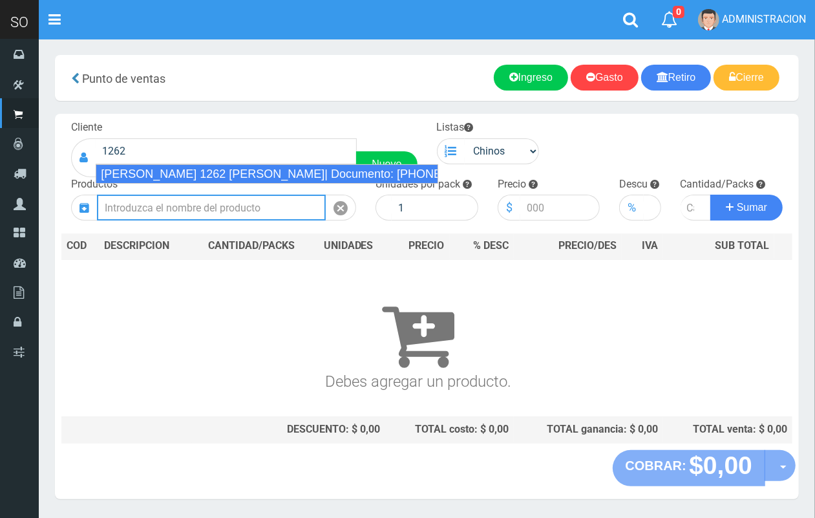
type input "[PERSON_NAME] 1262 [PERSON_NAME]| Documento: [PHONE_NUMBER] | Teléfono:"
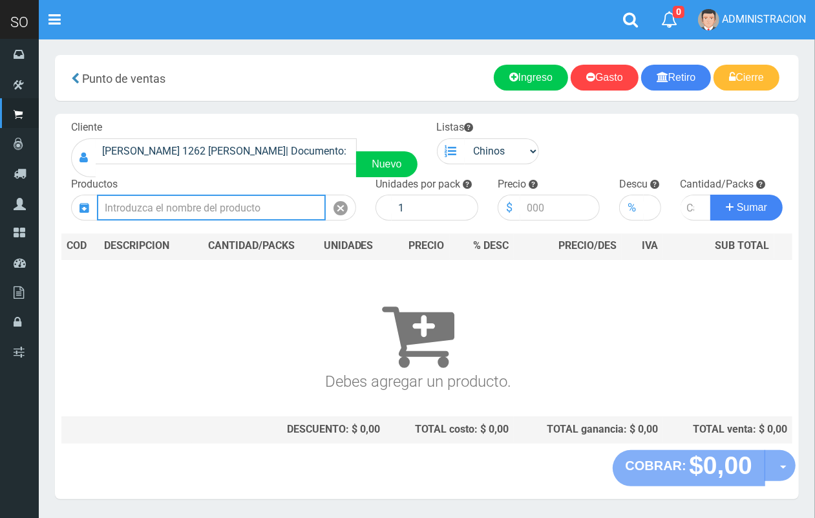
drag, startPoint x: 292, startPoint y: 199, endPoint x: 226, endPoint y: 12, distance: 198.8
click at [290, 199] on input "text" at bounding box center [211, 208] width 229 height 26
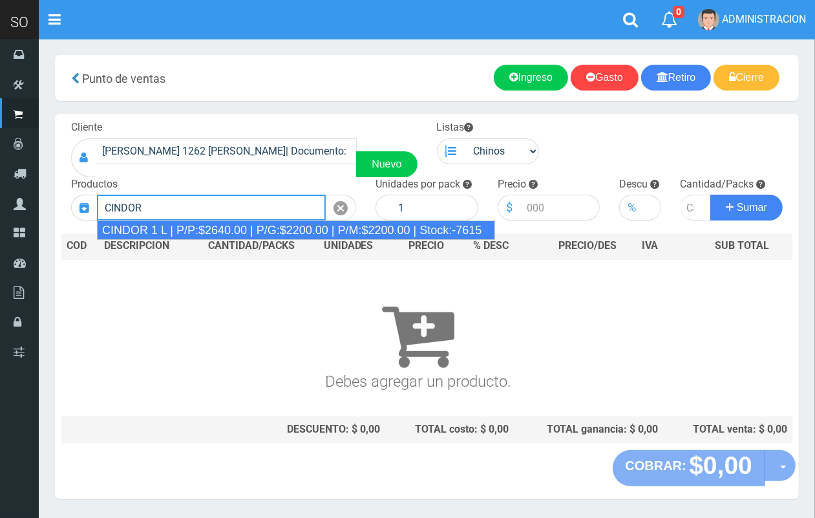
click at [222, 228] on div "CINDOR 1 L | P/P:$2640.00 | P/G:$2200.00 | P/M:$2200.00 | Stock:-7615" at bounding box center [296, 229] width 398 height 19
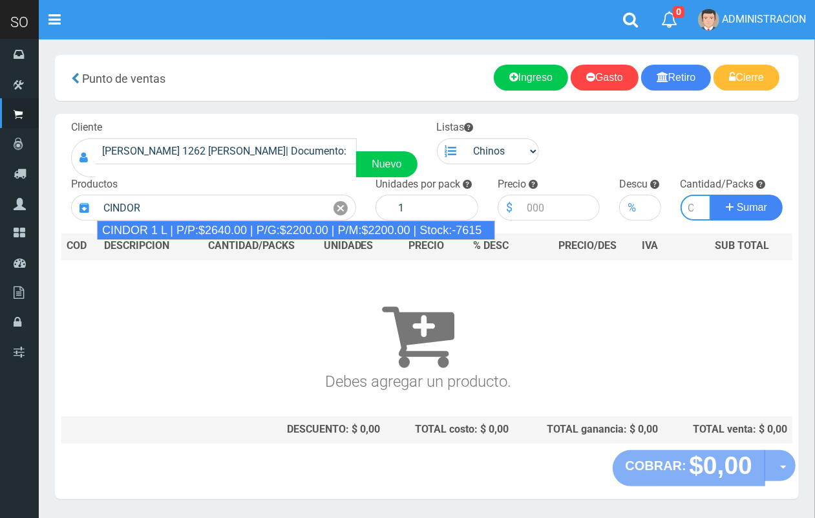
type input "CINDOR 1 L | P/P:$2640.00 | P/G:$2200.00 | P/M:$2200.00 | Stock:-7615"
type input "12"
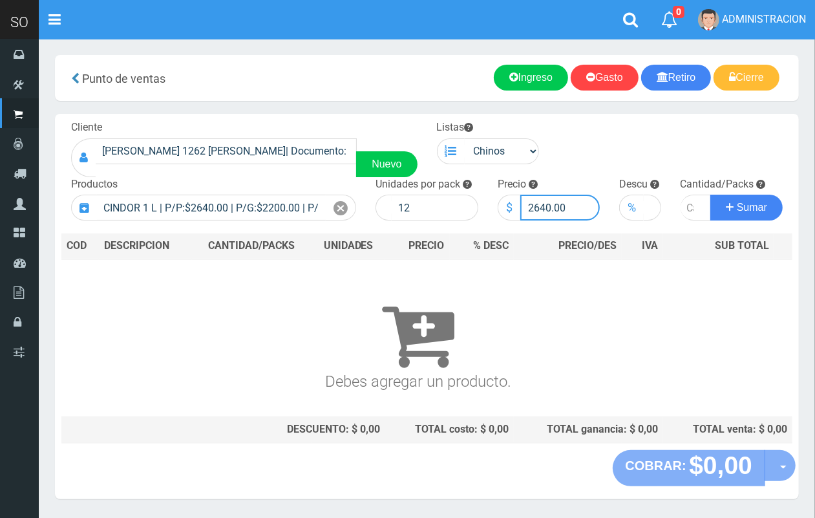
drag, startPoint x: 550, startPoint y: 206, endPoint x: 534, endPoint y: 196, distance: 18.3
click at [534, 198] on input "2640.00" at bounding box center [560, 208] width 80 height 26
type input "2700.00"
click at [690, 204] on input "number" at bounding box center [696, 208] width 31 height 26
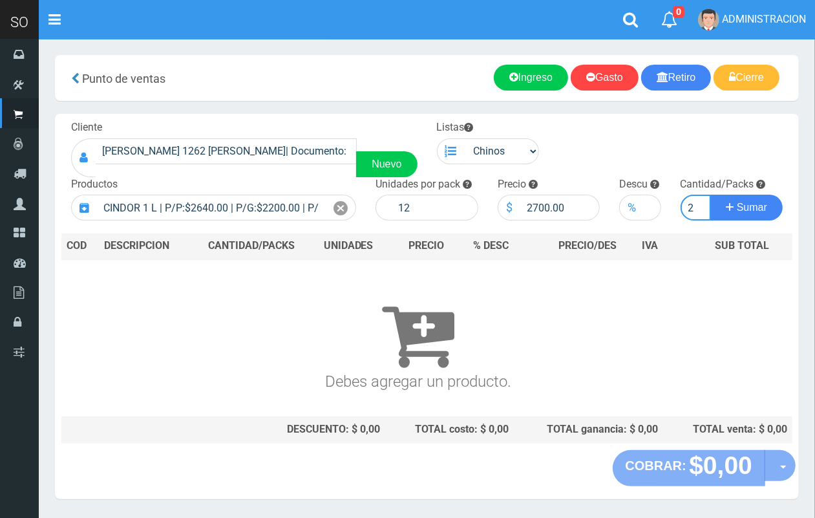
type input "2"
click at [711, 195] on button "Sumar" at bounding box center [747, 208] width 72 height 26
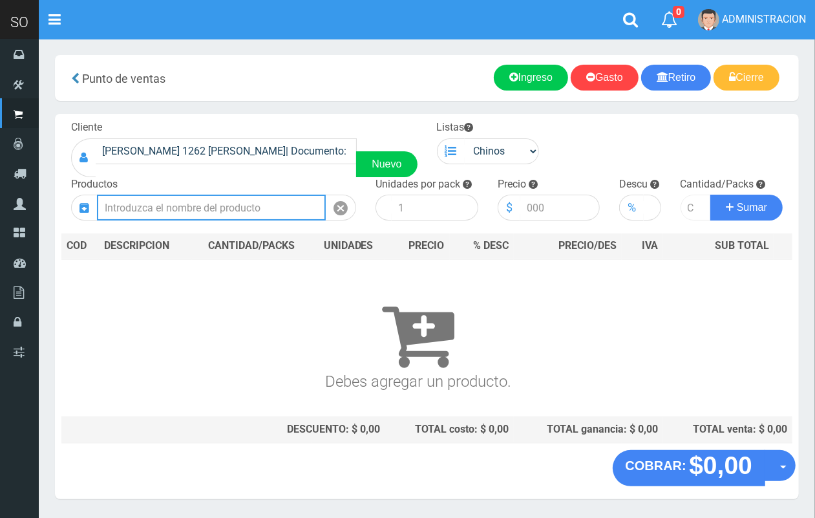
scroll to position [0, 0]
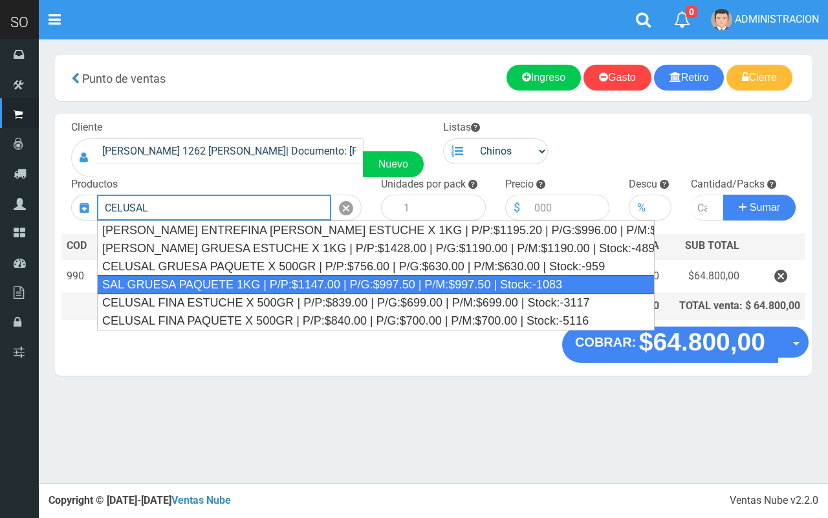
click at [447, 281] on div "SAL GRUESA PAQUETE 1KG | P/P:$1147.00 | P/G:$997.50 | P/M:$997.50 | Stock:-1083" at bounding box center [375, 284] width 557 height 19
type input "SAL GRUESA PAQUETE 1KG | P/P:$1147.00 | P/G:$997.50 | P/M:$997.50 | Stock:-1083"
type input "12"
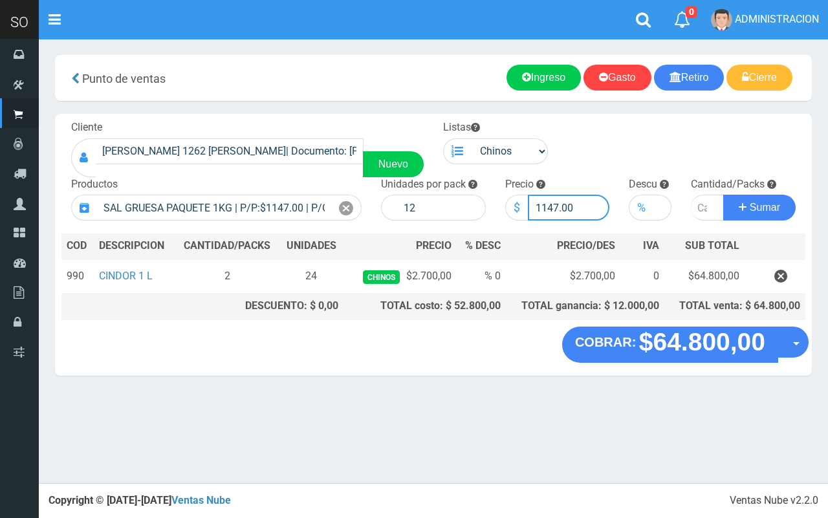
click at [554, 208] on input "1147.00" at bounding box center [569, 208] width 82 height 26
type input "1197.00"
click at [700, 202] on input "number" at bounding box center [707, 208] width 33 height 26
type input "1"
click at [723, 195] on button "Sumar" at bounding box center [759, 208] width 72 height 26
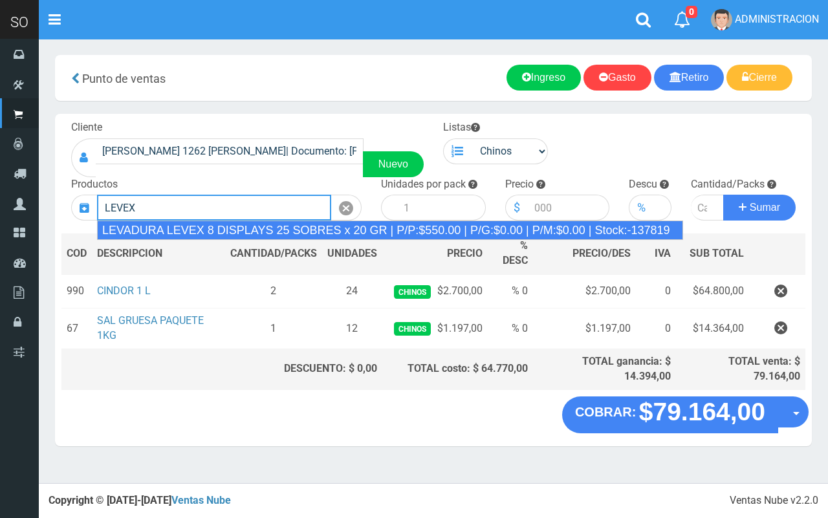
click at [304, 236] on div "LEVADURA LEVEX 8 DISPLAYS 25 SOBRES x 20 GR | P/P:$550.00 | P/G:$0.00 | P/M:$0.…" at bounding box center [390, 229] width 586 height 19
type input "LEVADURA LEVEX 8 DISPLAYS 25 SOBRES x 20 GR | P/P:$550.00 | P/G:$0.00 | P/M:$0.…"
type input "25"
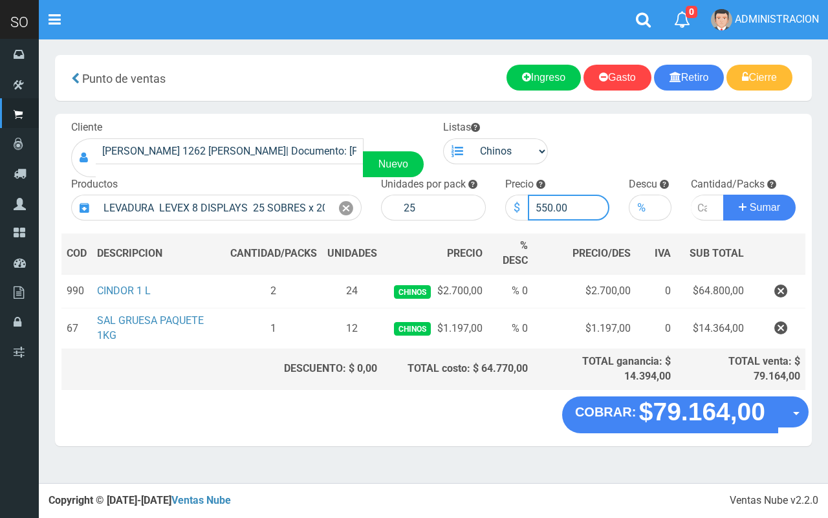
click at [546, 204] on input "550.00" at bounding box center [569, 208] width 82 height 26
type input "580.00"
click at [698, 201] on input "number" at bounding box center [707, 208] width 33 height 26
type input "2"
click at [723, 195] on button "Sumar" at bounding box center [759, 208] width 72 height 26
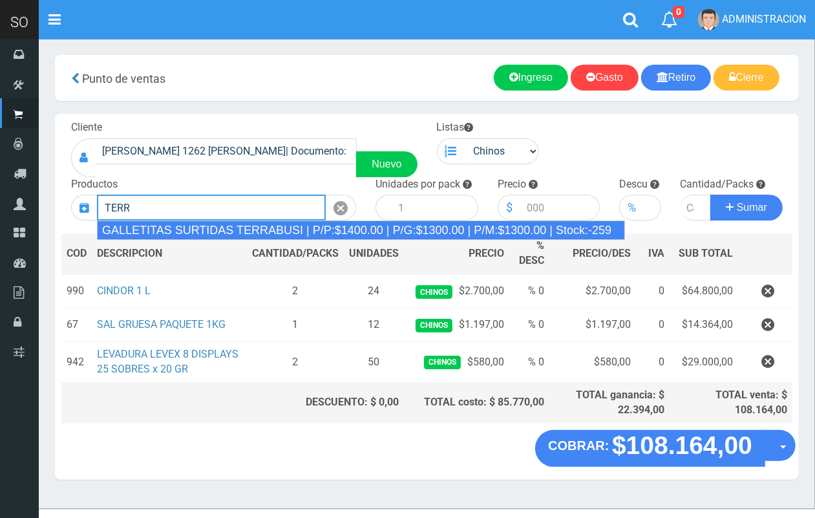
click at [241, 221] on div "GALLETITAS SURTIDAS TERRABUSI | P/P:$1400.00 | P/G:$1300.00 | P/M:$1300.00 | St…" at bounding box center [361, 229] width 528 height 19
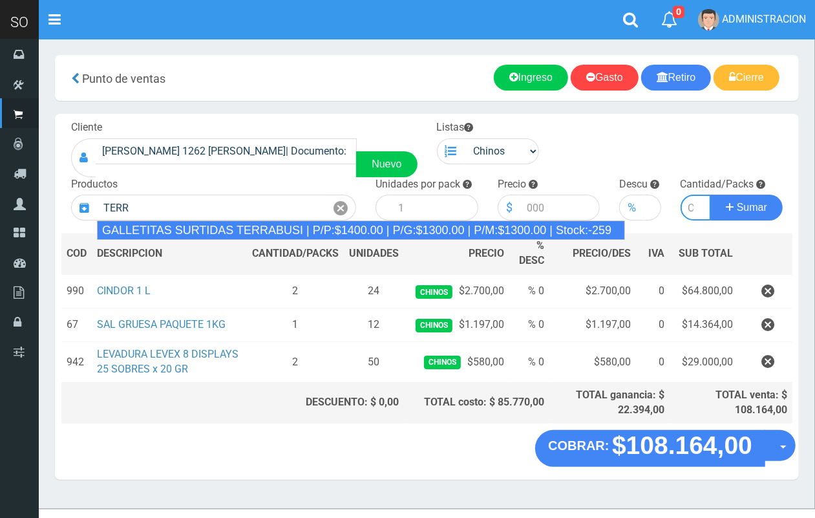
type input "GALLETITAS SURTIDAS TERRABUSI | P/P:$1400.00 | P/G:$1300.00 | P/M:$1300.00 | St…"
type input "20"
type input "1400.00"
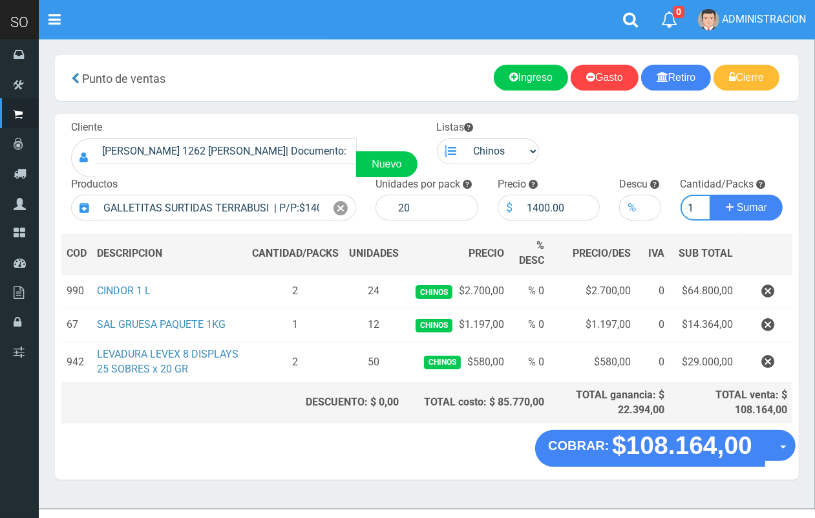
scroll to position [0, 1]
type input "1"
click at [711, 195] on button "Sumar" at bounding box center [747, 208] width 72 height 26
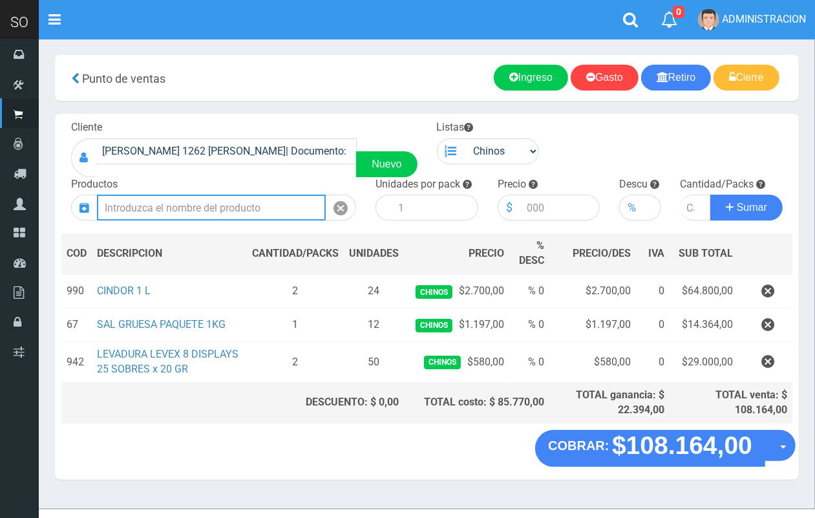
scroll to position [0, 0]
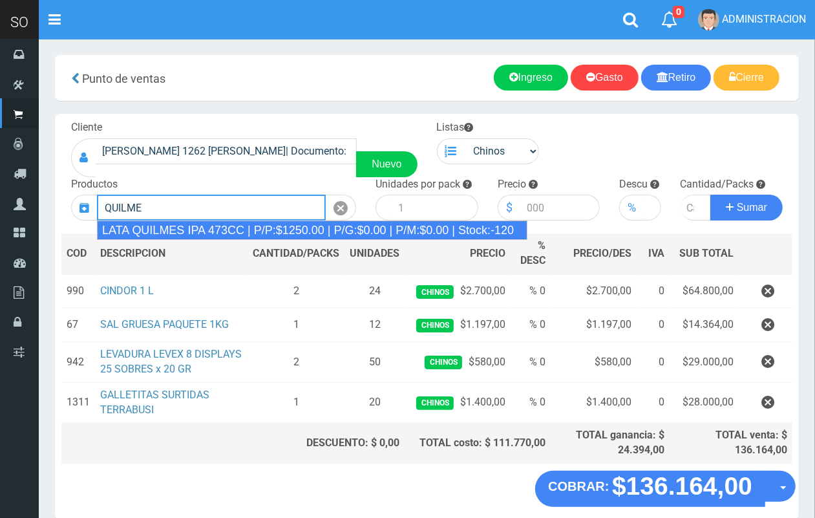
click at [244, 225] on div "LATA QUILMES IPA 473CC | P/P:$1250.00 | P/G:$0.00 | P/M:$0.00 | Stock:-120" at bounding box center [312, 229] width 431 height 19
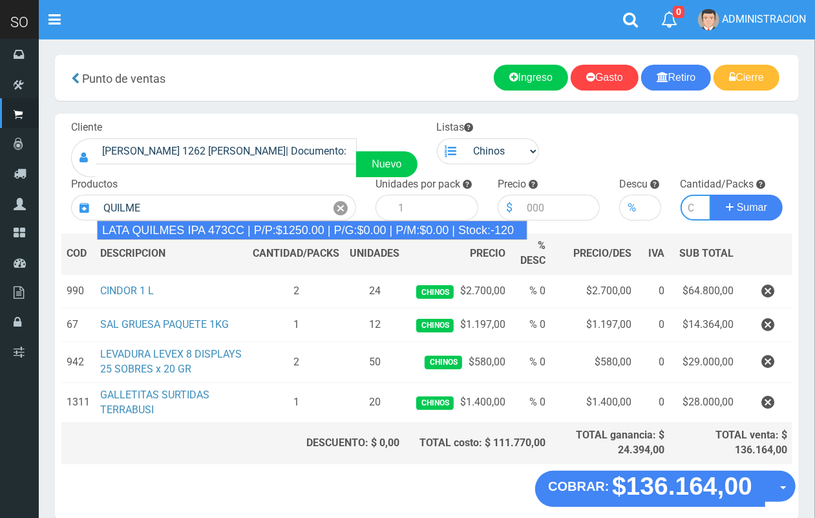
type input "LATA QUILMES IPA 473CC | P/P:$1250.00 | P/G:$0.00 | P/M:$0.00 | Stock:-120"
type input "24"
type input "1250.00"
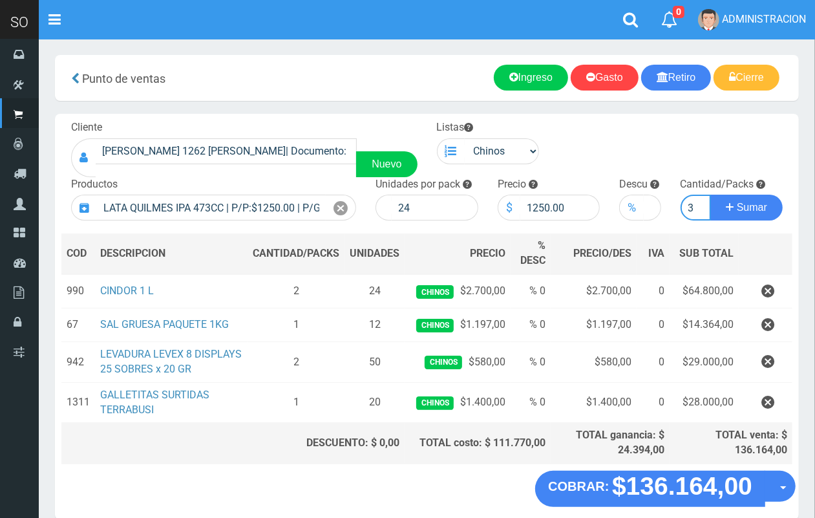
scroll to position [0, 1]
type input "3"
click at [711, 195] on button "Sumar" at bounding box center [747, 208] width 72 height 26
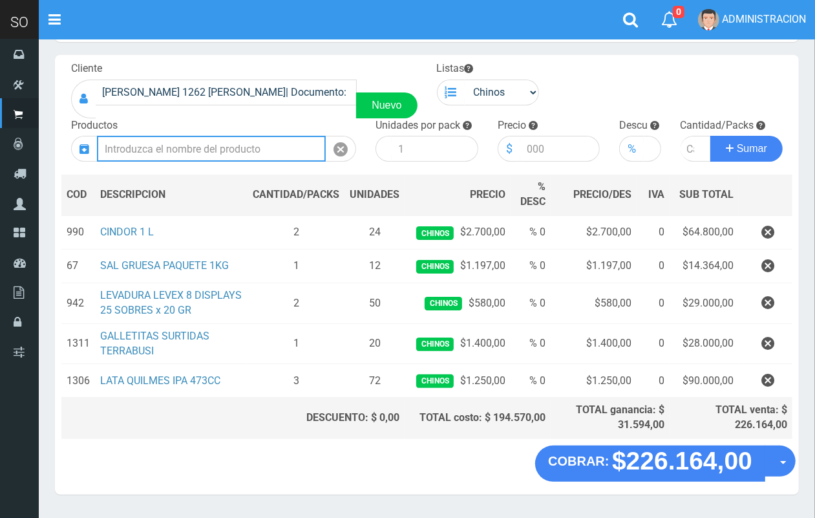
scroll to position [94, 0]
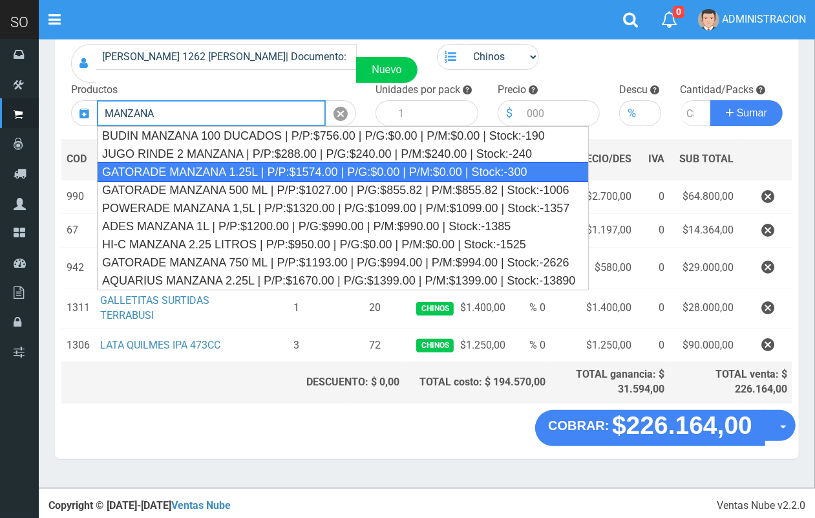
click at [241, 171] on div "GATORADE MANZANA 1.25L | P/P:$1574.00 | P/G:$0.00 | P/M:$0.00 | Stock:-300" at bounding box center [343, 171] width 492 height 19
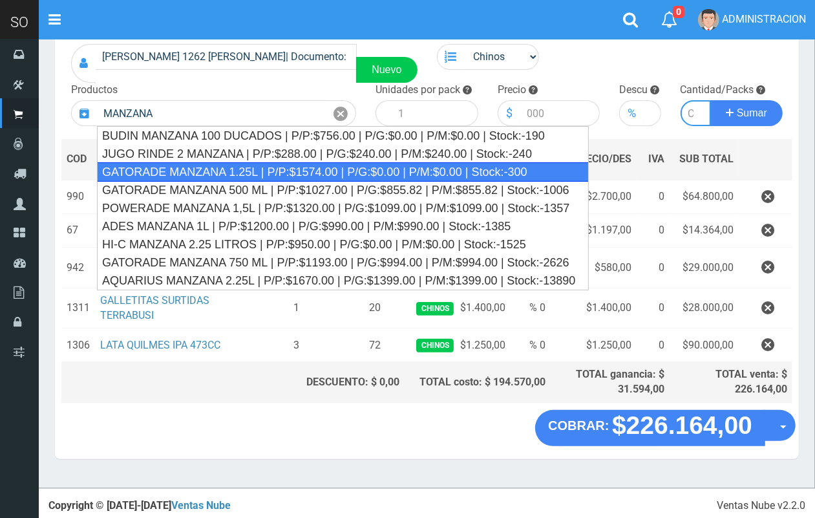
type input "GATORADE MANZANA 1.25L | P/P:$1574.00 | P/G:$0.00 | P/M:$0.00 | Stock:-300"
type input "6"
type input "1574.00"
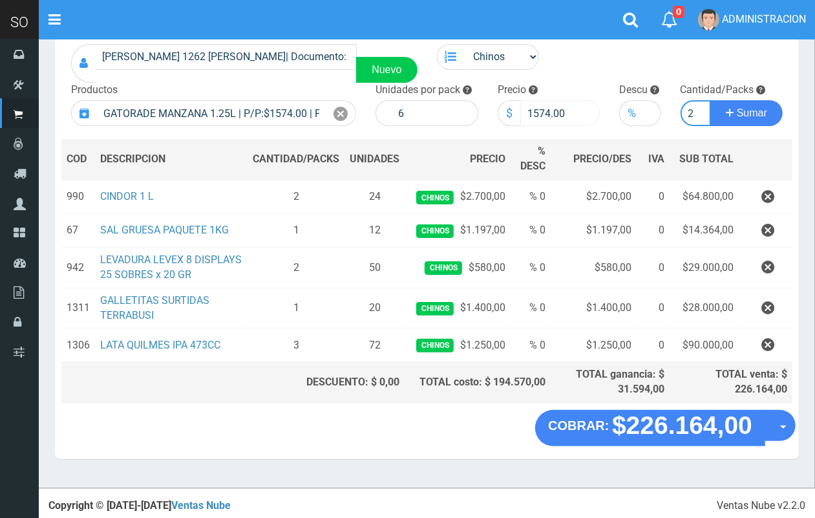
scroll to position [0, 1]
type input "2"
click at [711, 100] on button "Sumar" at bounding box center [747, 113] width 72 height 26
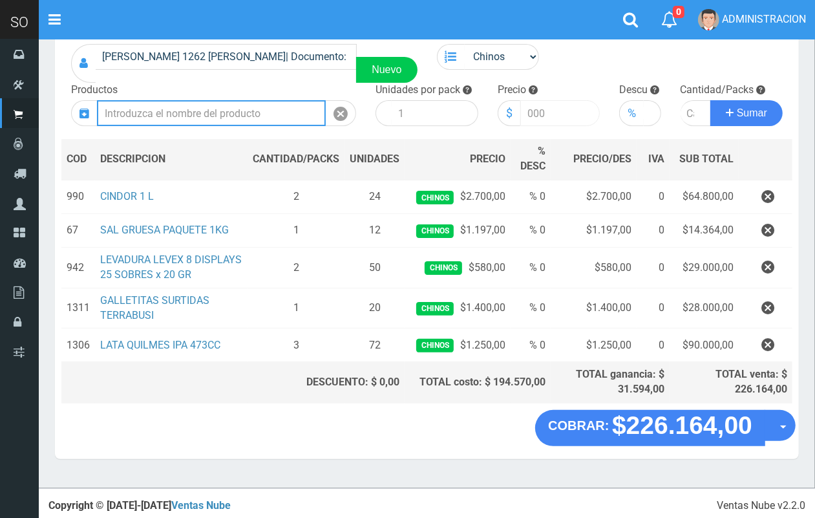
scroll to position [0, 0]
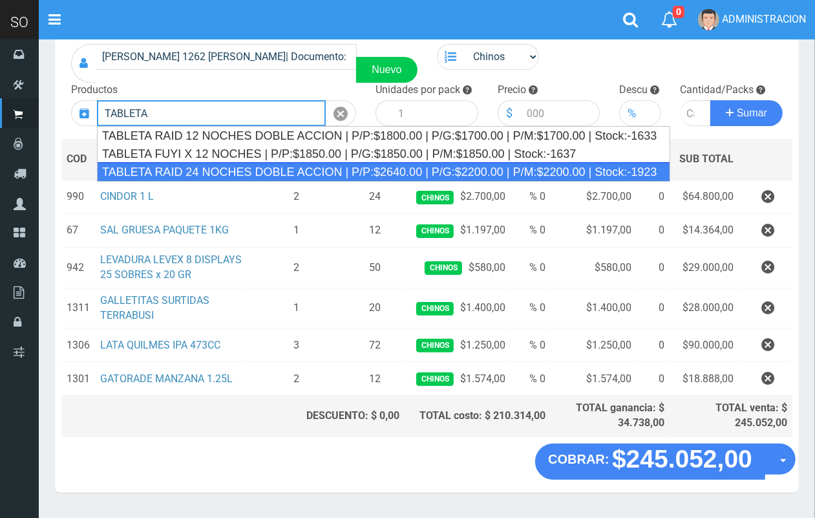
click at [204, 166] on div "TABLETA RAID 24 NOCHES DOBLE ACCION | P/P:$2640.00 | P/G:$2200.00 | P/M:$2200.0…" at bounding box center [384, 171] width 574 height 19
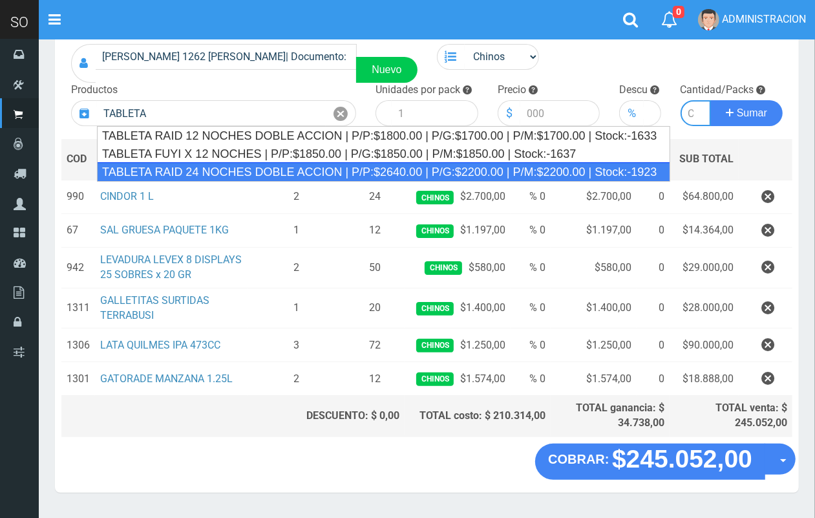
type input "TABLETA RAID 24 NOCHES DOBLE ACCION | P/P:$2640.00 | P/G:$2200.00 | P/M:$2200.0…"
type input "20"
type input "2640.00"
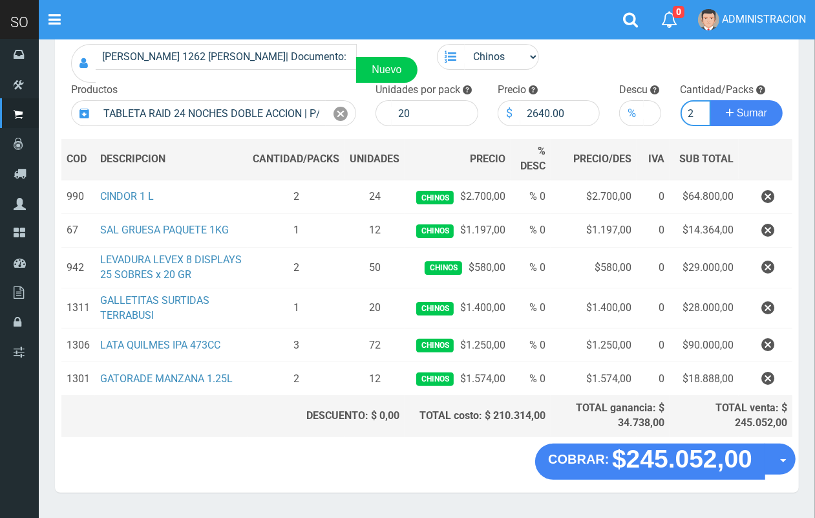
scroll to position [0, 1]
type input "2"
click at [711, 100] on button "Sumar" at bounding box center [747, 113] width 72 height 26
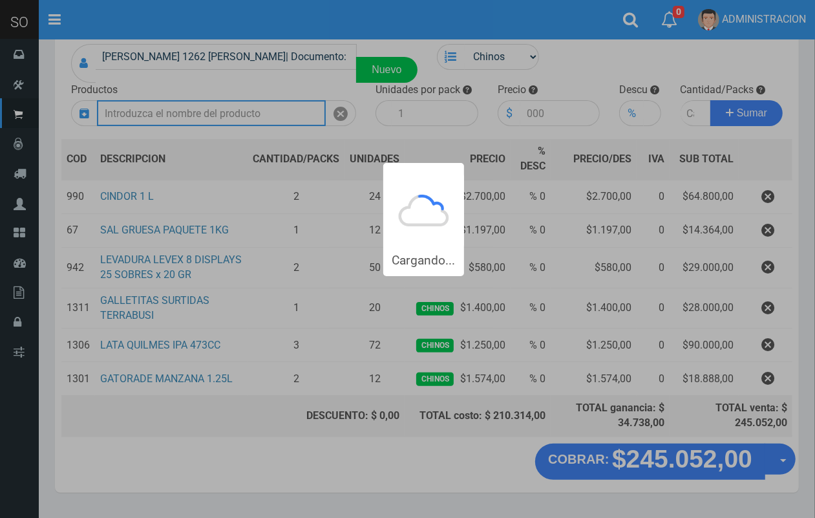
scroll to position [0, 0]
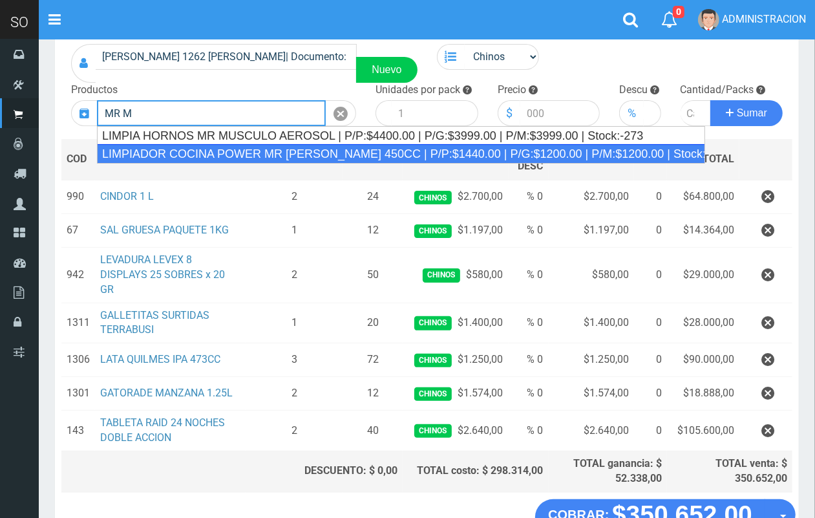
click at [267, 150] on div "LIMPIADOR COCINA POWER MR MUSCULO 450CC | P/P:$1440.00 | P/G:$1200.00 | P/M:$12…" at bounding box center [401, 153] width 608 height 19
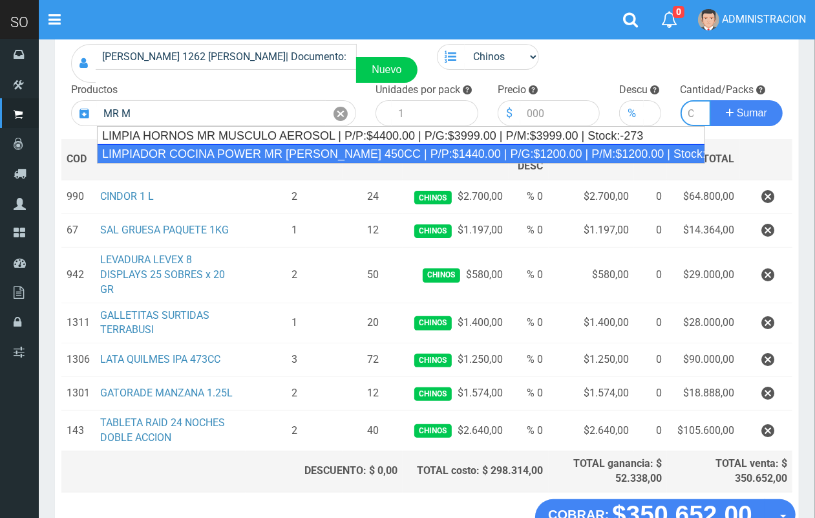
type input "LIMPIADOR COCINA POWER MR MUSCULO 450CC | P/P:$1440.00 | P/G:$1200.00 | P/M:$12…"
type input "15"
type input "1440.00"
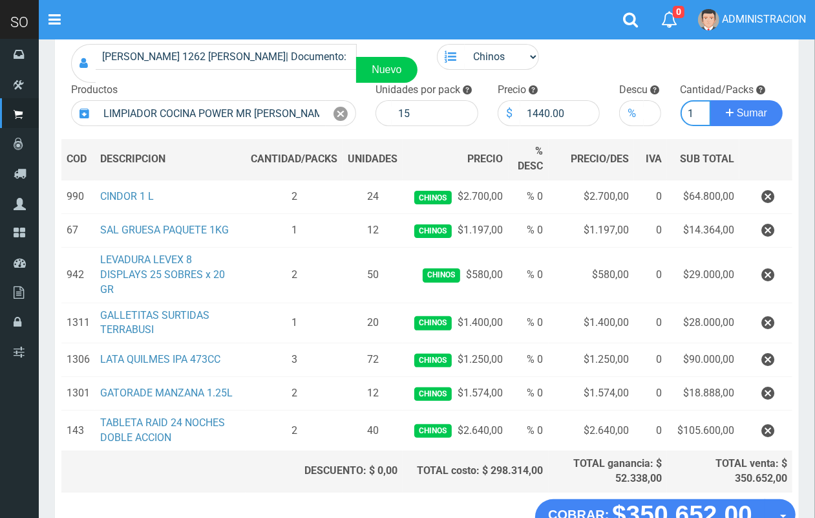
scroll to position [0, 1]
type input "1"
click at [711, 100] on button "Sumar" at bounding box center [747, 113] width 72 height 26
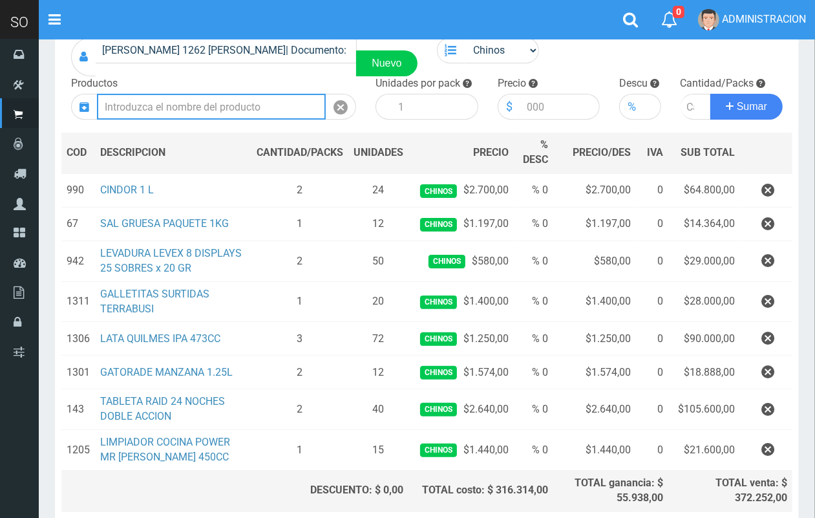
scroll to position [100, 0]
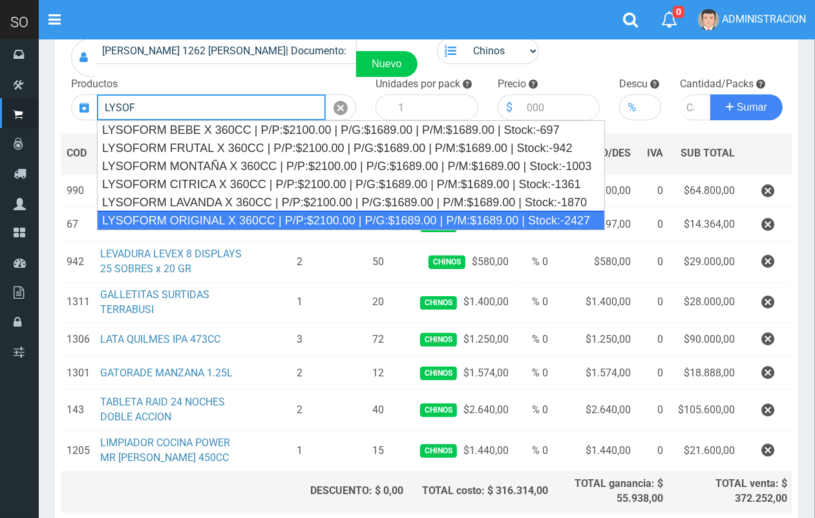
click at [336, 219] on div "LYSOFORM ORIGINAL X 360CC | P/P:$2100.00 | P/G:$1689.00 | P/M:$1689.00 | Stock:…" at bounding box center [351, 220] width 508 height 19
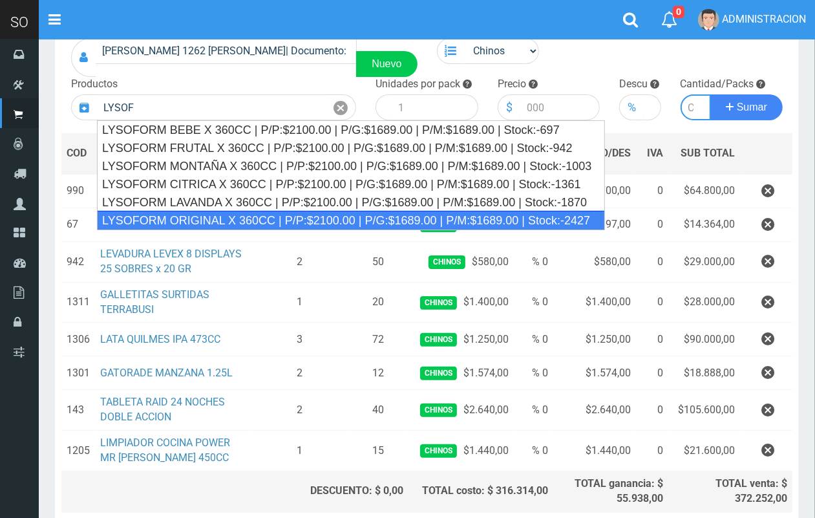
type input "LYSOFORM ORIGINAL X 360CC | P/P:$2100.00 | P/G:$1689.00 | P/M:$1689.00 | Stock:…"
type input "12"
type input "2100.00"
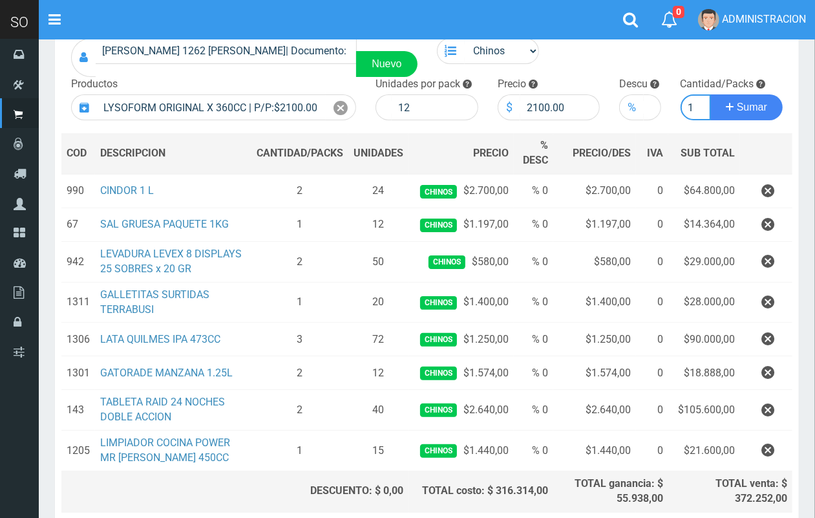
scroll to position [0, 1]
type input "1"
click at [711, 94] on button "Sumar" at bounding box center [747, 107] width 72 height 26
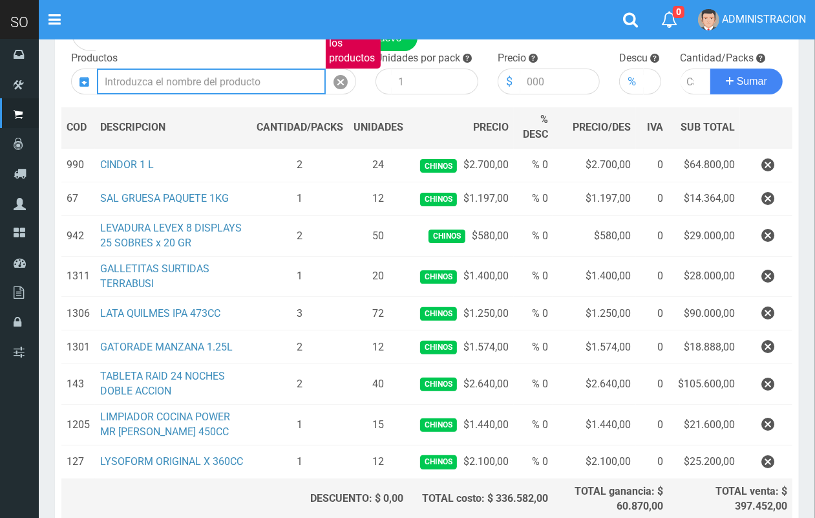
scroll to position [118, 0]
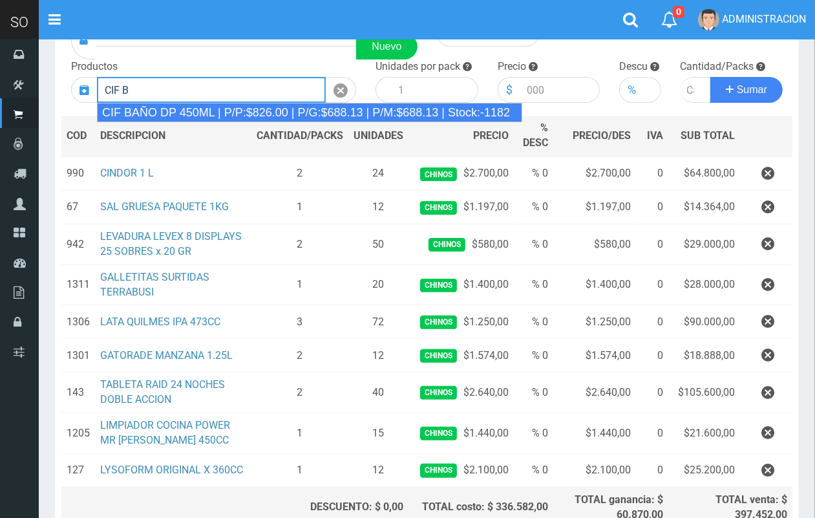
click at [386, 113] on div "CIF BAÑO DP 450ML | P/P:$826.00 | P/G:$688.13 | P/M:$688.13 | Stock:-1182" at bounding box center [309, 112] width 425 height 19
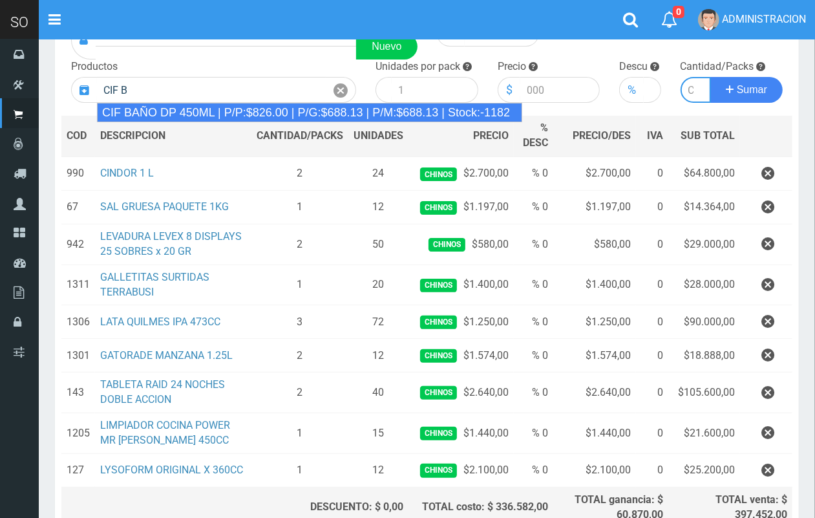
type input "CIF BAÑO DP 450ML | P/P:$826.00 | P/G:$688.13 | P/M:$688.13 | Stock:-1182"
type input "15"
type input "826.00"
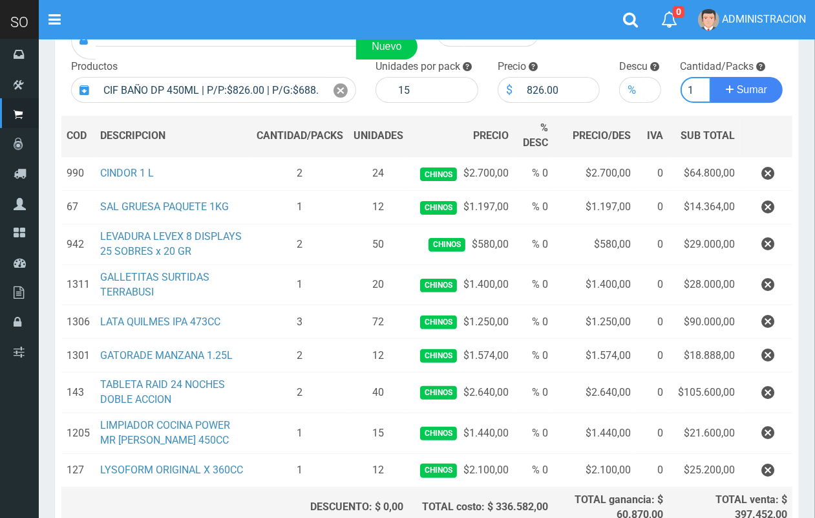
scroll to position [0, 1]
type input "1"
click at [711, 77] on button "Sumar" at bounding box center [747, 90] width 72 height 26
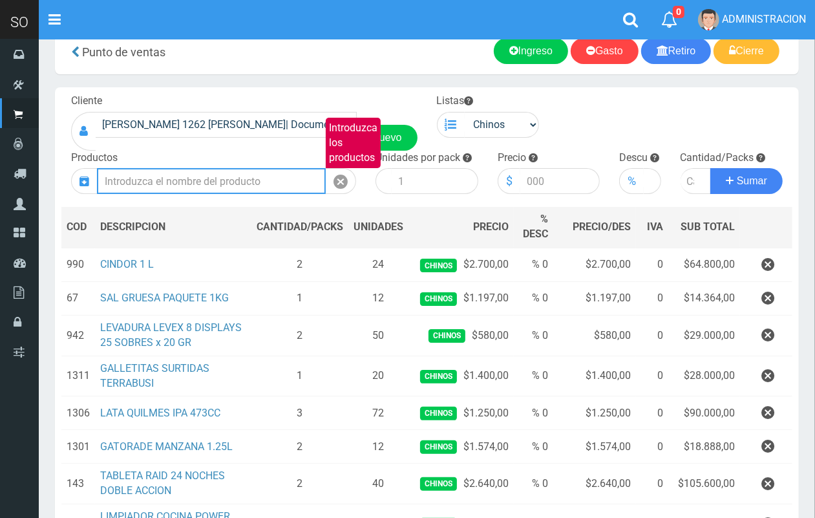
scroll to position [10, 0]
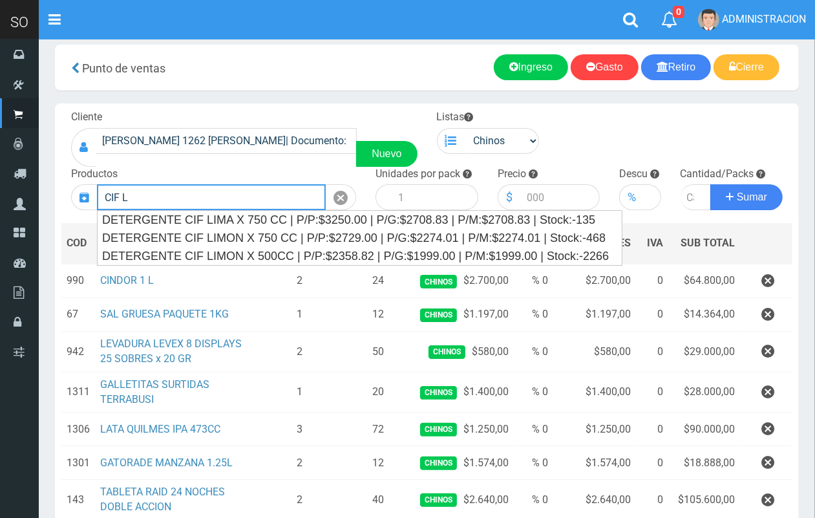
drag, startPoint x: 165, startPoint y: 198, endPoint x: 91, endPoint y: 186, distance: 74.7
click at [91, 186] on div "CIF L Introduzca los productos" at bounding box center [213, 197] width 285 height 26
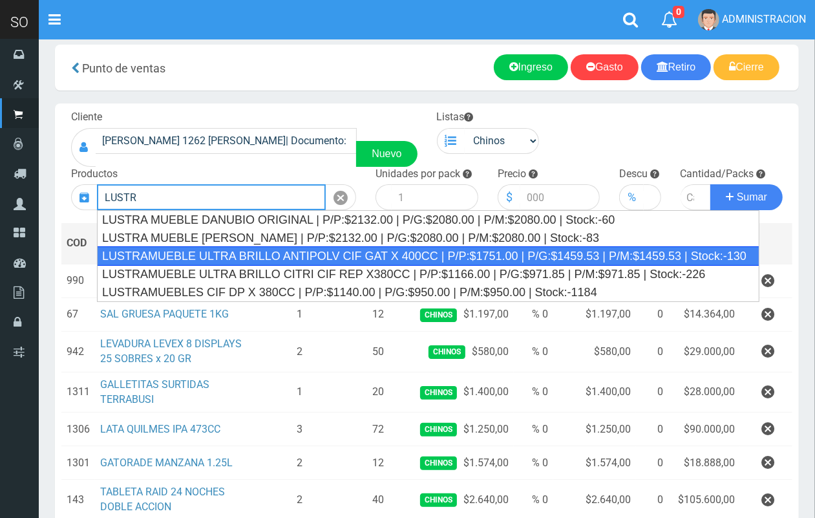
click at [317, 249] on div "LUSTRAMUEBLE ULTRA BRILLO ANTIPOLV CIF GAT X 400CC | P/P:$1751.00 | P/G:$1459.5…" at bounding box center [428, 255] width 663 height 19
type input "LUSTRAMUEBLE ULTRA BRILLO ANTIPOLV CIF GAT X 400CC | P/P:$1751.00 | P/G:$1459.5…"
type input "12"
type input "1751.00"
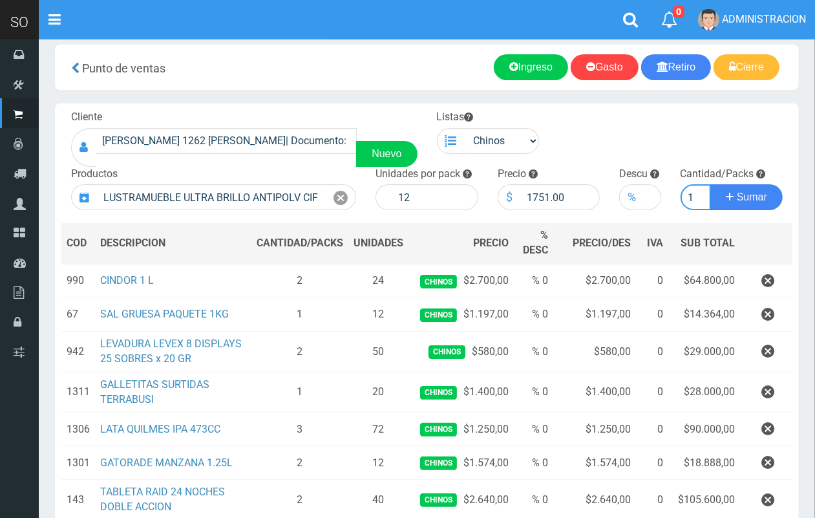
scroll to position [0, 1]
type input "1"
click at [711, 184] on button "Sumar" at bounding box center [747, 197] width 72 height 26
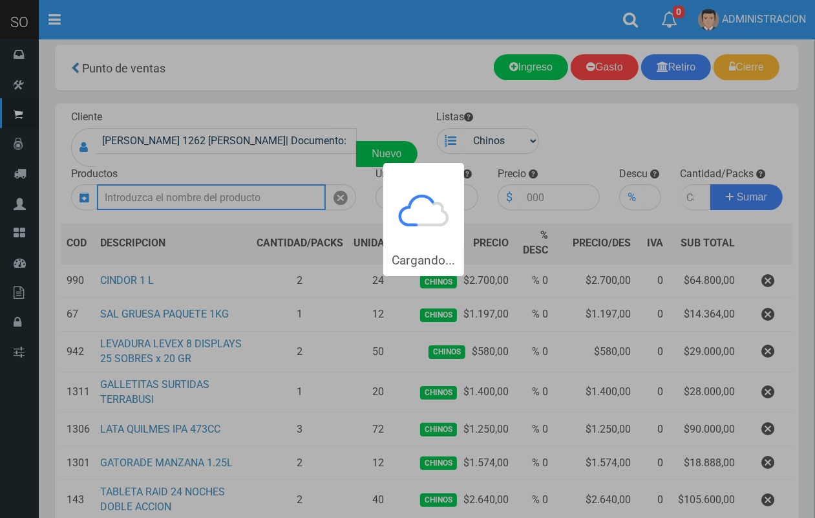
scroll to position [0, 0]
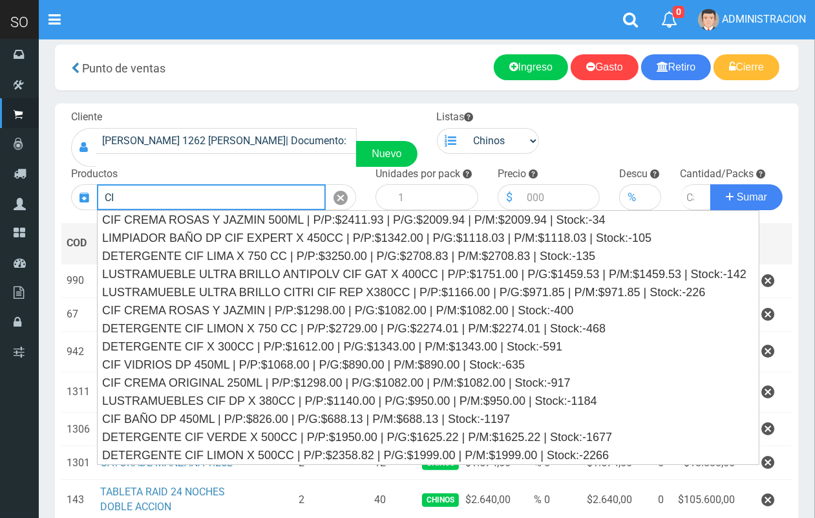
type input "C"
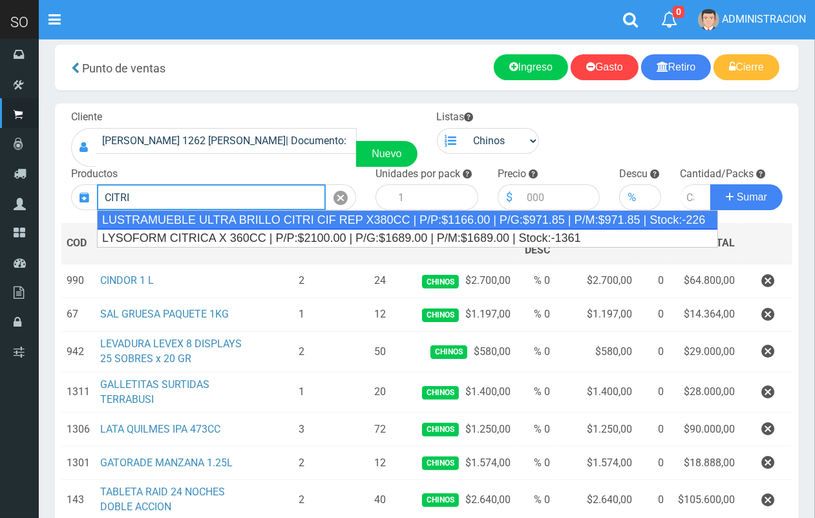
click at [339, 215] on div "LUSTRAMUEBLE ULTRA BRILLO CITRI CIF REP X380CC | P/P:$1166.00 | P/G:$971.85 | P…" at bounding box center [407, 219] width 621 height 19
type input "LUSTRAMUEBLE ULTRA BRILLO CITRI CIF REP X380CC | P/P:$1166.00 | P/G:$971.85 | P…"
type input "15"
type input "1166.00"
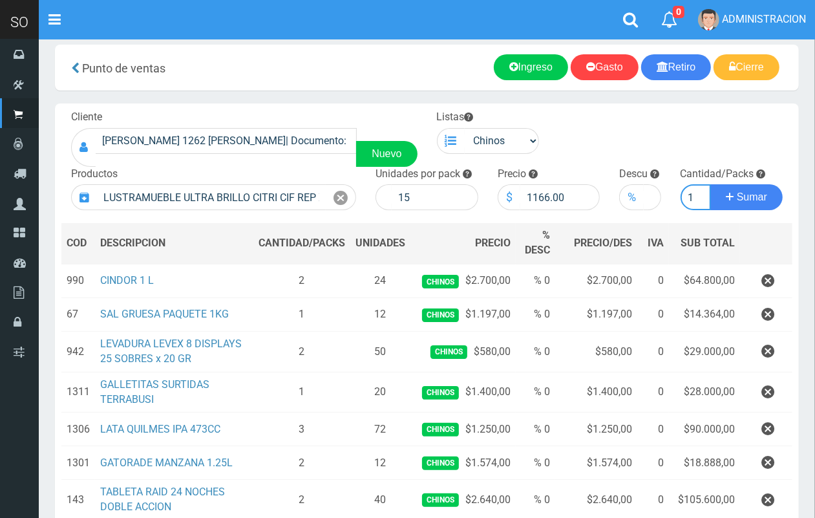
scroll to position [0, 1]
type input "1"
click at [711, 184] on button "Sumar" at bounding box center [747, 197] width 72 height 26
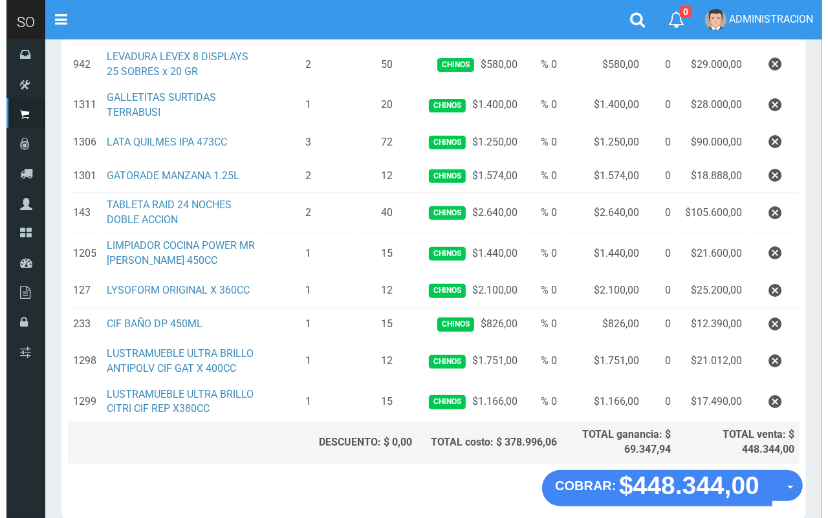
scroll to position [358, 0]
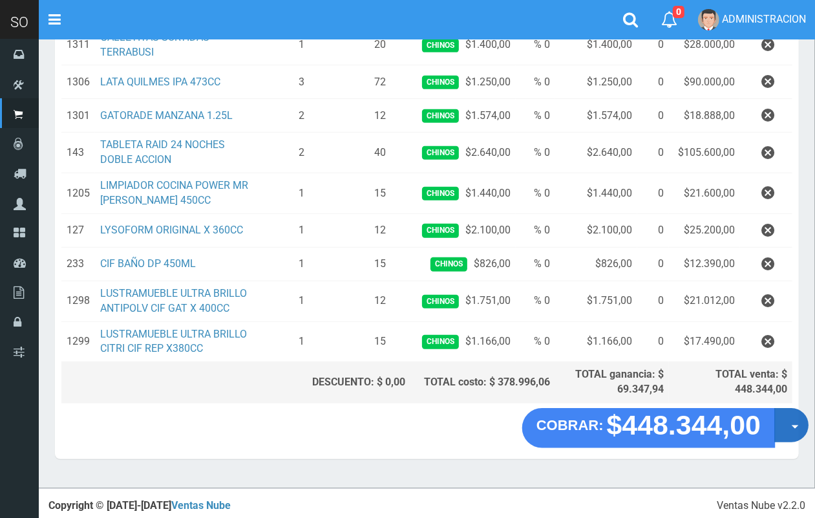
click at [793, 433] on button "Opciones" at bounding box center [792, 425] width 34 height 34
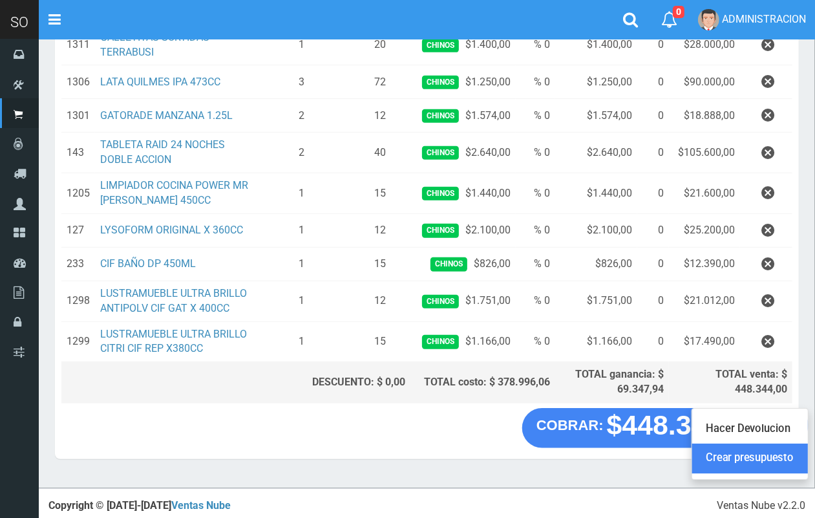
click at [787, 457] on link "Crear presupuesto" at bounding box center [750, 459] width 116 height 30
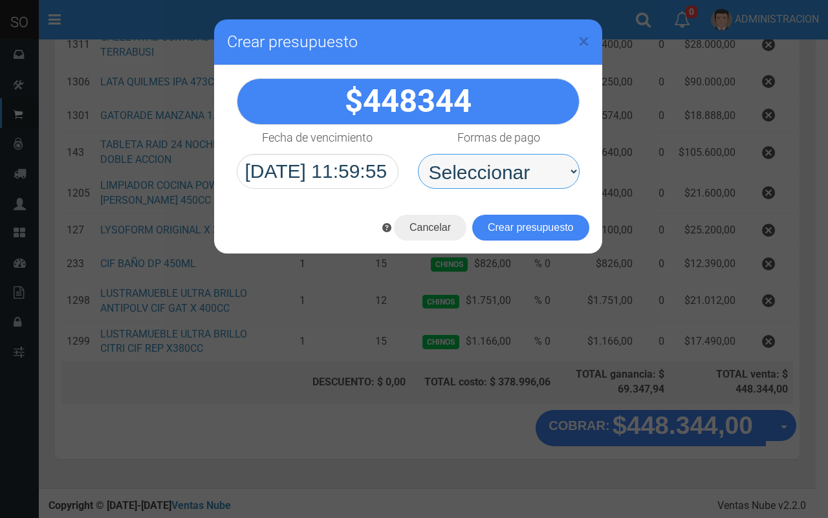
drag, startPoint x: 524, startPoint y: 175, endPoint x: 518, endPoint y: 186, distance: 11.9
click at [522, 175] on select "Seleccionar Efectivo Tarjeta de Crédito Depósito Débito" at bounding box center [499, 171] width 162 height 35
select select "Efectivo"
click at [418, 154] on select "Seleccionar Efectivo Tarjeta de Crédito Depósito Débito" at bounding box center [499, 171] width 162 height 35
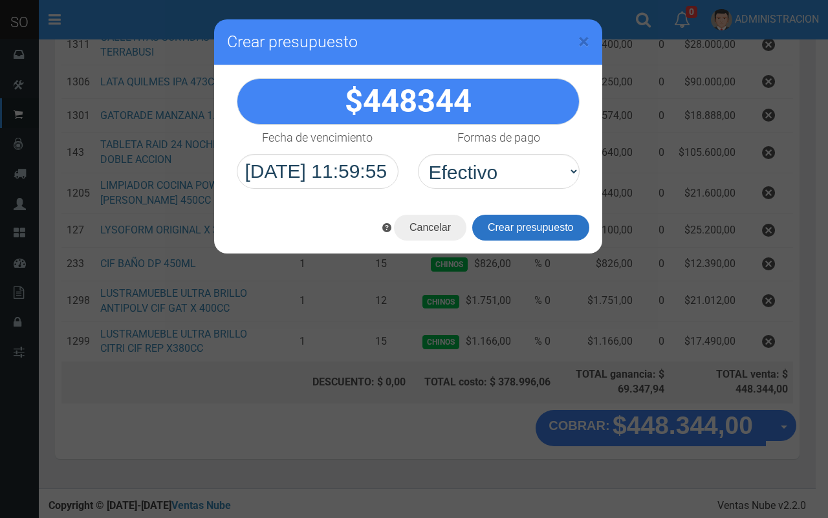
click at [518, 227] on button "Crear presupuesto" at bounding box center [530, 228] width 117 height 26
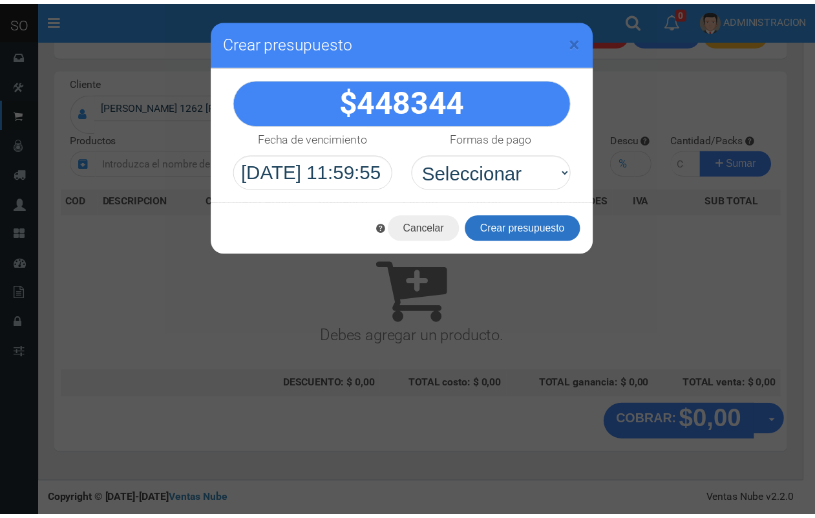
scroll to position [0, 0]
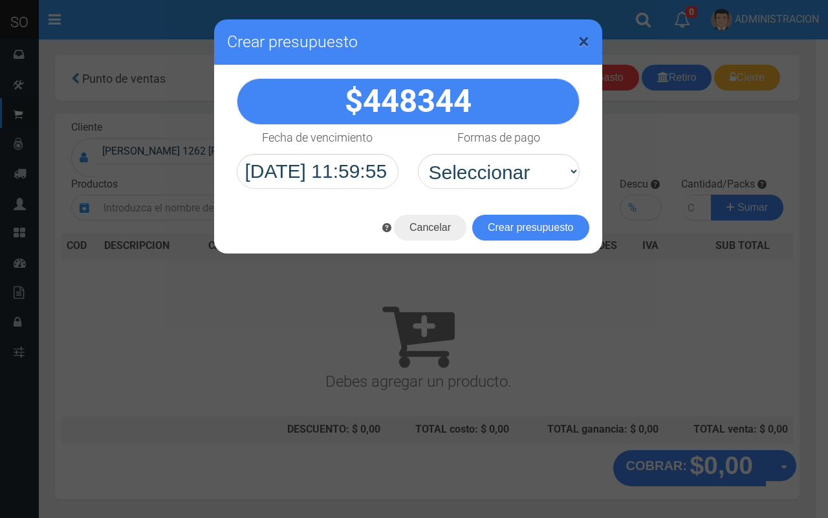
click at [578, 37] on span "×" at bounding box center [583, 41] width 11 height 25
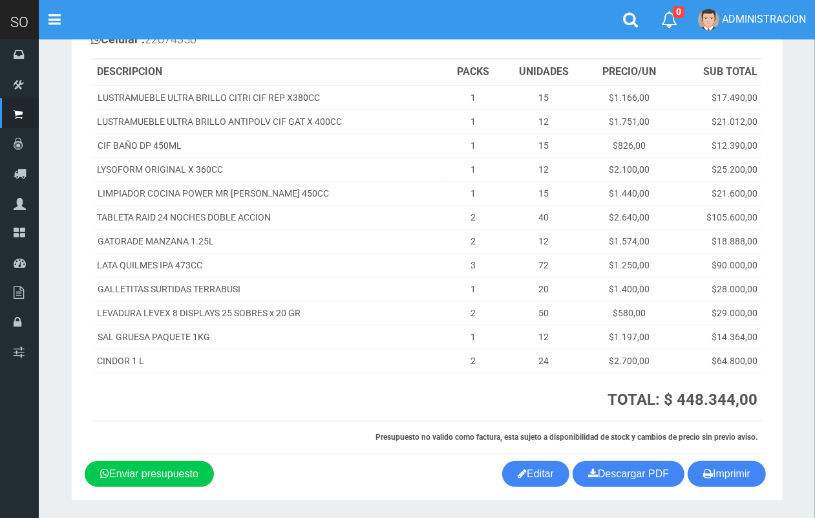
scroll to position [131, 0]
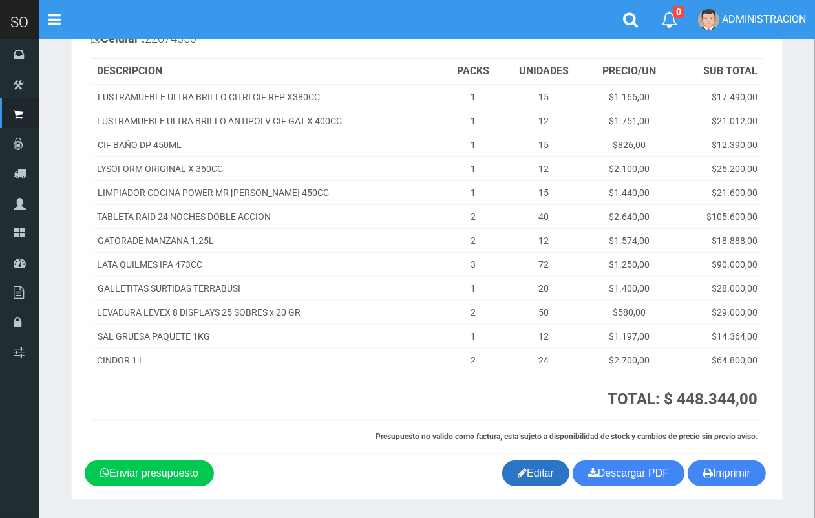
click at [537, 470] on link "Editar" at bounding box center [535, 473] width 67 height 26
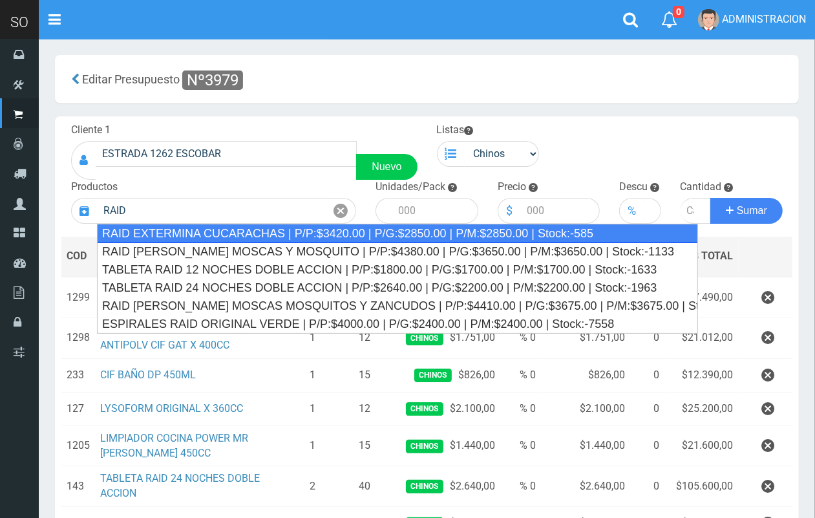
click at [240, 230] on div "RAID EXTERMINA CUCARACHAS | P/P:$3420.00 | P/G:$2850.00 | P/M:$2850.00 | Stock:…" at bounding box center [397, 233] width 601 height 19
type input "RAID EXTERMINA CUCARACHAS | P/P:$3420.00 | P/G:$2850.00 | P/M:$2850.00 | Stock:…"
type input "12"
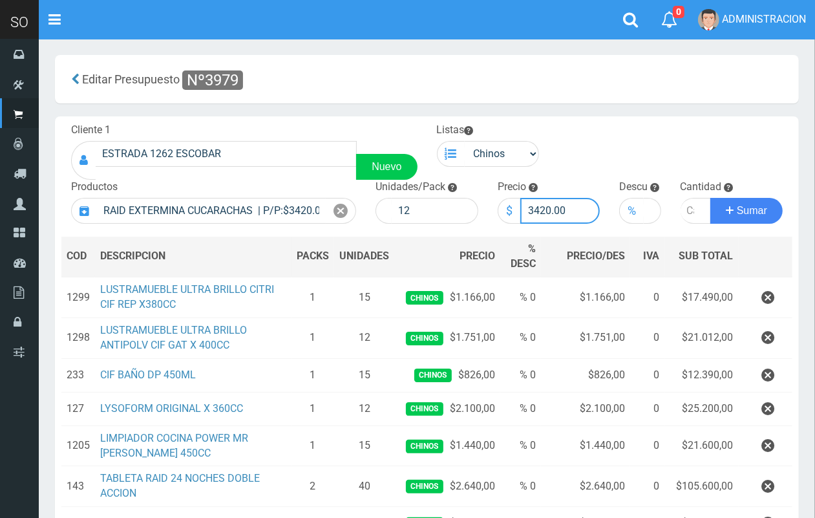
click at [550, 211] on input "3420.00" at bounding box center [560, 211] width 80 height 26
type input "3500.00"
click at [687, 213] on input "number" at bounding box center [696, 211] width 31 height 26
type input "1"
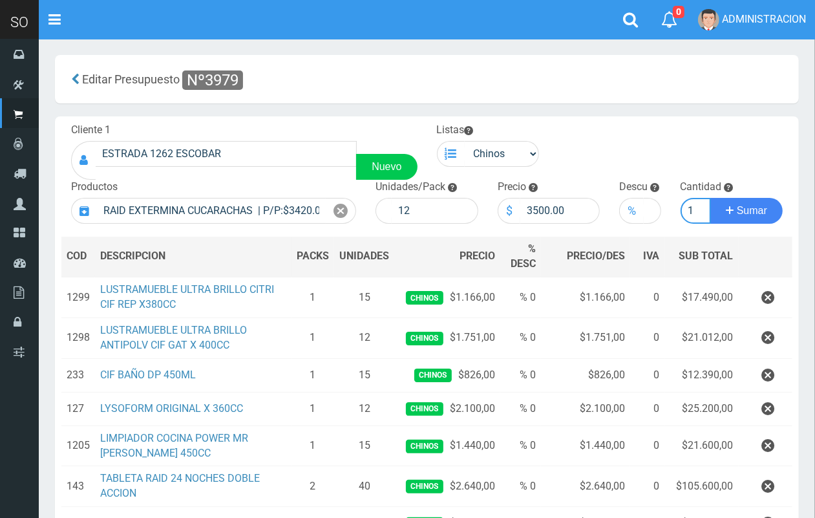
click at [711, 198] on button "Sumar" at bounding box center [747, 211] width 72 height 26
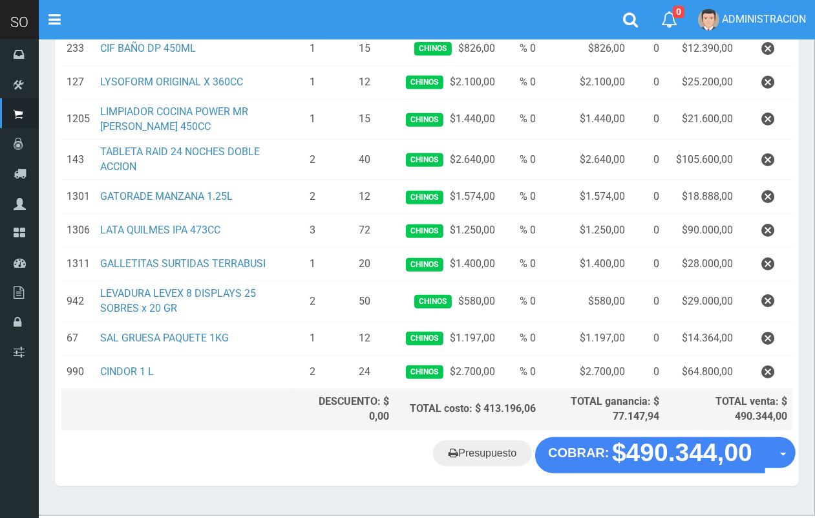
scroll to position [389, 0]
